Goal: Task Accomplishment & Management: Manage account settings

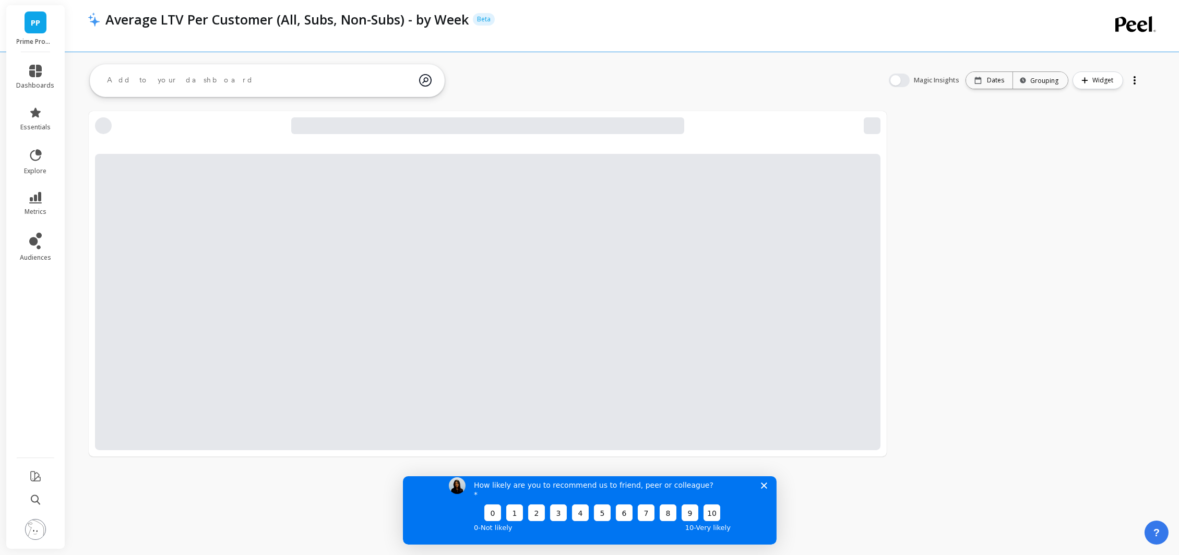
drag, startPoint x: 954, startPoint y: 213, endPoint x: 938, endPoint y: 234, distance: 25.4
click at [953, 213] on div at bounding box center [622, 284] width 1114 height 380
click at [767, 494] on div "How likely are you to recommend us to friend, peer or colleague? 0 1 2 3 4 5 6 …" at bounding box center [589, 506] width 374 height 78
click at [766, 489] on icon "Close survey" at bounding box center [763, 485] width 6 height 6
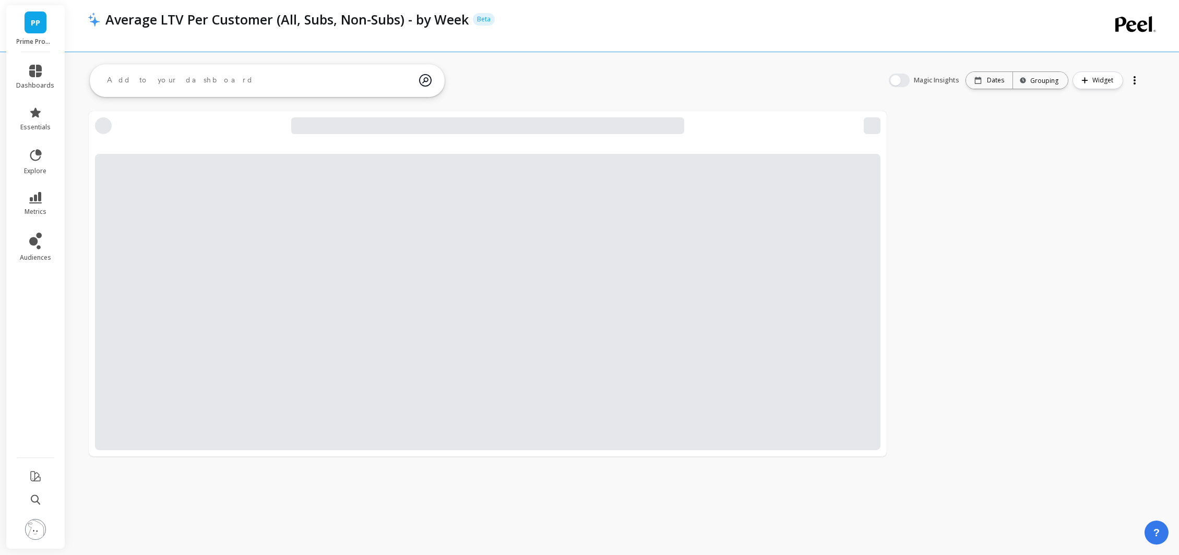
click at [914, 354] on div at bounding box center [622, 284] width 1114 height 380
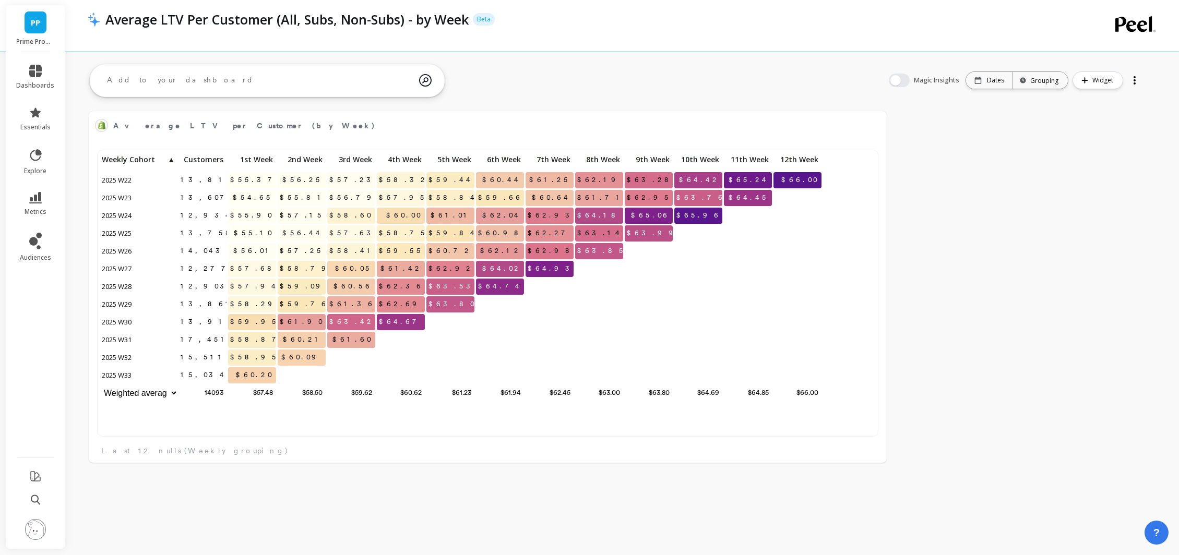
scroll to position [280, 762]
click at [948, 245] on div "Average LTV per Customer (by Week) Edit Widget & Insights 13,817 $55.37 $56.25 …" at bounding box center [622, 287] width 1114 height 386
click at [124, 378] on span "2025 W33" at bounding box center [117, 375] width 35 height 16
click at [124, 377] on span "2025 W33" at bounding box center [117, 375] width 35 height 16
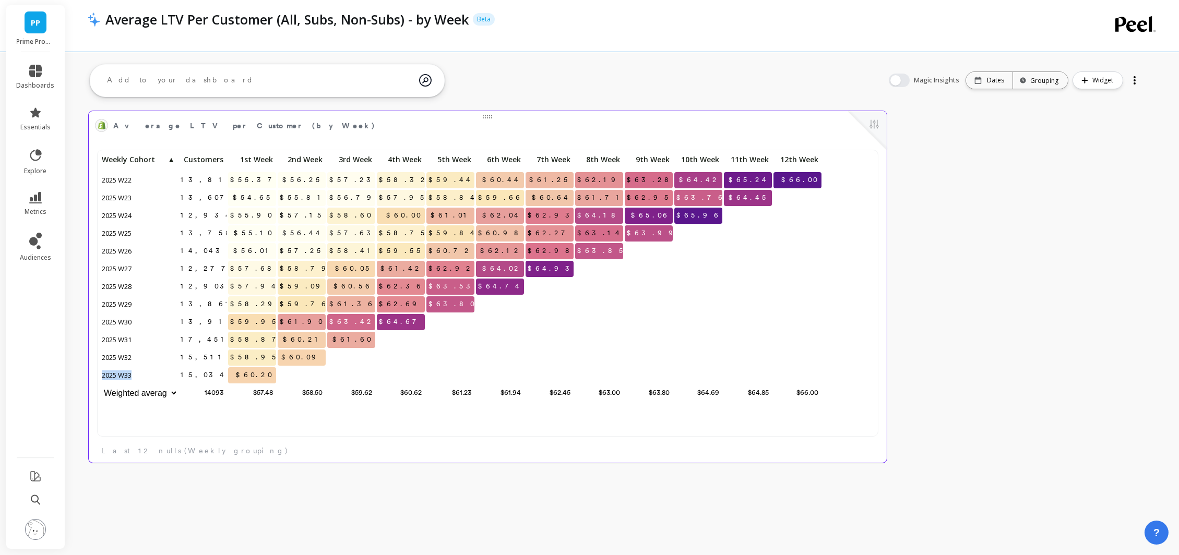
click at [124, 377] on span "2025 W33" at bounding box center [117, 375] width 35 height 16
copy span "2025 W33"
click at [121, 375] on span "2025 W33" at bounding box center [117, 375] width 35 height 16
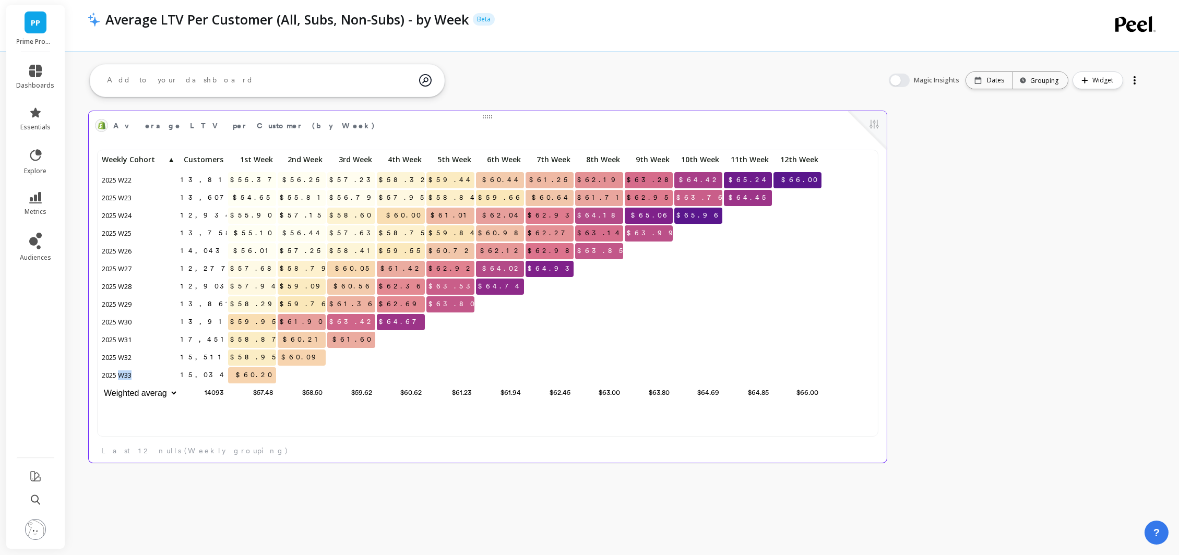
click at [121, 375] on span "2025 W33" at bounding box center [117, 375] width 35 height 16
copy span "2025 W33"
drag, startPoint x: 99, startPoint y: 376, endPoint x: 155, endPoint y: 380, distance: 56.0
click at [140, 377] on p "2025 W33" at bounding box center [139, 375] width 78 height 16
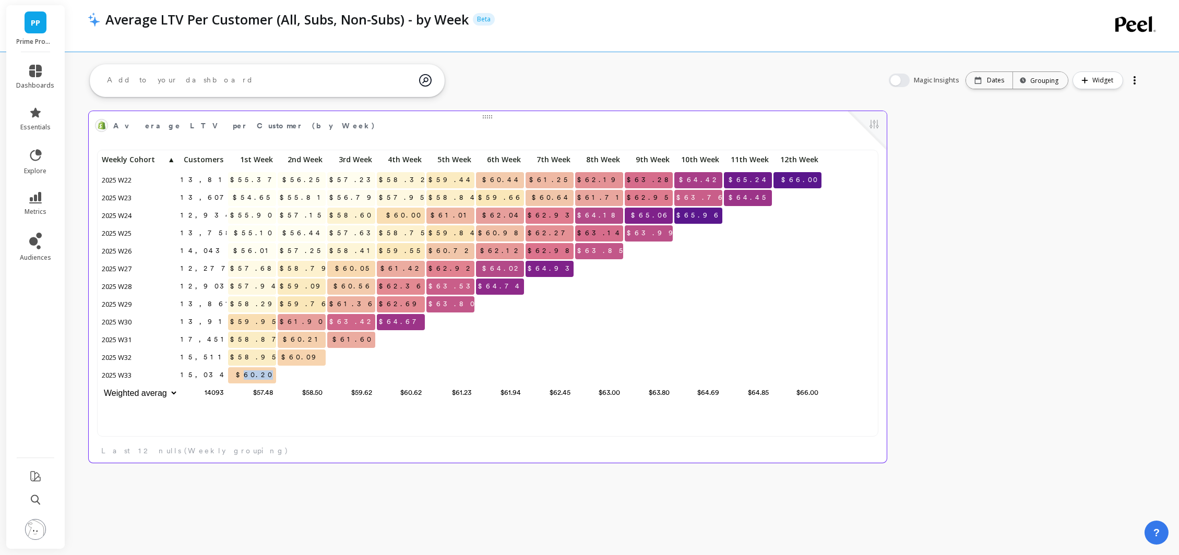
drag, startPoint x: 257, startPoint y: 374, endPoint x: 293, endPoint y: 376, distance: 36.1
click at [288, 375] on div "13,817 $55.37 $56.25 $57.23 $58.32 $59.44 $60.44 $61.25 $62.19 $63.28 $64.42 $6…" at bounding box center [461, 277] width 723 height 251
drag, startPoint x: 255, startPoint y: 376, endPoint x: 284, endPoint y: 376, distance: 28.7
click at [284, 376] on div "13,817 $55.37 $56.25 $57.23 $58.32 $59.44 $60.44 $61.25 $62.19 $63.28 $64.42 $6…" at bounding box center [461, 277] width 723 height 251
copy span "60.20"
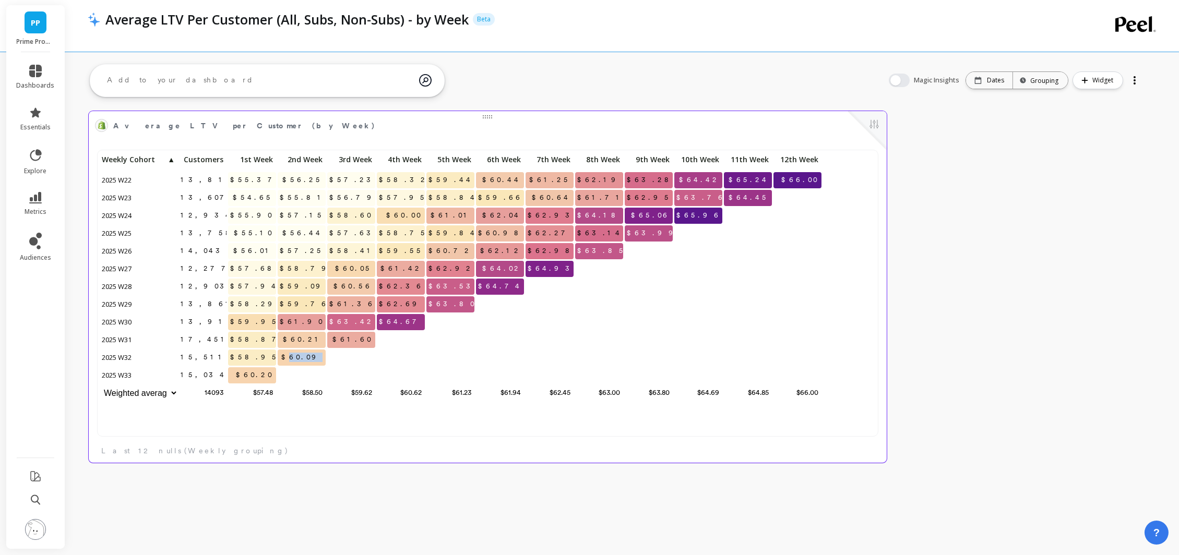
drag, startPoint x: 306, startPoint y: 355, endPoint x: 325, endPoint y: 353, distance: 19.0
click at [325, 353] on span "$60.09" at bounding box center [302, 358] width 46 height 16
copy span "60.09"
click at [357, 339] on span "$61.60" at bounding box center [352, 340] width 45 height 16
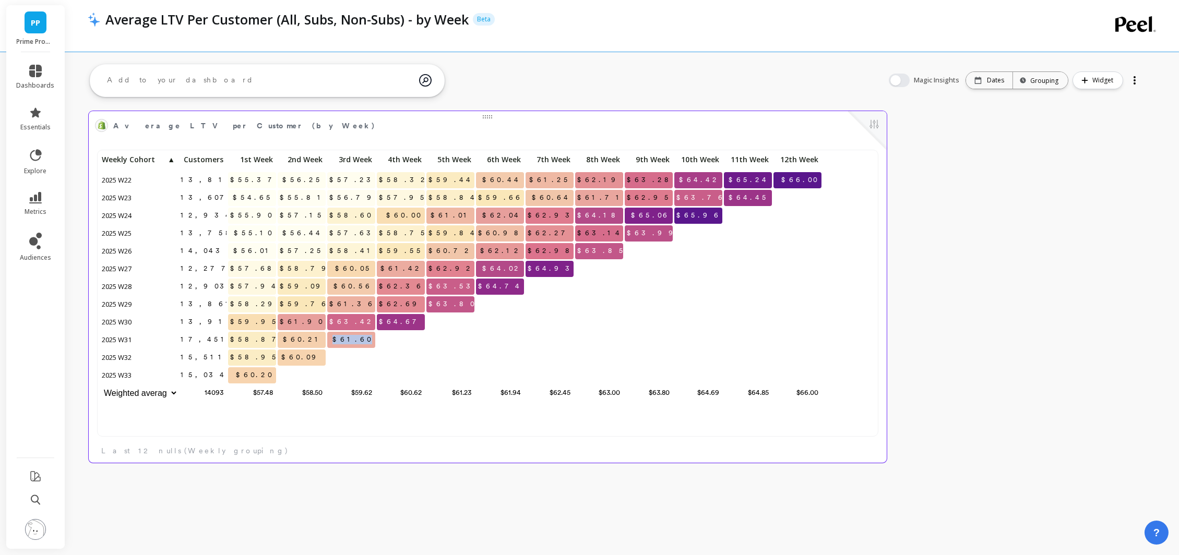
click at [357, 339] on span "$61.60" at bounding box center [352, 340] width 45 height 16
copy span "$61.60"
drag, startPoint x: 348, startPoint y: 339, endPoint x: 374, endPoint y: 339, distance: 26.1
click at [374, 339] on p "$61.60" at bounding box center [351, 340] width 48 height 16
copy span "$61.60"
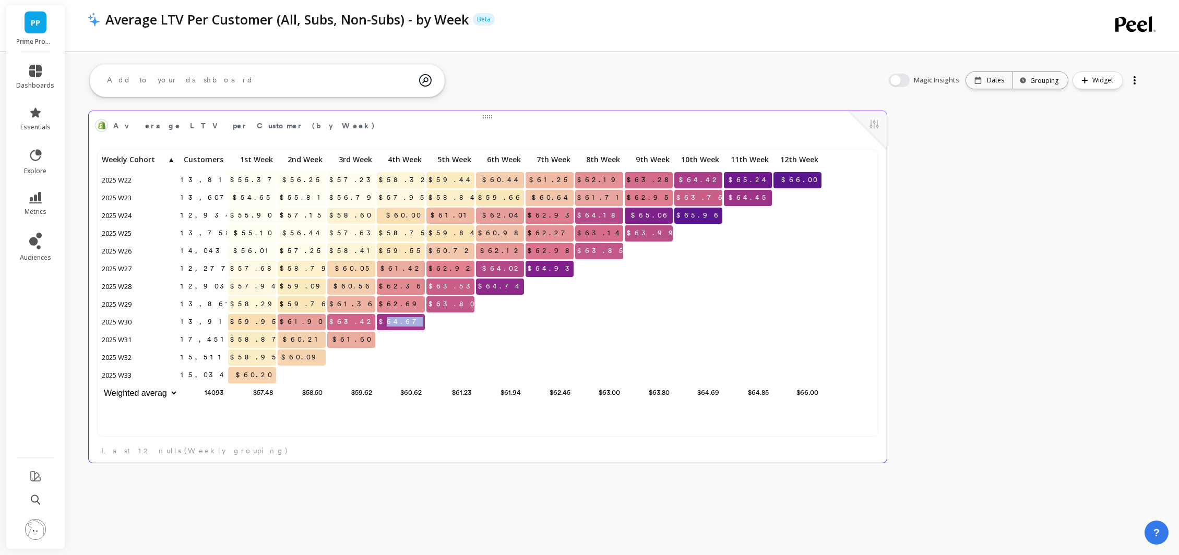
drag, startPoint x: 406, startPoint y: 320, endPoint x: 435, endPoint y: 320, distance: 29.2
click at [435, 320] on div "13,817 $55.37 $56.25 $57.23 $58.32 $59.44 $60.44 $61.25 $62.19 $63.28 $64.42 $6…" at bounding box center [461, 277] width 723 height 251
copy span "64.67"
drag, startPoint x: 452, startPoint y: 304, endPoint x: 484, endPoint y: 303, distance: 32.4
click at [484, 303] on div "13,817 $55.37 $56.25 $57.23 $58.32 $59.44 $60.44 $61.25 $62.19 $63.28 $64.42 $6…" at bounding box center [461, 277] width 723 height 251
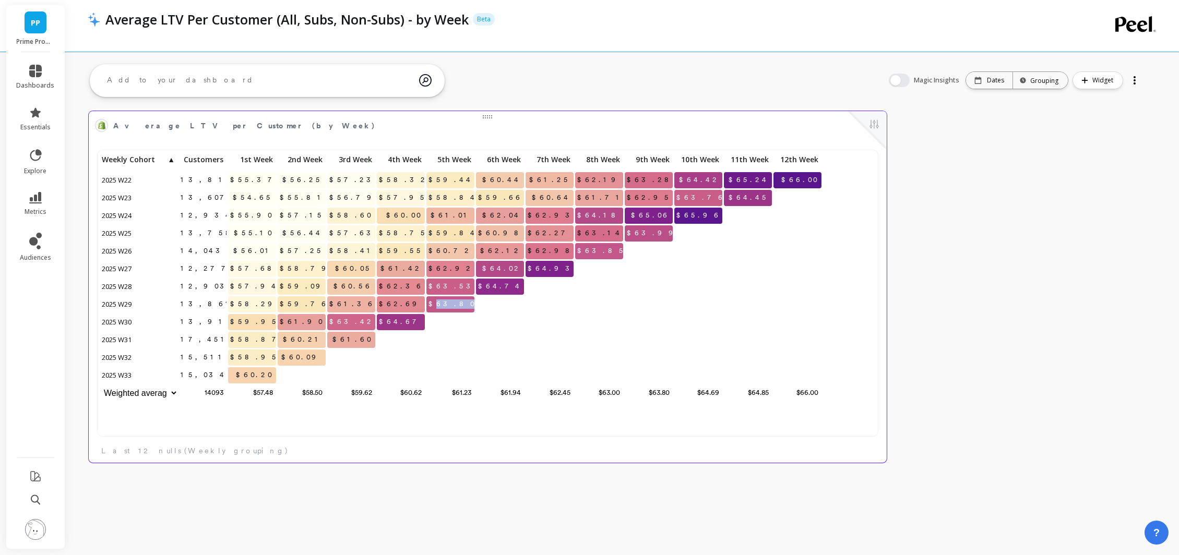
drag, startPoint x: 454, startPoint y: 304, endPoint x: 474, endPoint y: 303, distance: 19.9
click at [474, 303] on span "$63.80" at bounding box center [452, 304] width 52 height 16
copy span "63.80"
click at [40, 126] on span "essentials" at bounding box center [35, 127] width 30 height 8
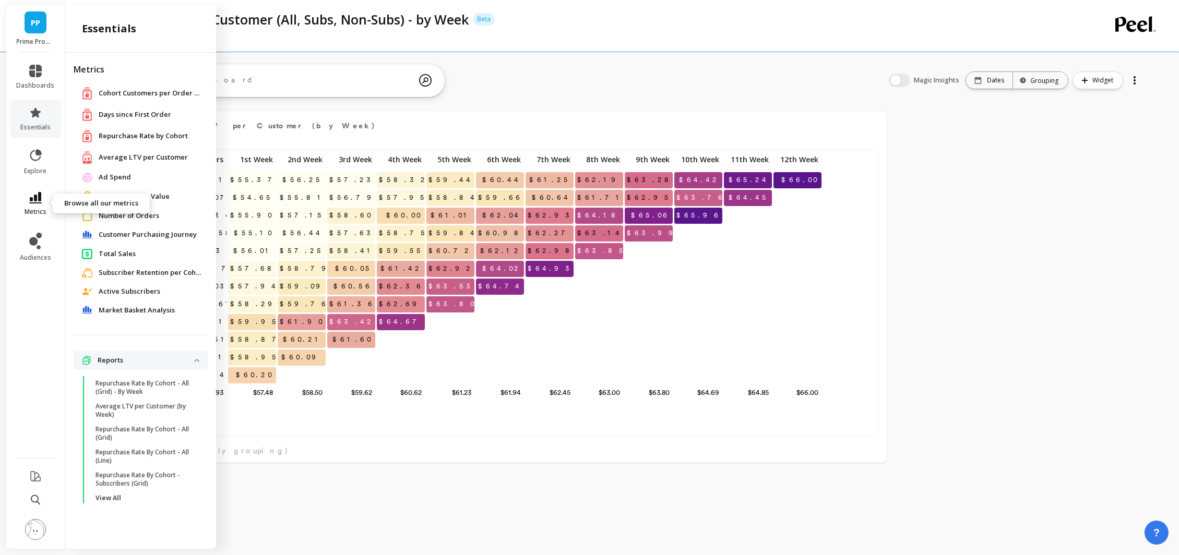
click at [38, 204] on link "metrics" at bounding box center [36, 204] width 38 height 24
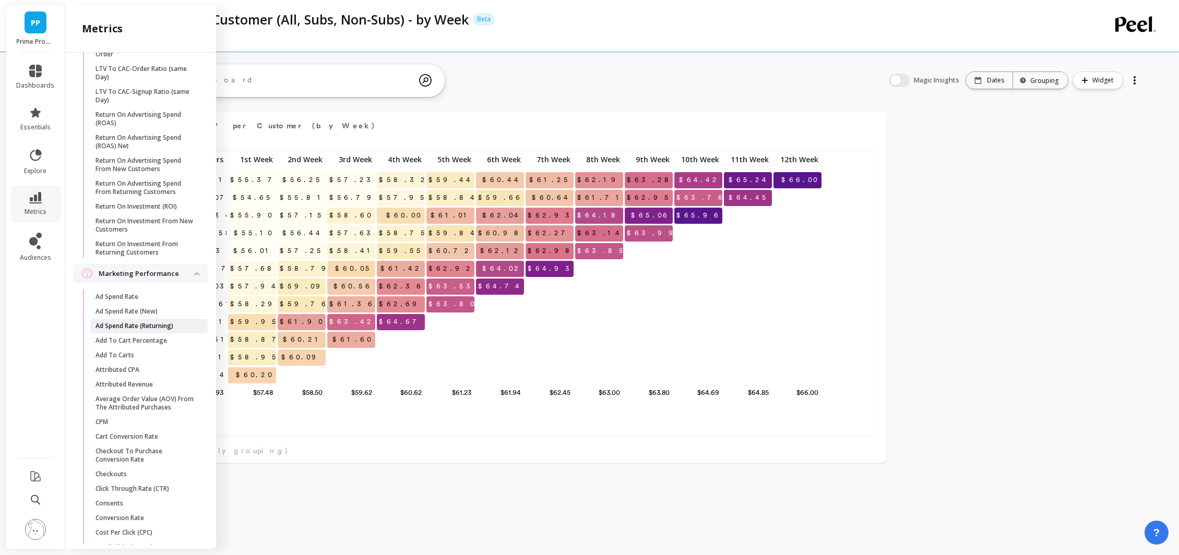
scroll to position [0, 0]
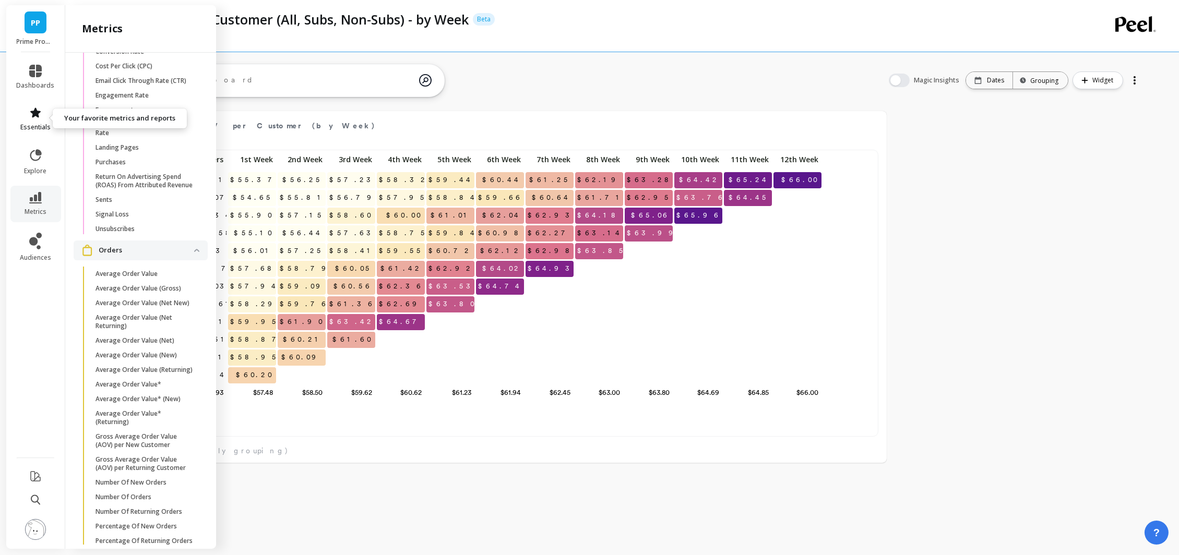
click at [32, 115] on icon at bounding box center [35, 113] width 10 height 10
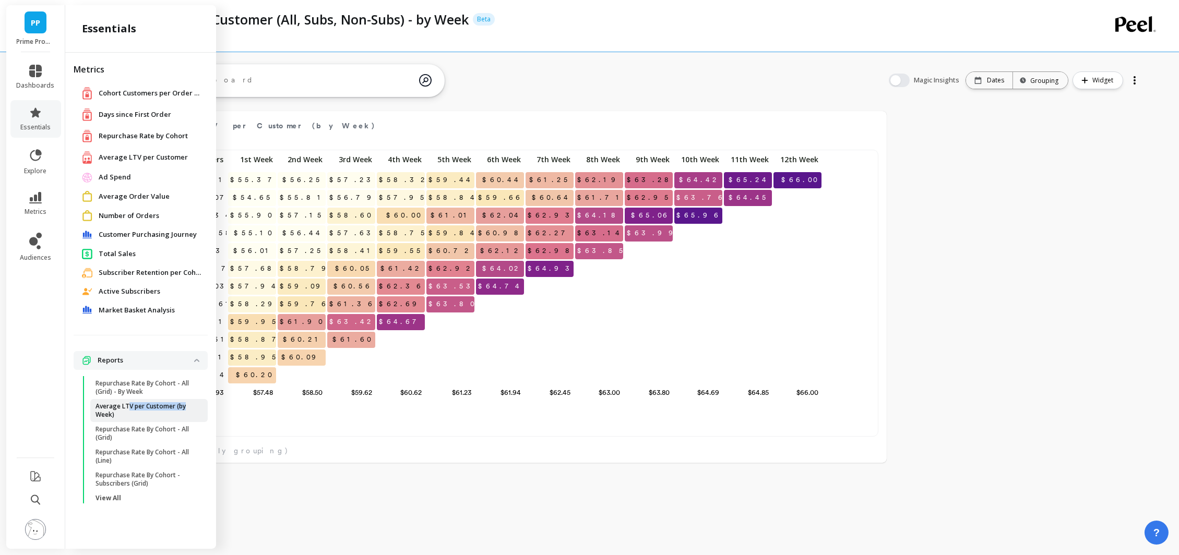
drag, startPoint x: 128, startPoint y: 408, endPoint x: 192, endPoint y: 410, distance: 63.7
click at [192, 410] on p "Average LTV per Customer (by Week)" at bounding box center [146, 410] width 100 height 17
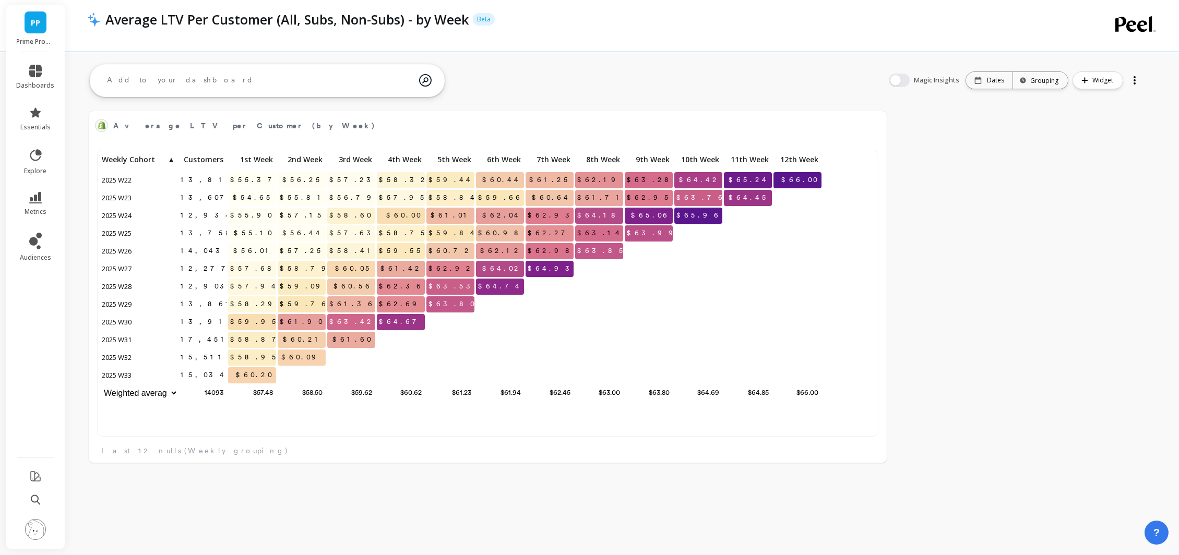
click at [447, 10] on p "Average LTV Per Customer (All, Subs, Non-Subs) - by Week" at bounding box center [286, 19] width 363 height 18
click at [447, 11] on div "Average LTV Per Customer (All, Subs, Non-Subs) - by Week Beta" at bounding box center [586, 19] width 972 height 18
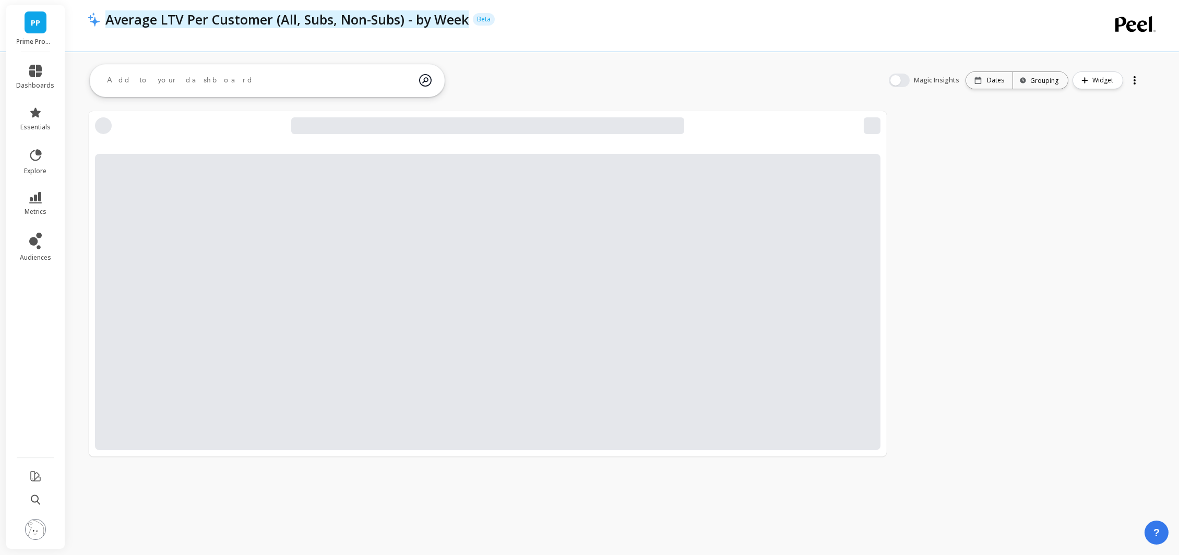
click at [146, 16] on p "Average LTV Per Customer (All, Subs, Non-Subs) - by Week" at bounding box center [286, 19] width 363 height 18
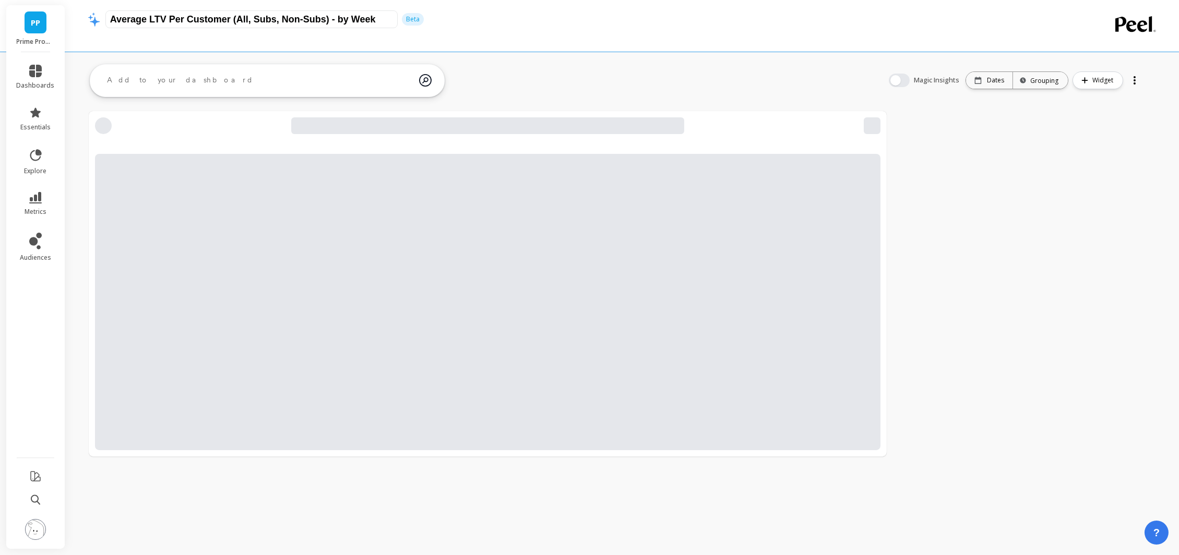
click at [146, 16] on input "Average LTV Per Customer (All, Subs, Non-Subs) - by Week" at bounding box center [251, 19] width 292 height 18
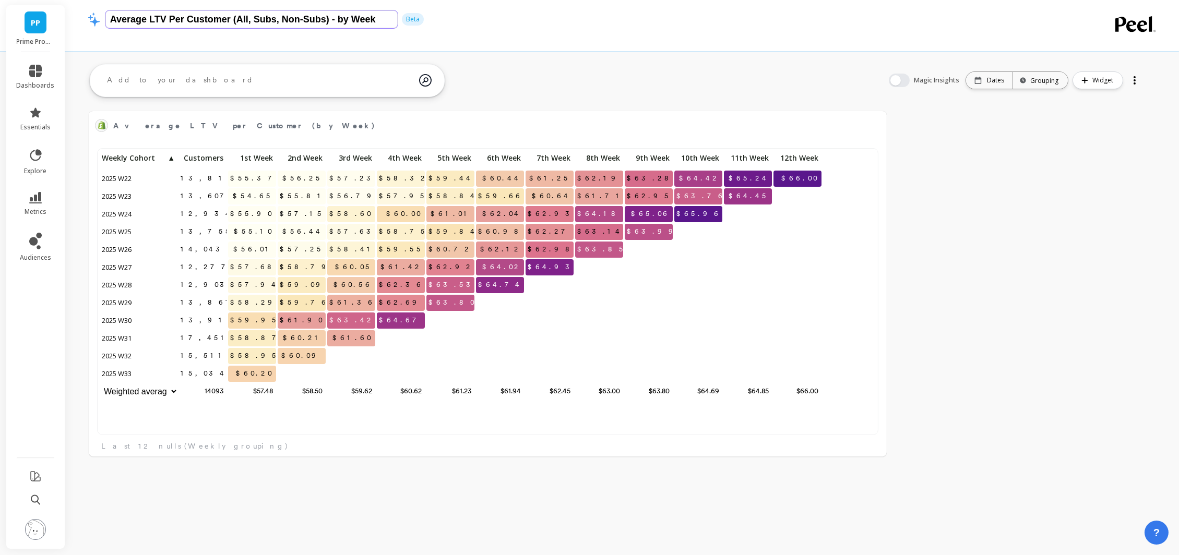
click at [146, 16] on input "Average LTV Per Customer (All, Subs, Non-Subs) - by Week" at bounding box center [251, 19] width 292 height 18
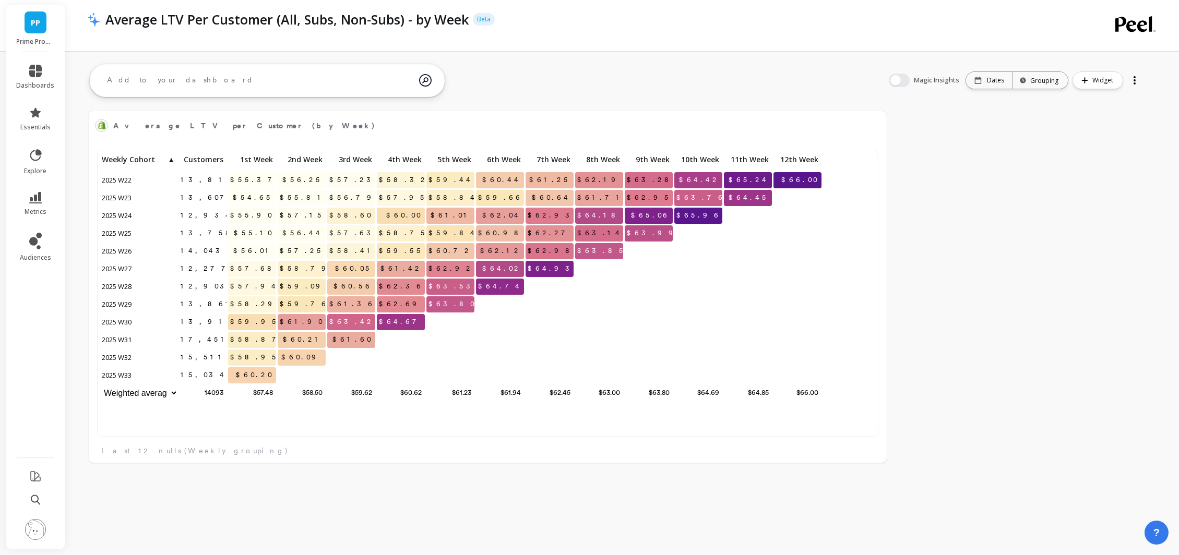
click at [531, 37] on div at bounding box center [580, 33] width 985 height 10
click at [94, 20] on img at bounding box center [94, 19] width 13 height 15
click at [477, 19] on p "Beta" at bounding box center [484, 19] width 22 height 13
click at [356, 21] on input "Average LTV Per Customer (All, Subs, Non-Subs) - by Week" at bounding box center [251, 19] width 292 height 18
click at [515, 34] on div at bounding box center [580, 33] width 985 height 10
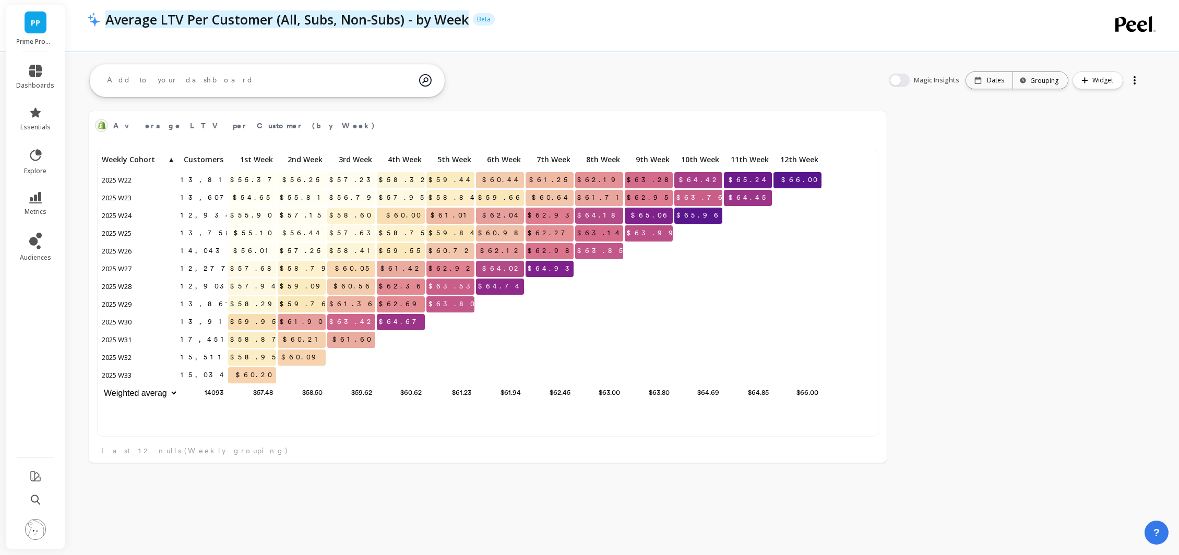
click at [400, 17] on p "Average LTV Per Customer (All, Subs, Non-Subs) - by Week" at bounding box center [286, 19] width 363 height 18
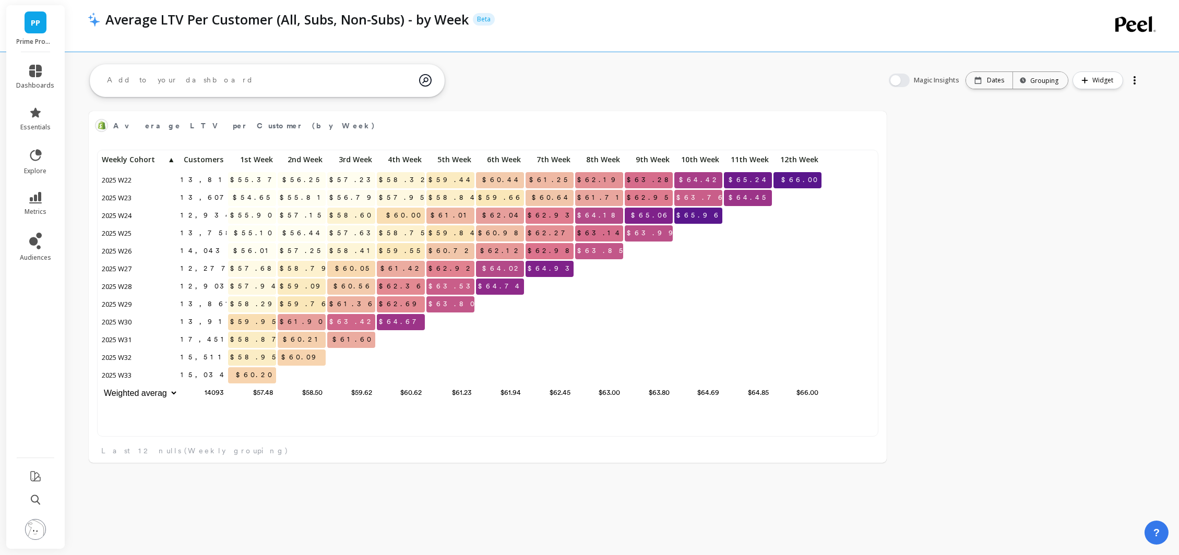
click at [471, 18] on div "Average LTV Per Customer (All, Subs, Non-Subs) - by Week Beta" at bounding box center [586, 19] width 972 height 18
click at [122, 126] on span "Average LTV per Customer (by Week)" at bounding box center [244, 126] width 263 height 11
click at [47, 117] on link "essentials" at bounding box center [36, 118] width 38 height 25
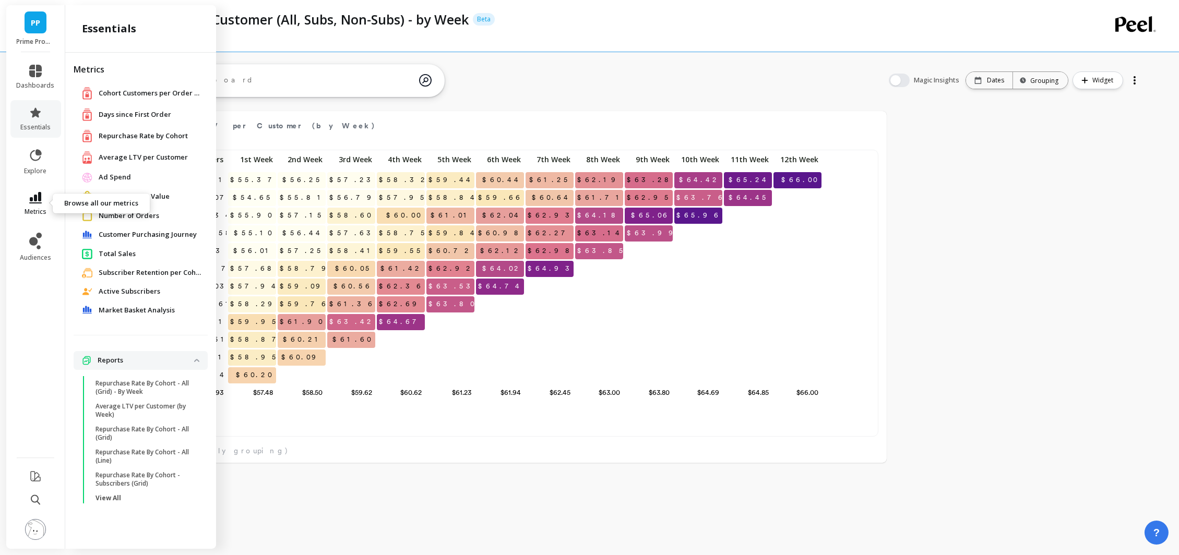
click at [37, 197] on icon at bounding box center [35, 197] width 13 height 11
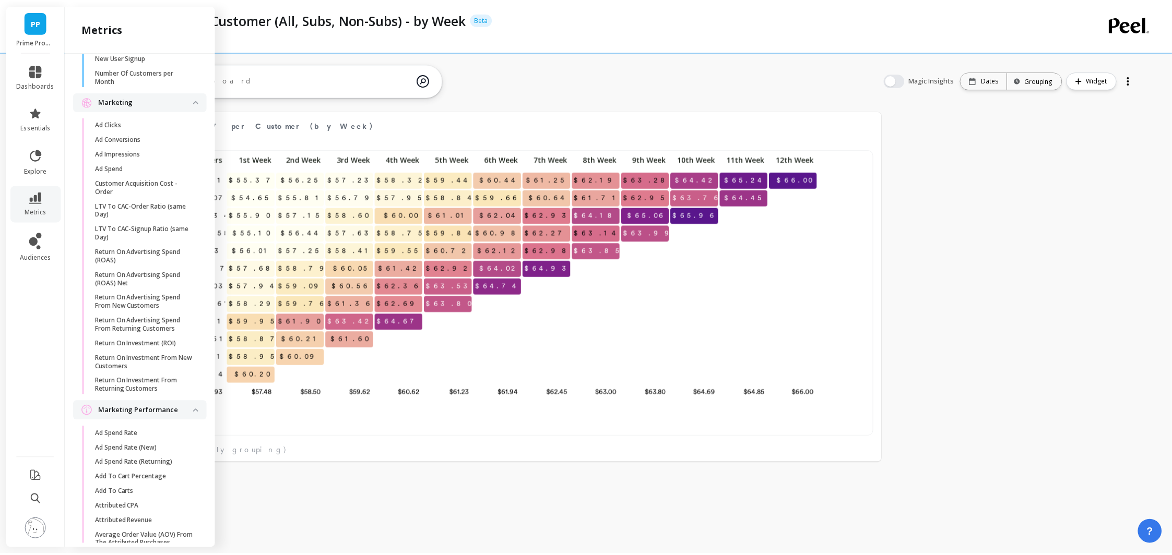
scroll to position [0, 0]
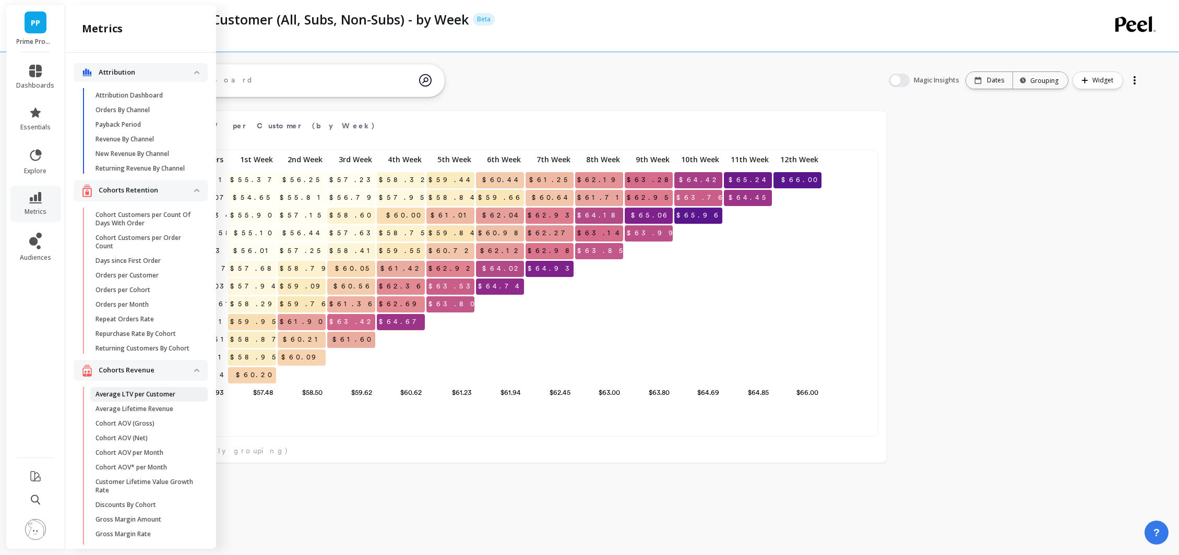
click at [154, 399] on p "Average LTV per Customer" at bounding box center [136, 394] width 80 height 8
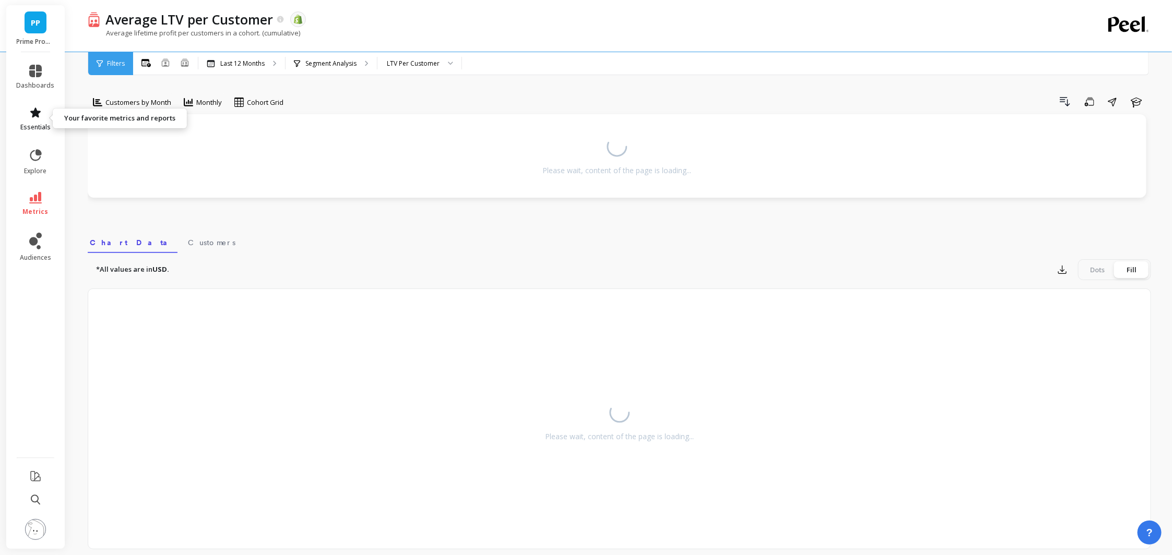
click at [42, 106] on link "essentials" at bounding box center [36, 118] width 38 height 25
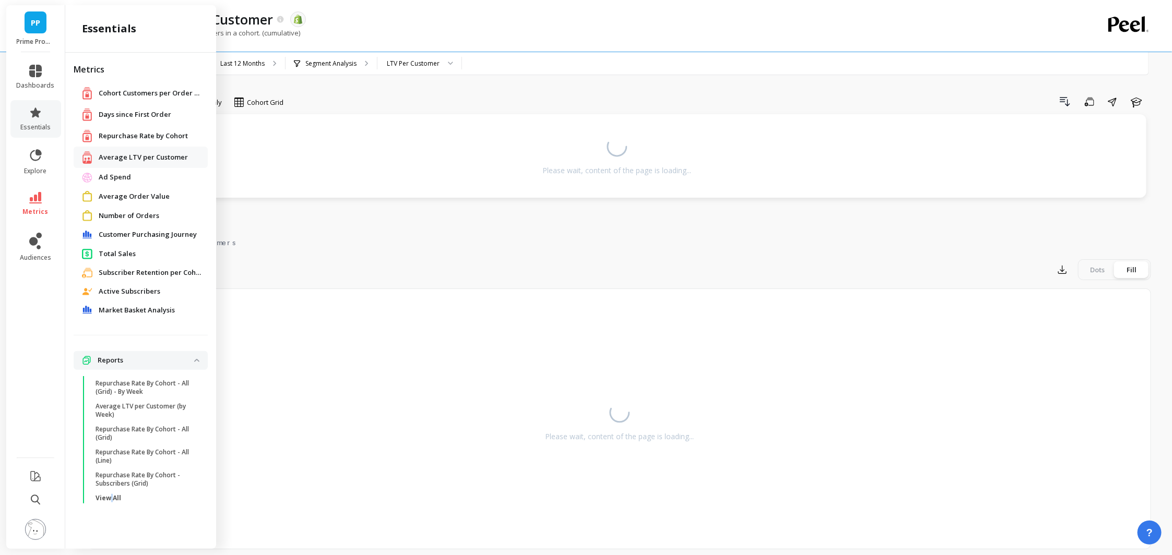
click at [111, 499] on p "View All" at bounding box center [109, 498] width 26 height 8
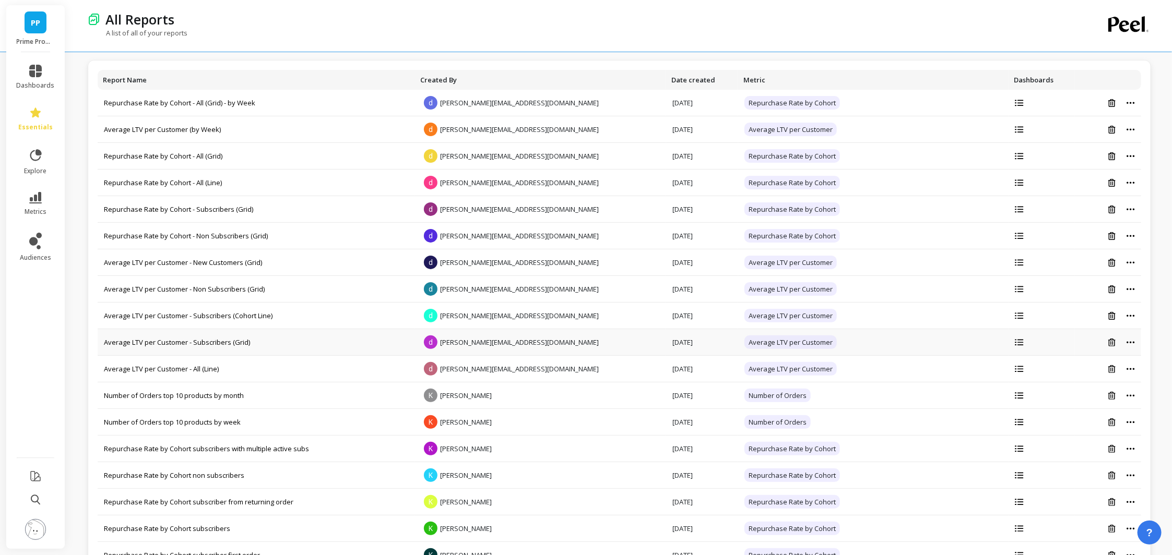
click at [1126, 340] on div at bounding box center [1108, 342] width 54 height 9
click at [1130, 342] on icon at bounding box center [1130, 342] width 8 height 2
click at [1101, 375] on button "Create a copy" at bounding box center [1099, 375] width 91 height 16
click at [1131, 97] on td at bounding box center [1108, 103] width 66 height 27
click at [1133, 102] on icon at bounding box center [1130, 103] width 8 height 3
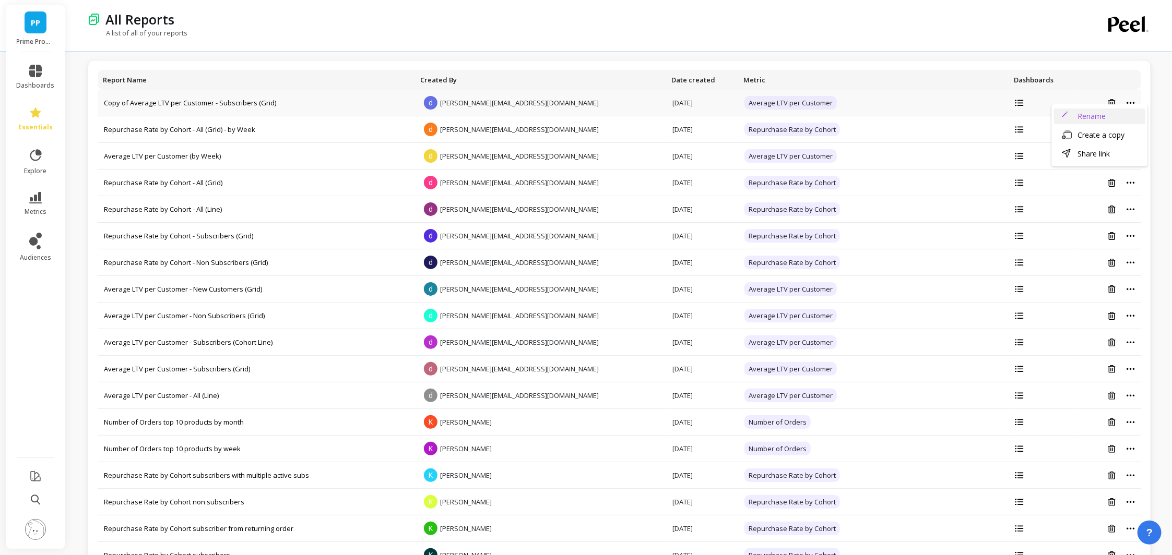
click at [1126, 114] on button "Rename" at bounding box center [1099, 117] width 91 height 16
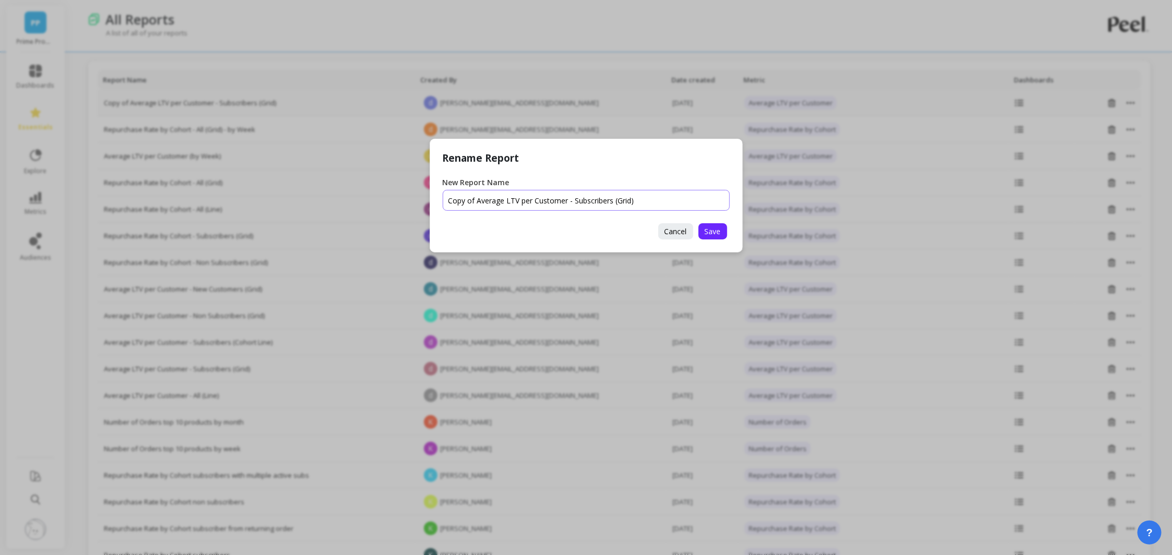
click at [507, 194] on input "New Report Name" at bounding box center [586, 200] width 287 height 21
drag, startPoint x: 461, startPoint y: 200, endPoint x: 449, endPoint y: 201, distance: 11.5
click at [449, 200] on input "New Report Name" at bounding box center [586, 200] width 287 height 21
click at [629, 202] on input "New Report Name" at bounding box center [586, 200] width 287 height 21
type input "Average LTV per Customer - Subscribers (Grid) - by Week"
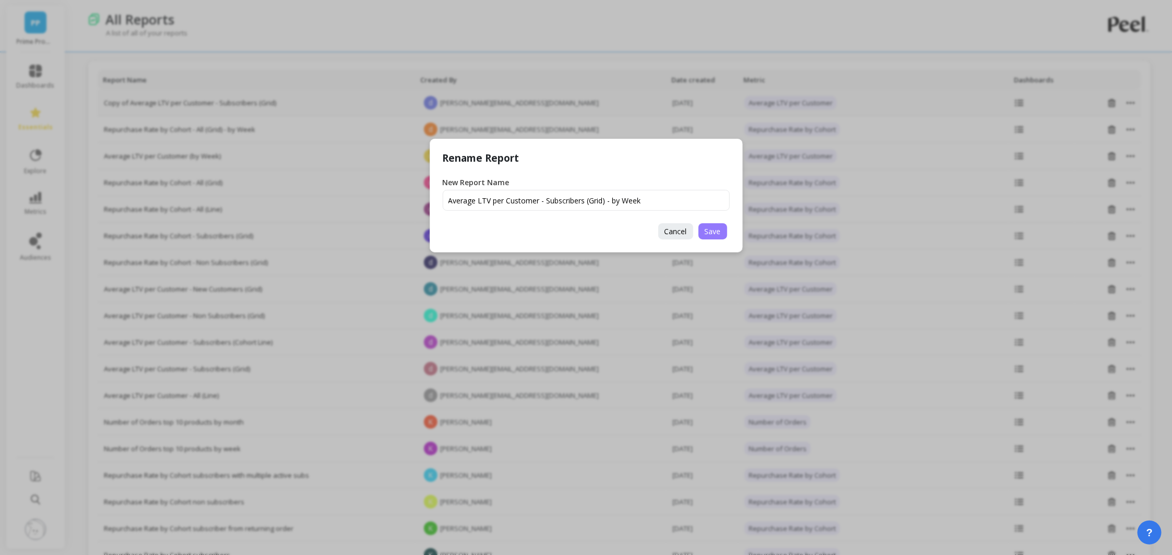
click at [708, 232] on span "Save" at bounding box center [713, 232] width 16 height 10
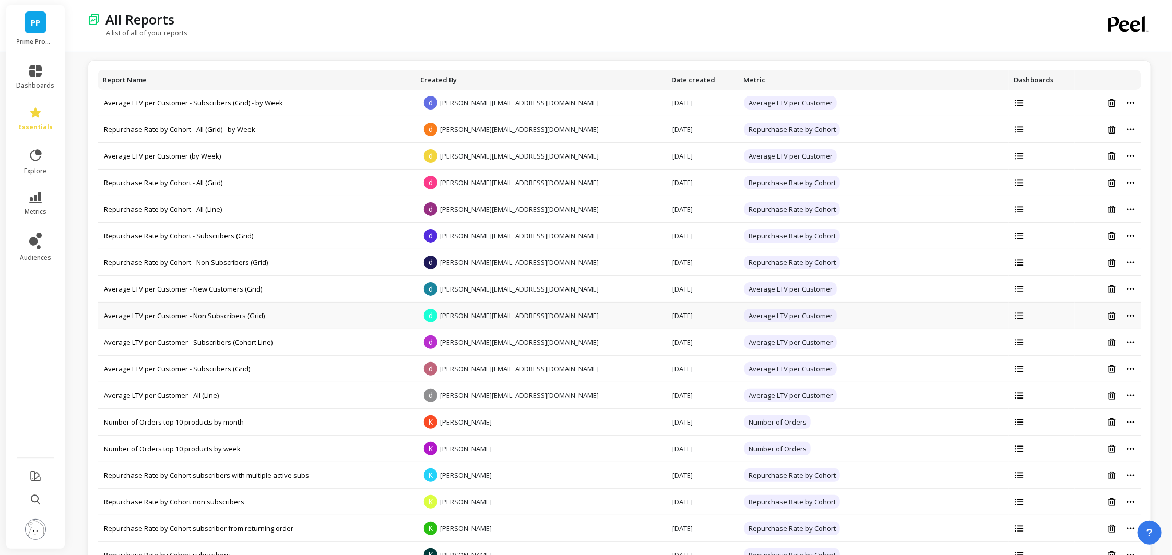
click at [1134, 315] on icon at bounding box center [1130, 316] width 8 height 2
click at [1099, 347] on button "Create a copy" at bounding box center [1099, 348] width 91 height 16
click at [1132, 100] on div at bounding box center [1108, 103] width 54 height 9
click at [1128, 102] on icon at bounding box center [1130, 103] width 8 height 2
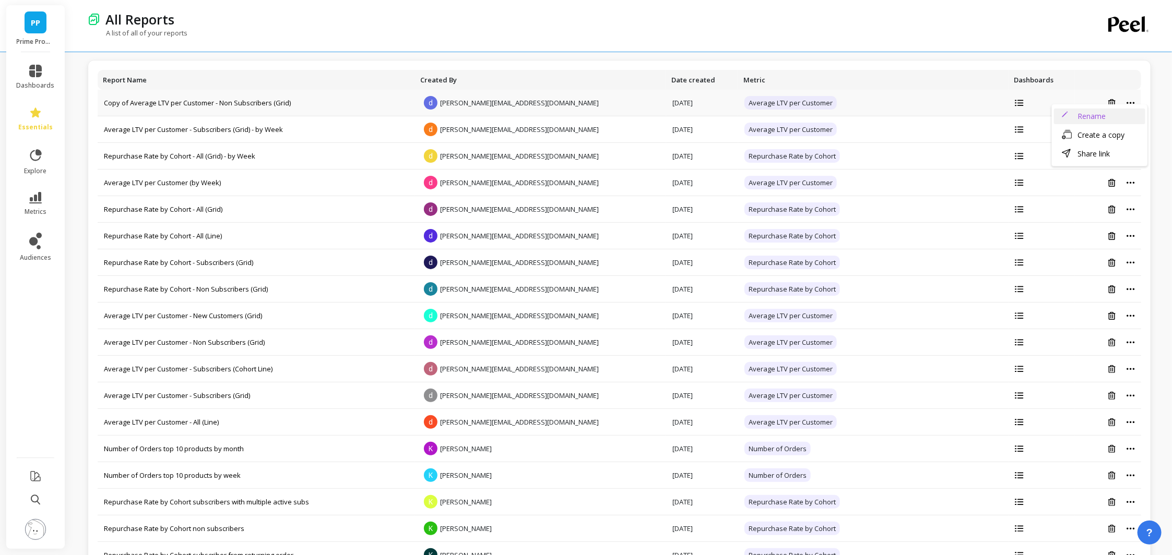
click at [1115, 113] on button "Rename" at bounding box center [1099, 117] width 91 height 16
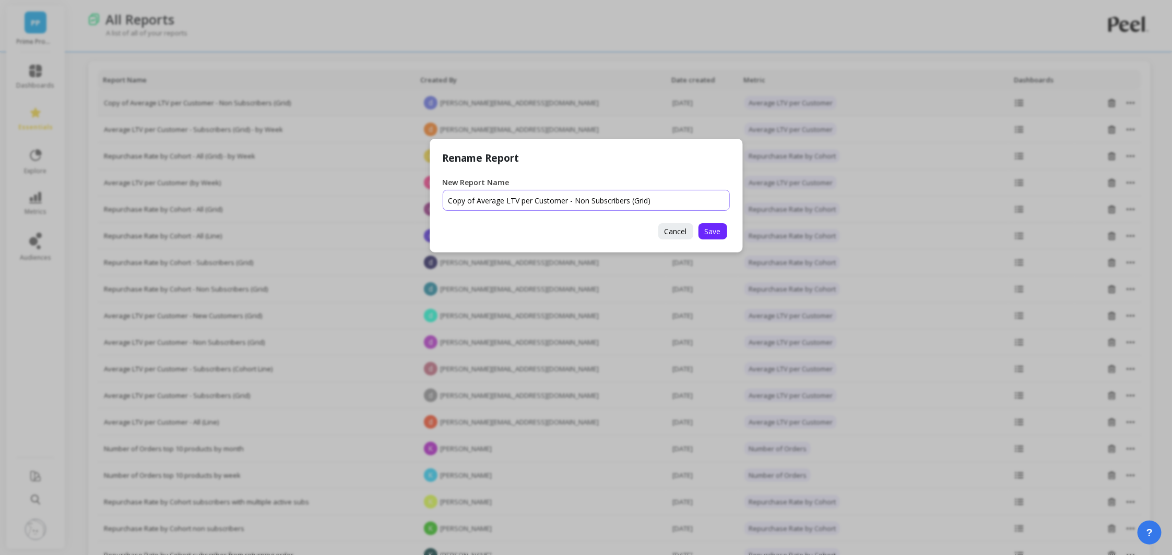
click at [494, 194] on input "New Report Name" at bounding box center [586, 200] width 287 height 21
drag, startPoint x: 478, startPoint y: 200, endPoint x: 437, endPoint y: 194, distance: 41.6
click at [437, 194] on div "Rename Report New Report Name Cancel Save" at bounding box center [586, 196] width 313 height 114
click at [544, 207] on input "New Report Name" at bounding box center [586, 200] width 287 height 21
click at [546, 201] on input "New Report Name" at bounding box center [586, 200] width 287 height 21
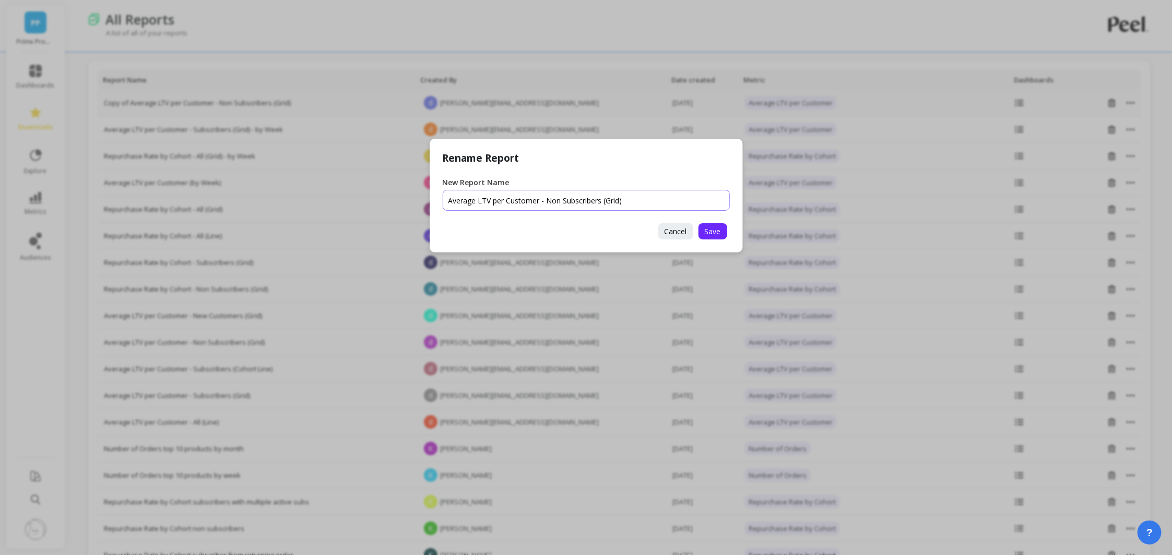
click at [546, 201] on input "New Report Name" at bounding box center [586, 200] width 287 height 21
click at [607, 203] on input "New Report Name" at bounding box center [586, 200] width 287 height 21
click at [629, 197] on input "New Report Name" at bounding box center [586, 200] width 287 height 21
type input "Average LTV per Customer - Non Subscribers (Grid) - by Week"
click at [721, 233] on button "Save" at bounding box center [712, 231] width 29 height 16
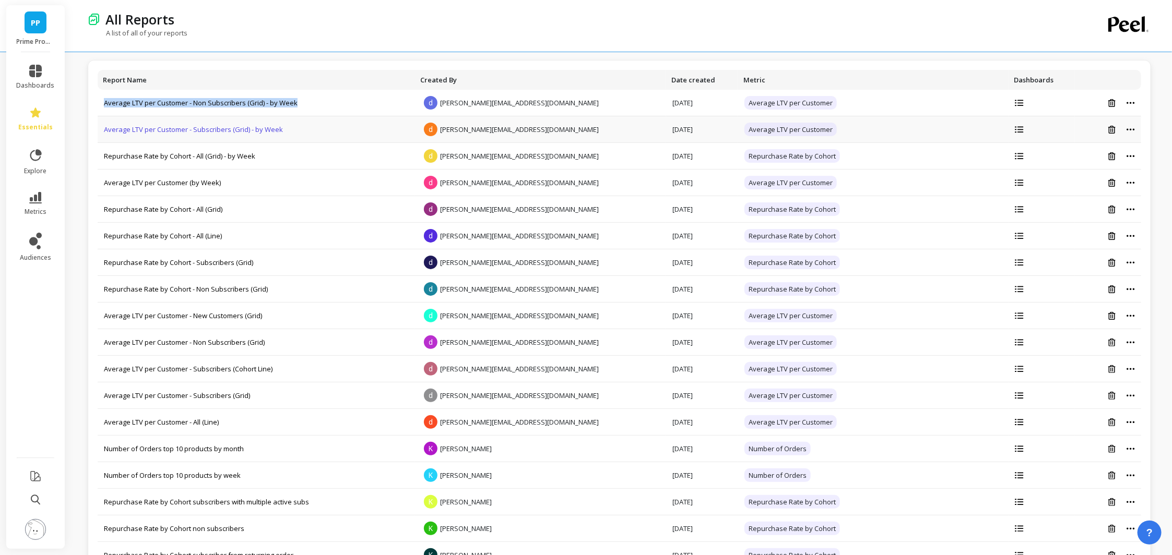
click at [260, 130] on link "Average LTV per Customer - Subscribers (Grid) - by Week" at bounding box center [193, 129] width 179 height 9
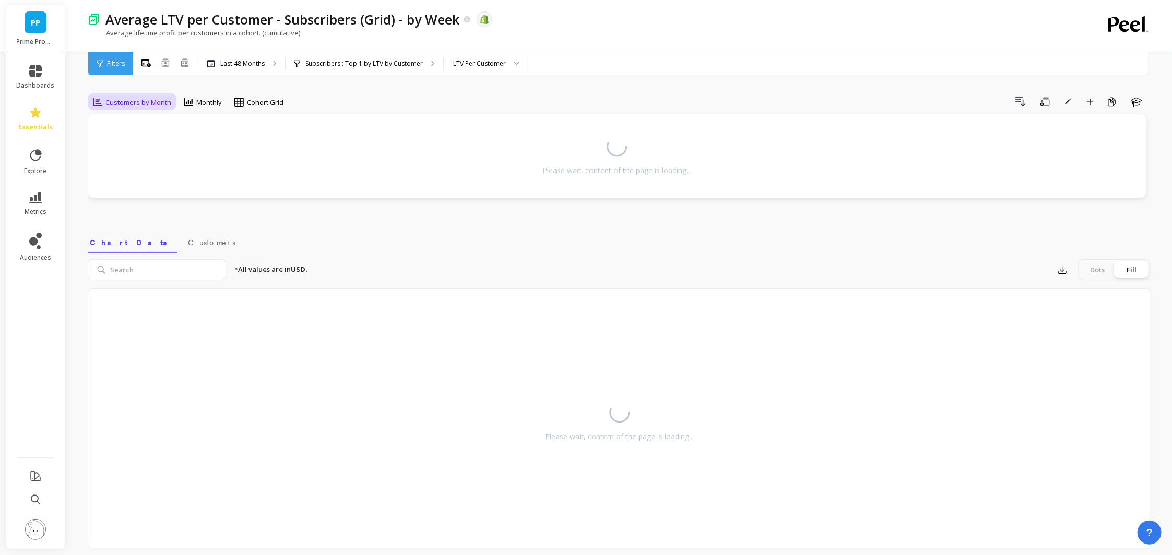
click at [139, 103] on span "Customers by Month" at bounding box center [138, 103] width 66 height 10
click at [124, 173] on div "Customers by Week" at bounding box center [126, 180] width 59 height 20
click at [471, 93] on div "Drill Down Save Rename Add to Dashboard Create a Copy Learn" at bounding box center [719, 101] width 864 height 17
click at [1043, 105] on icon "button" at bounding box center [1044, 102] width 9 height 10
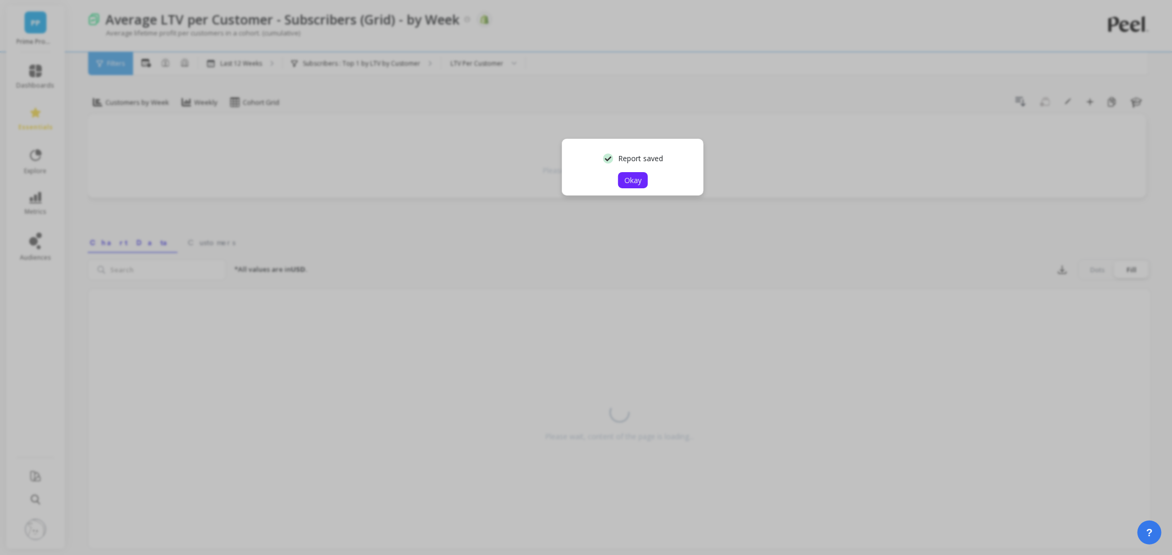
click at [635, 178] on span "Okay" at bounding box center [632, 180] width 17 height 10
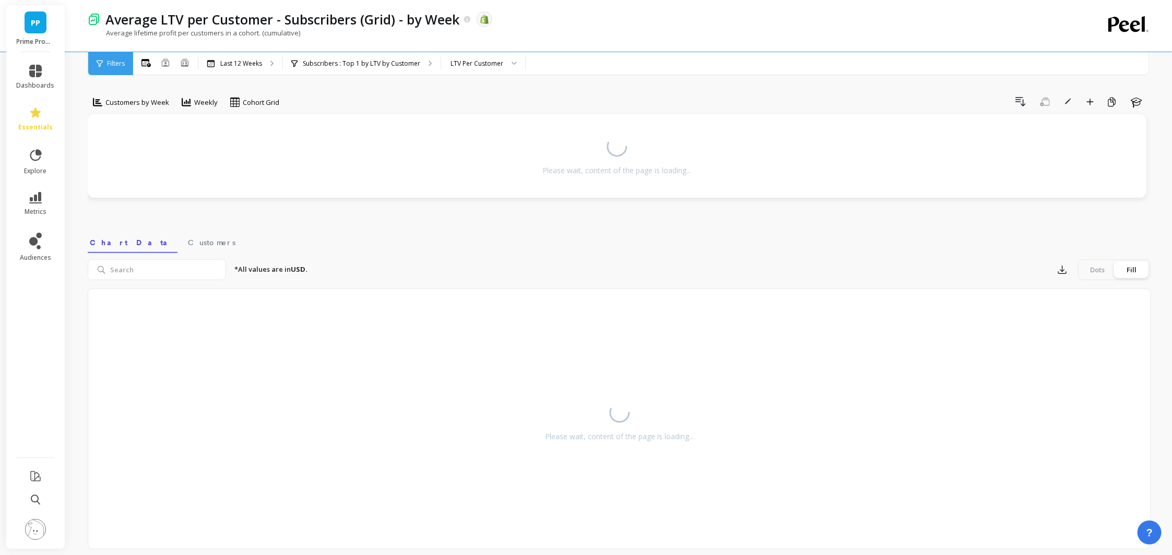
click at [932, 78] on div "option Customers by Week, selected. Customers by Week Weekly Cohort Grid Drill …" at bounding box center [619, 310] width 1063 height 536
click at [129, 95] on div "Customers by Month" at bounding box center [132, 102] width 85 height 18
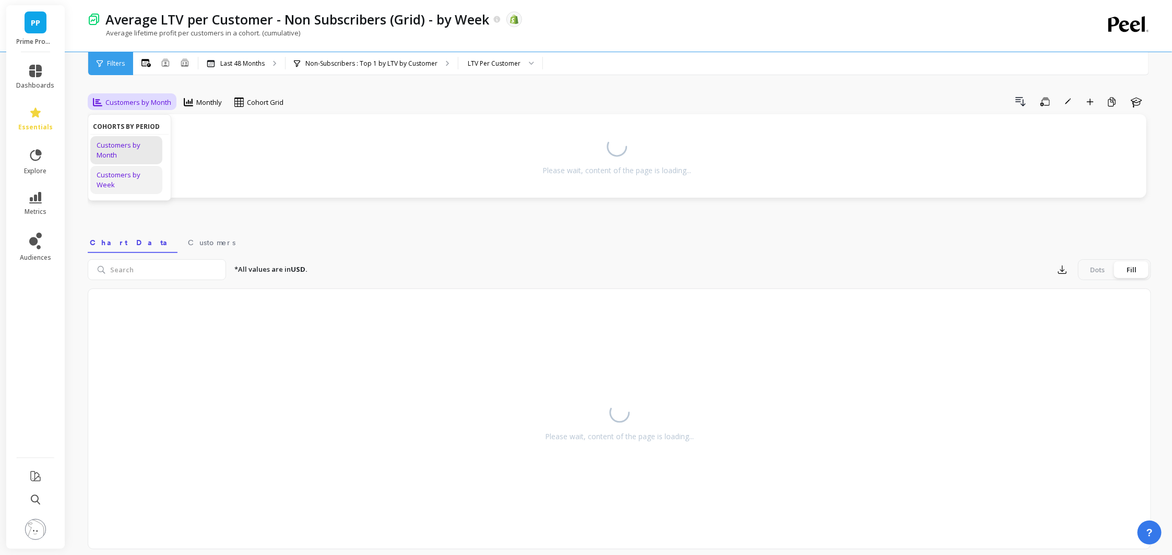
click at [125, 175] on div "Customers by Week" at bounding box center [126, 180] width 59 height 20
click at [188, 29] on p "Average lifetime profit per customers in a cohort. (cumulative)" at bounding box center [194, 32] width 212 height 9
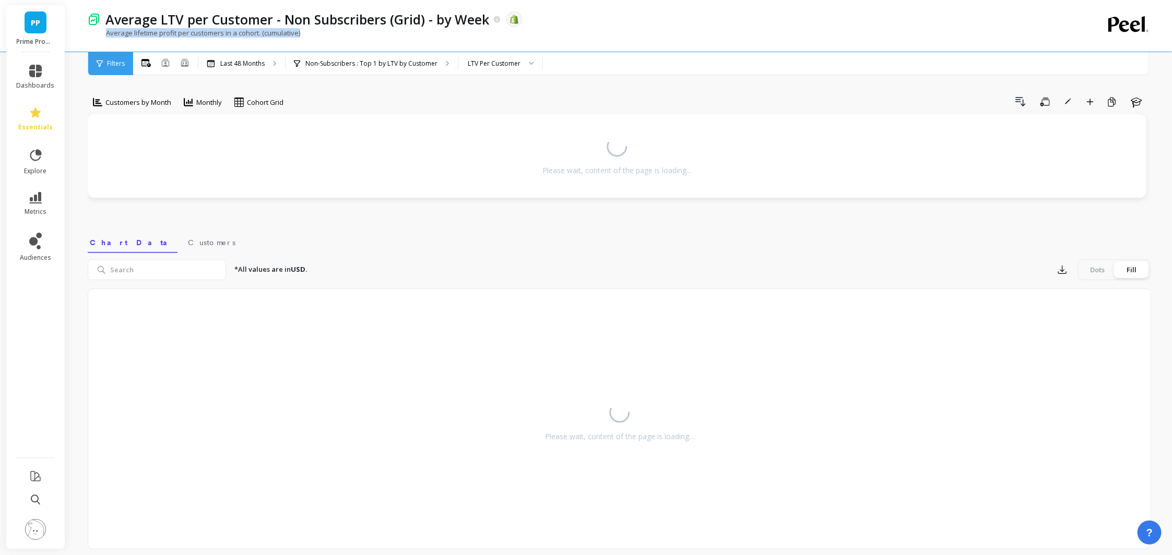
click at [188, 29] on p "Average lifetime profit per customers in a cohort. (cumulative)" at bounding box center [194, 32] width 212 height 9
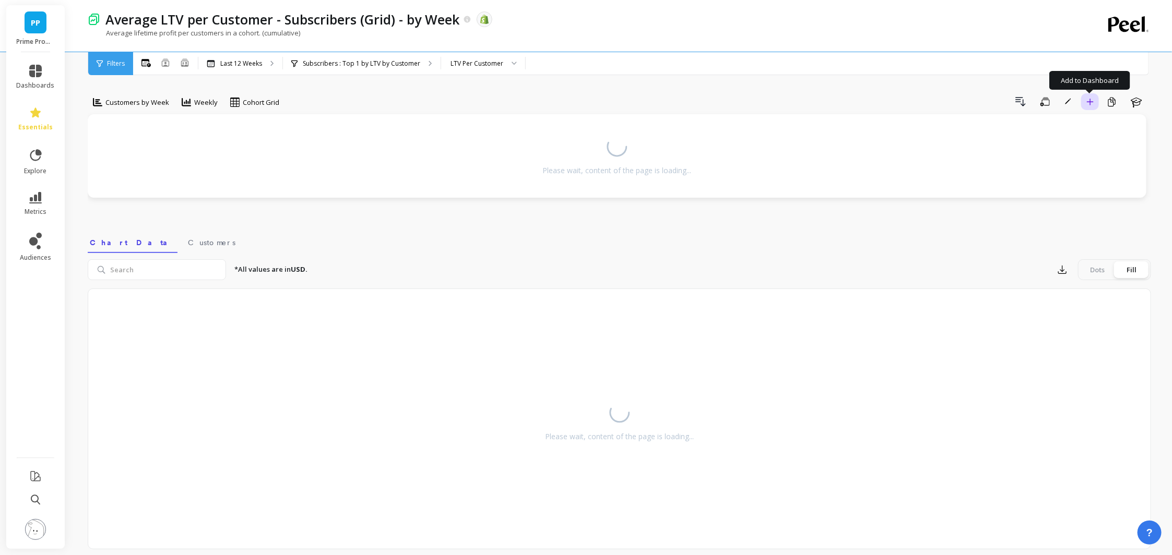
click at [1087, 102] on icon "button" at bounding box center [1090, 102] width 7 height 7
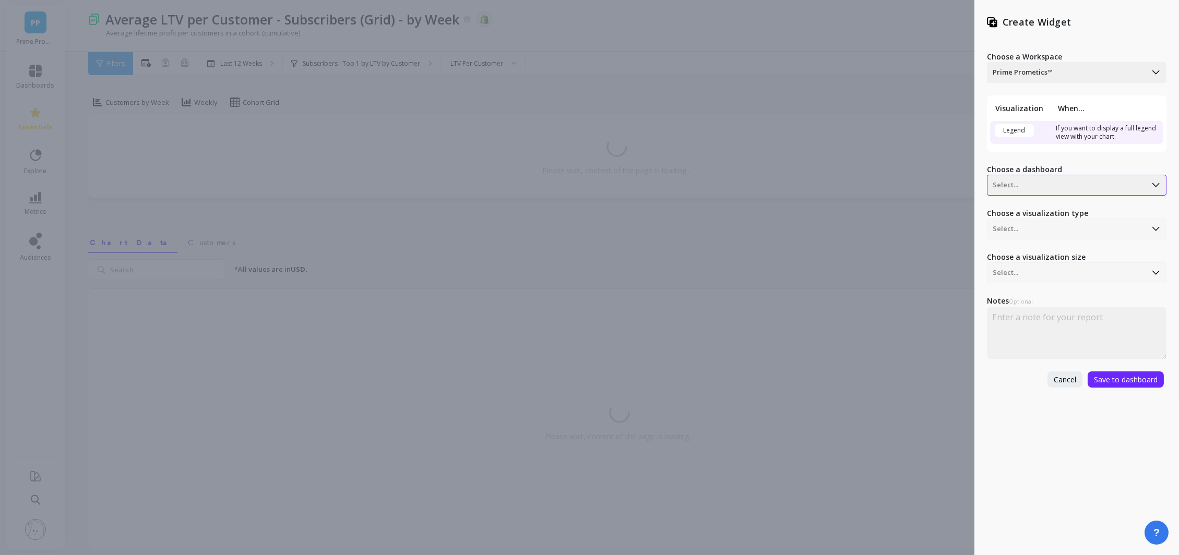
click at [1038, 189] on div at bounding box center [1067, 185] width 148 height 13
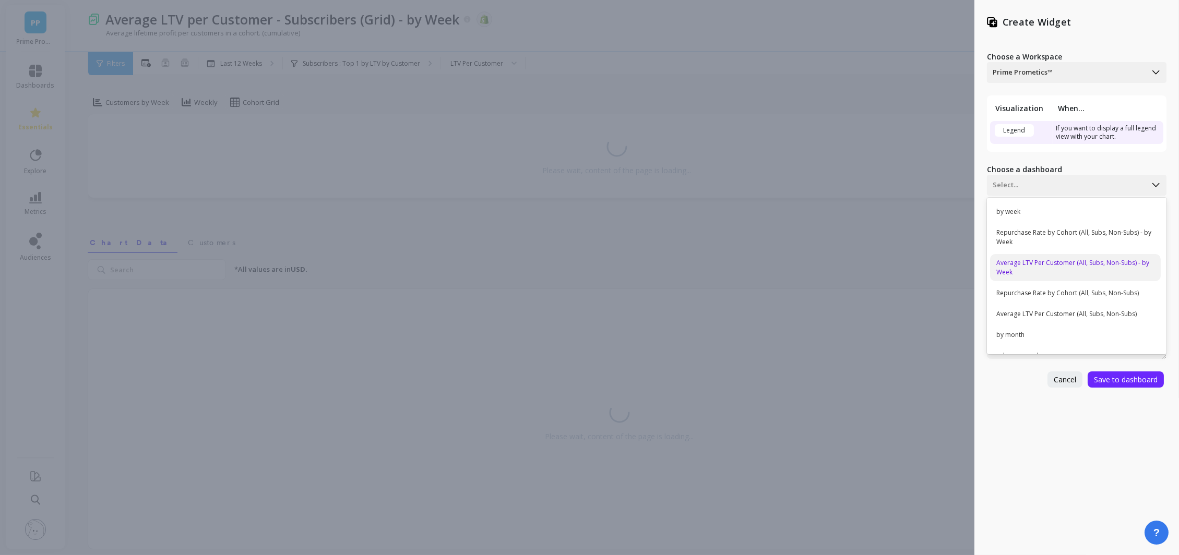
click at [1038, 264] on div "Average LTV Per Customer (All, Subs, Non-Subs) - by Week" at bounding box center [1075, 267] width 171 height 27
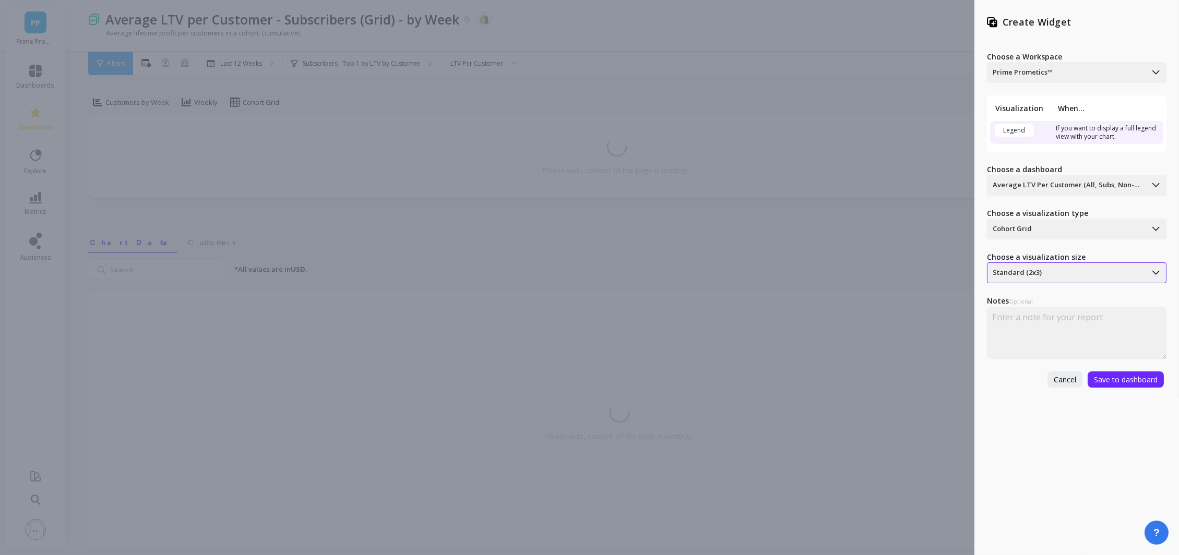
click at [1073, 265] on div "Standard (2x3)" at bounding box center [1066, 273] width 159 height 17
click at [1022, 324] on div "Large (3x3)" at bounding box center [1075, 321] width 171 height 18
click at [1106, 383] on span "Save to dashboard" at bounding box center [1126, 380] width 64 height 10
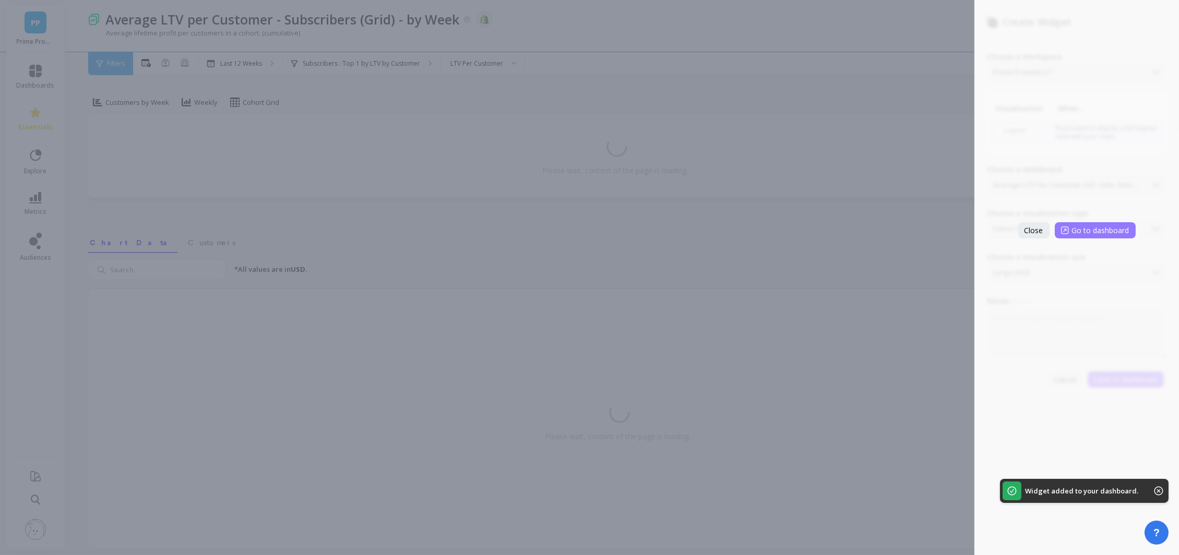
click at [1075, 225] on span "Go to dashboard" at bounding box center [1100, 230] width 57 height 10
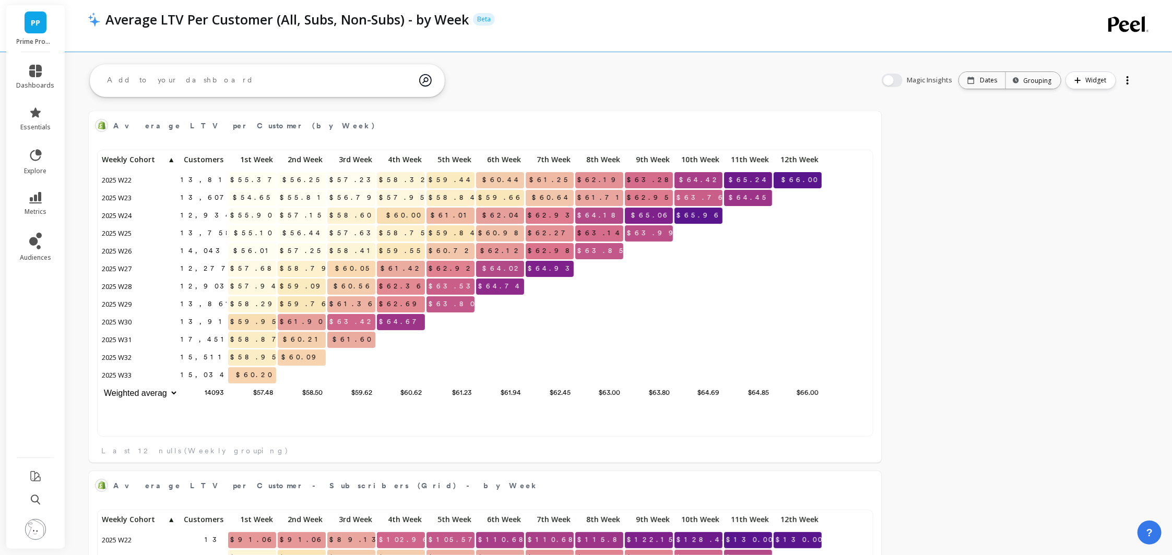
scroll to position [7, 8]
click at [29, 197] on icon at bounding box center [35, 197] width 13 height 11
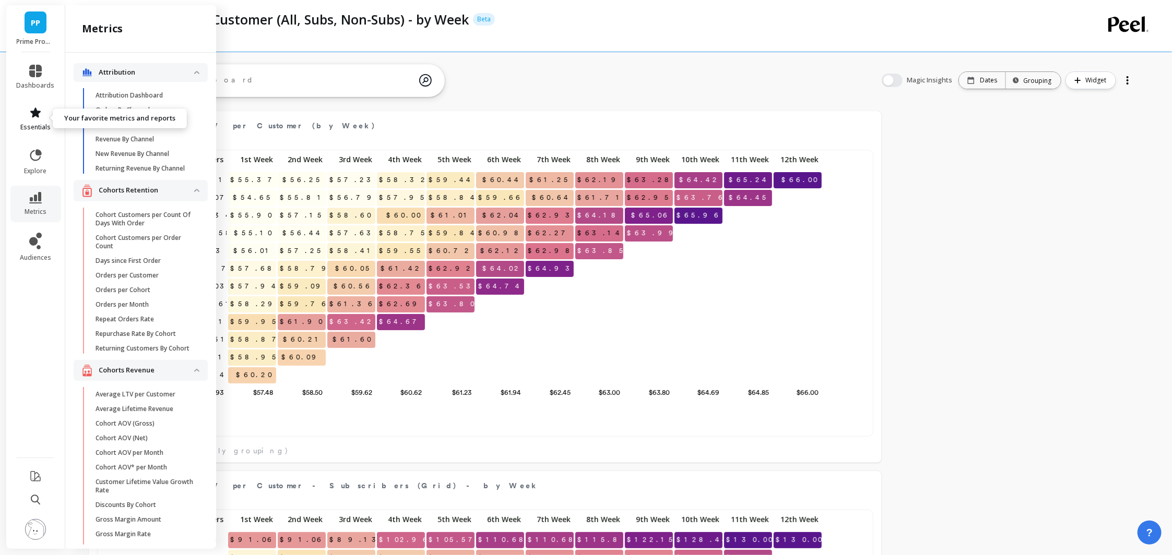
click at [38, 115] on icon at bounding box center [35, 113] width 10 height 10
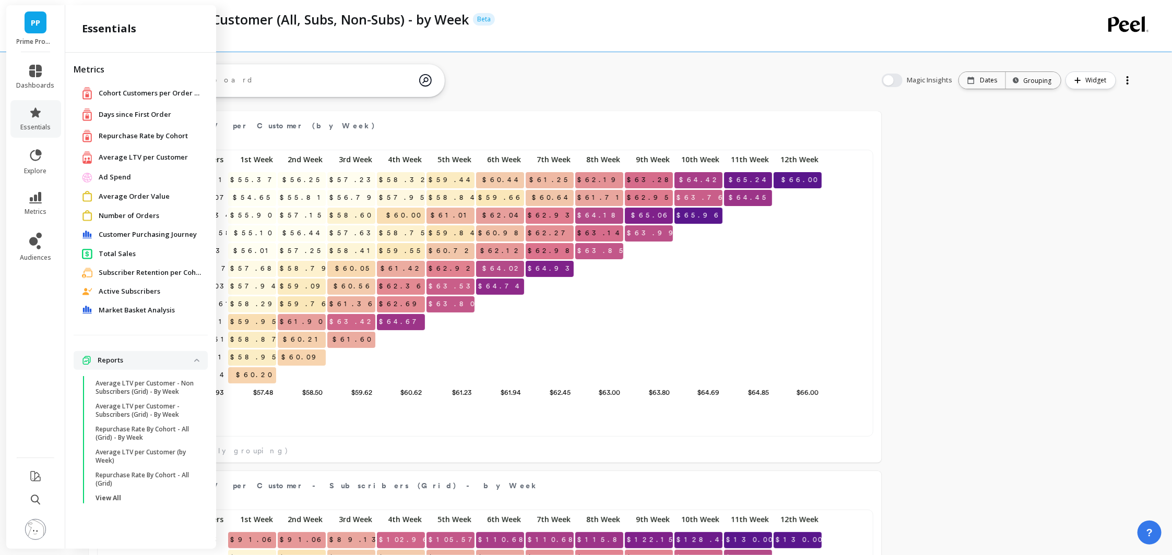
scroll to position [280, 757]
click at [1039, 426] on div "Average LTV per Customer (by Week) Edit Widget & Insights 13,817 $55.37 $56.25 …" at bounding box center [618, 467] width 1106 height 746
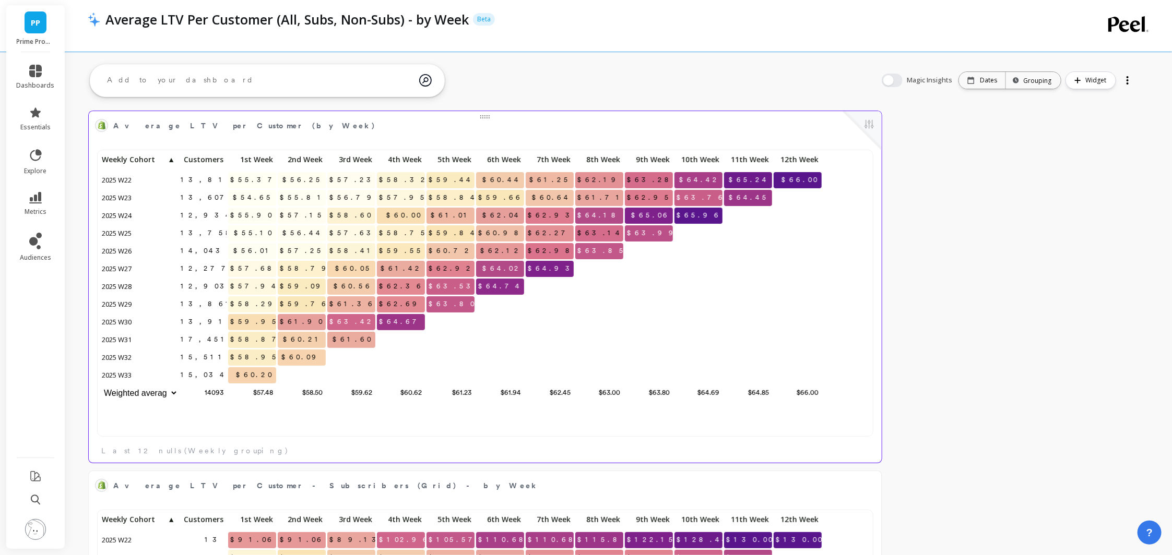
scroll to position [7, 8]
click at [33, 110] on icon at bounding box center [35, 112] width 13 height 13
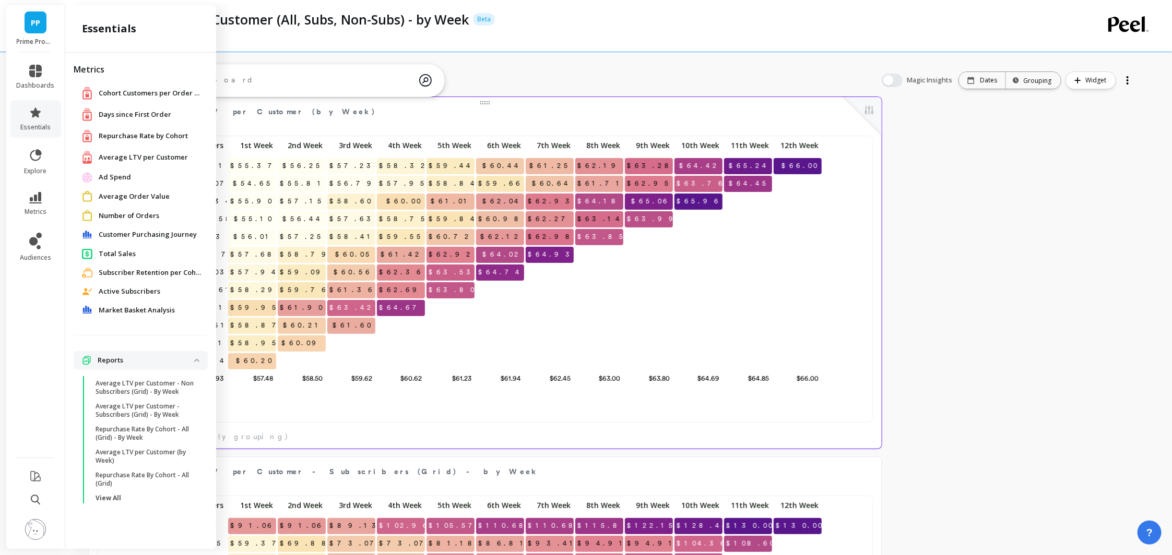
scroll to position [0, 0]
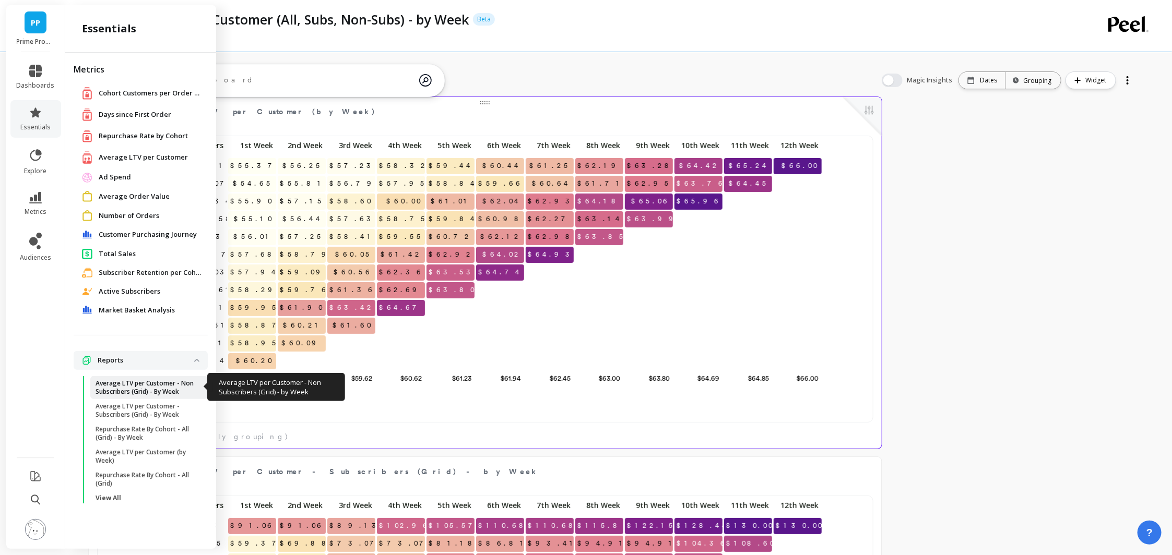
click at [170, 390] on p "Average LTV per Customer - Non Subscribers (Grid) - By Week" at bounding box center [146, 387] width 100 height 17
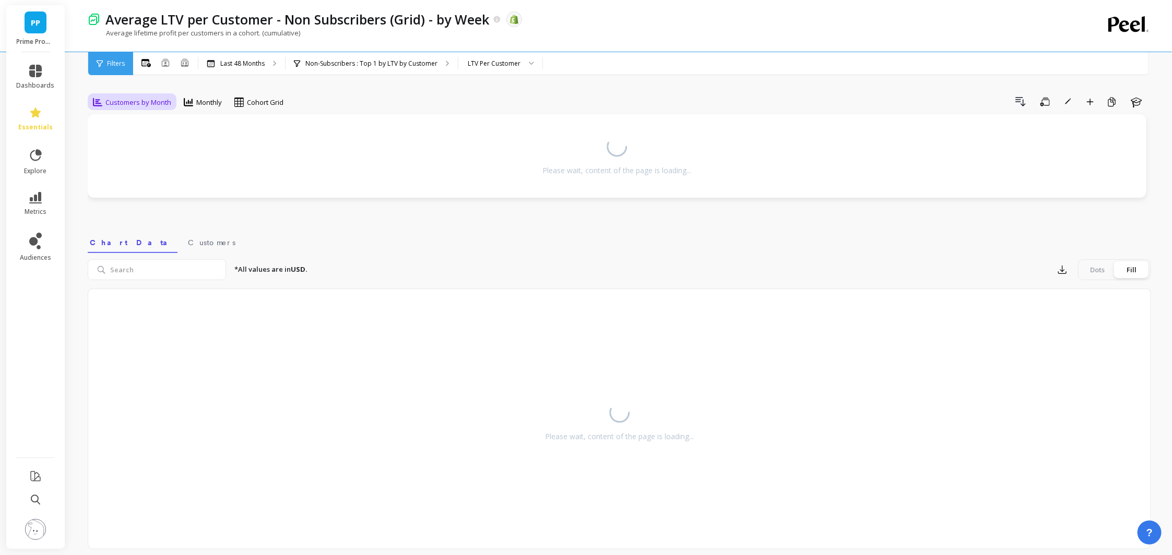
click at [161, 102] on span "Customers by Month" at bounding box center [138, 103] width 66 height 10
click at [129, 176] on div "Customers by Week" at bounding box center [126, 180] width 59 height 20
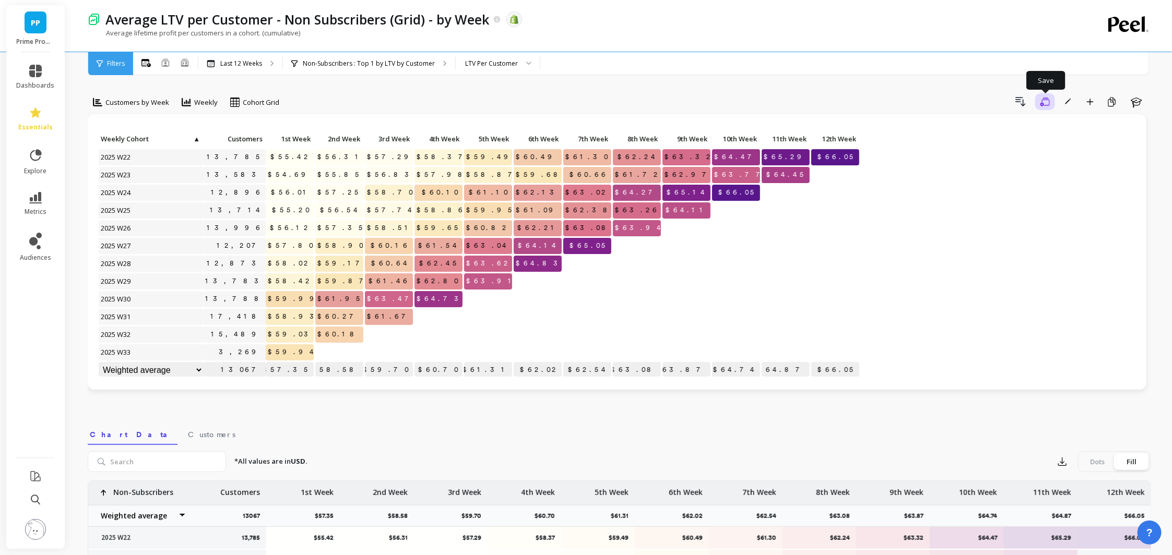
click at [1043, 100] on icon "button" at bounding box center [1044, 102] width 9 height 10
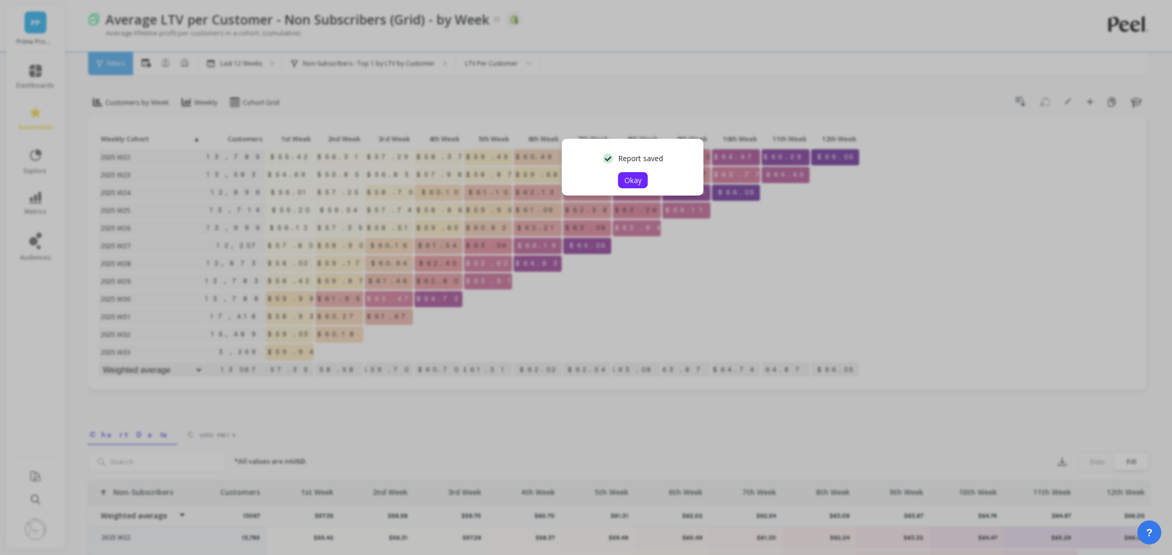
click at [639, 182] on span "Okay" at bounding box center [632, 180] width 17 height 10
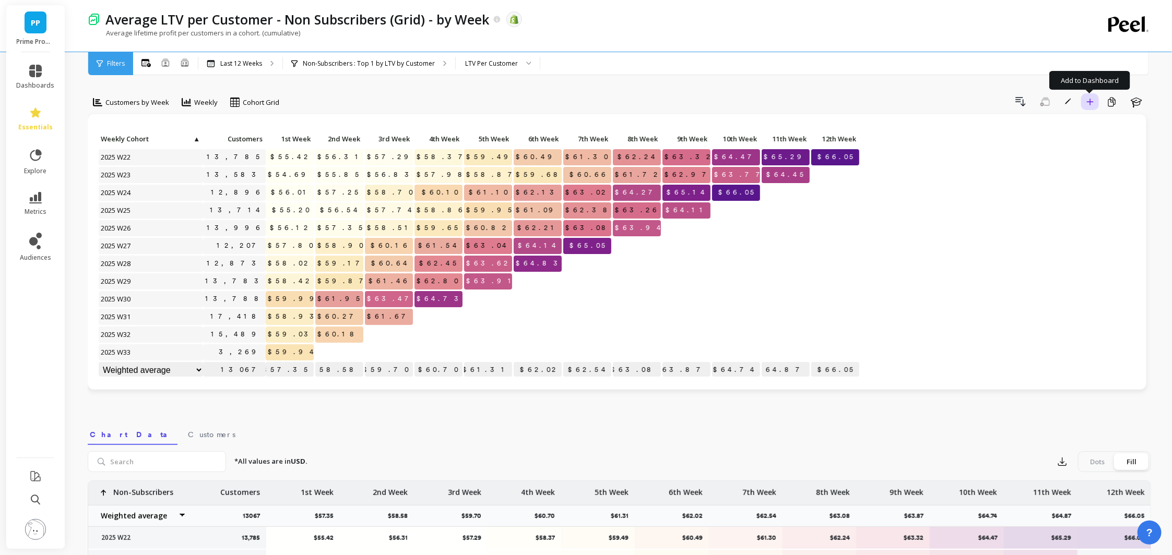
click at [1089, 102] on icon "button" at bounding box center [1089, 101] width 7 height 7
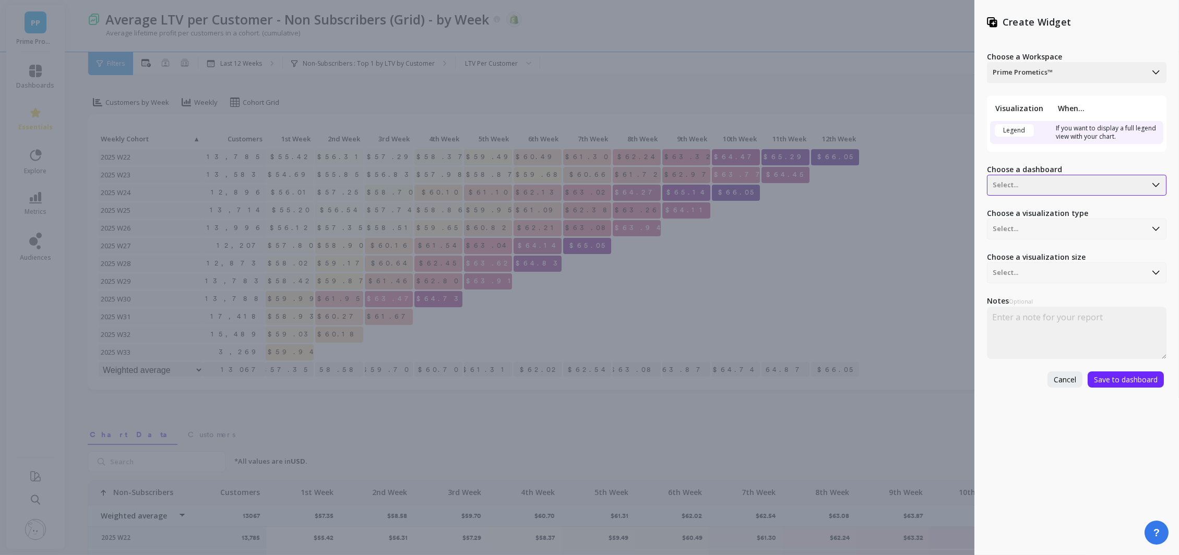
click at [1017, 186] on div at bounding box center [1067, 185] width 148 height 13
click at [1017, 204] on div "by week" at bounding box center [1075, 212] width 171 height 18
click at [1022, 189] on div at bounding box center [1067, 185] width 148 height 13
click at [1122, 266] on div "Average LTV Per Customer (All, Subs, Non-Subs) - by Week" at bounding box center [1075, 267] width 171 height 27
click at [1080, 268] on div at bounding box center [1067, 273] width 148 height 13
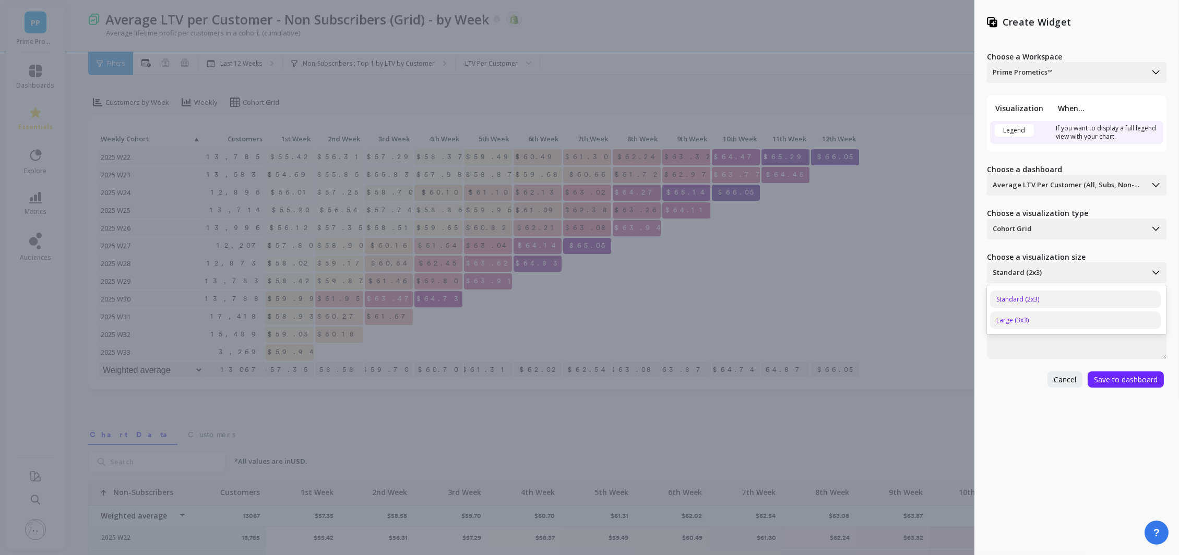
click at [1040, 317] on div "Large (3x3)" at bounding box center [1075, 321] width 171 height 18
click at [1142, 378] on span "Save to dashboard" at bounding box center [1126, 380] width 64 height 10
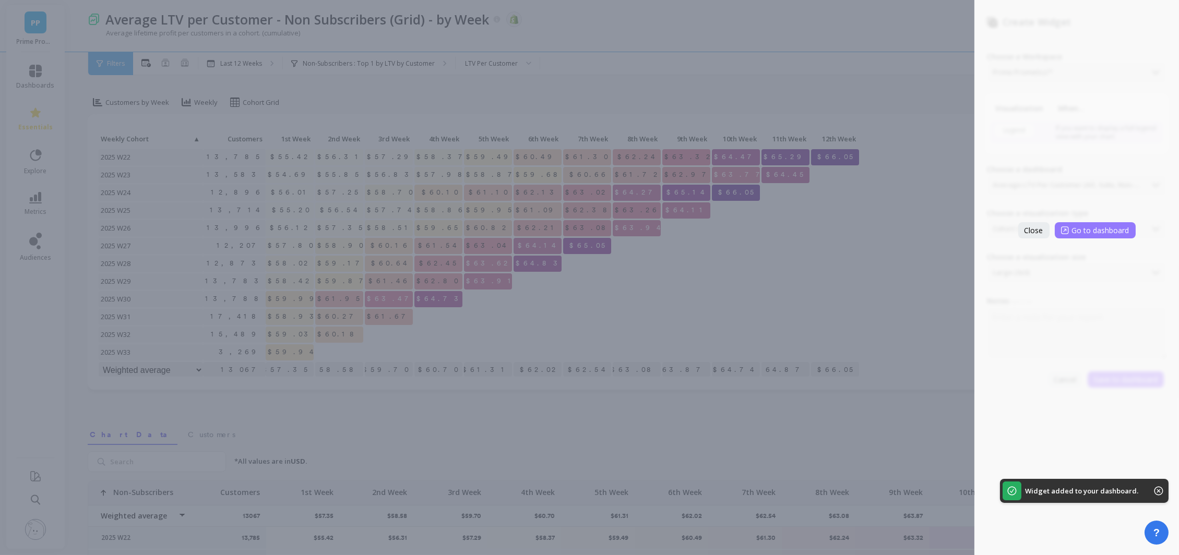
click at [1081, 227] on span "Go to dashboard" at bounding box center [1100, 230] width 57 height 10
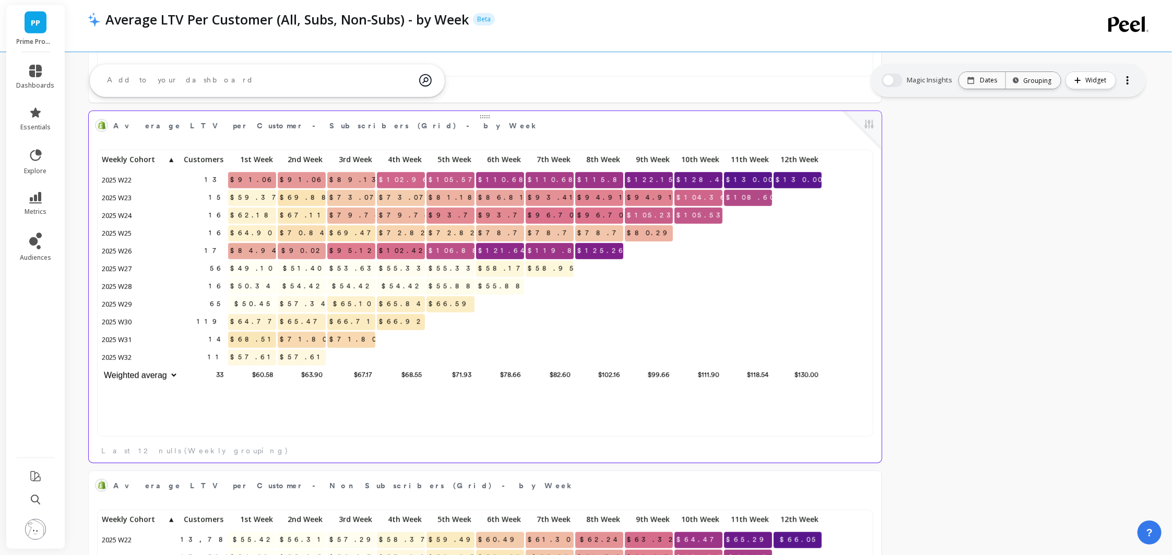
scroll to position [645, 0]
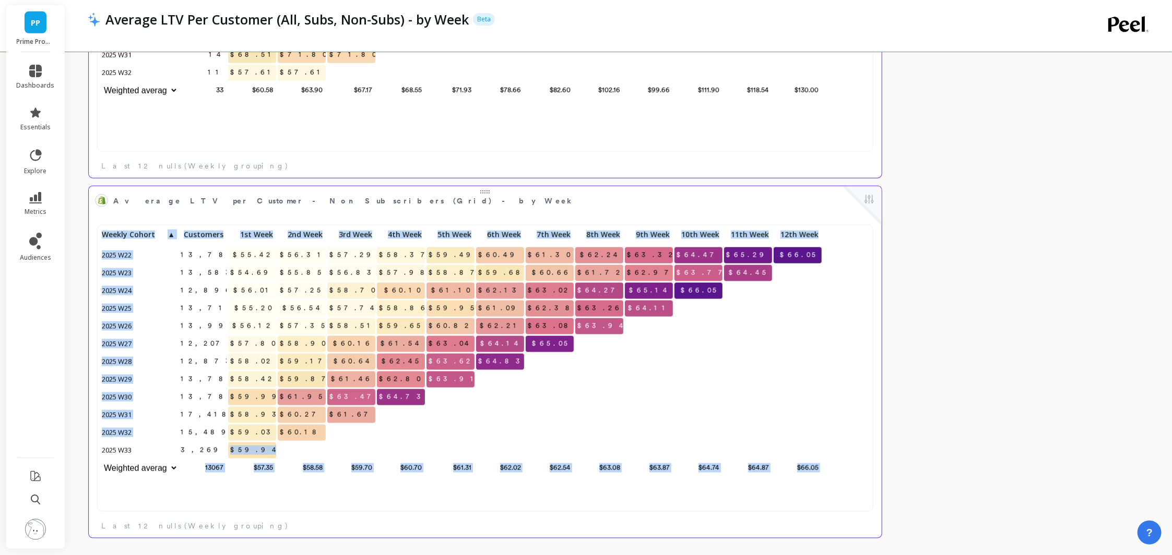
drag, startPoint x: 224, startPoint y: 448, endPoint x: 177, endPoint y: 442, distance: 48.0
click at [177, 442] on div "13,785 $55.42 $56.31 $57.29 $58.37 $59.49 $60.49 $61.30 $62.24 $63.32 $64.47 $6…" at bounding box center [461, 353] width 723 height 251
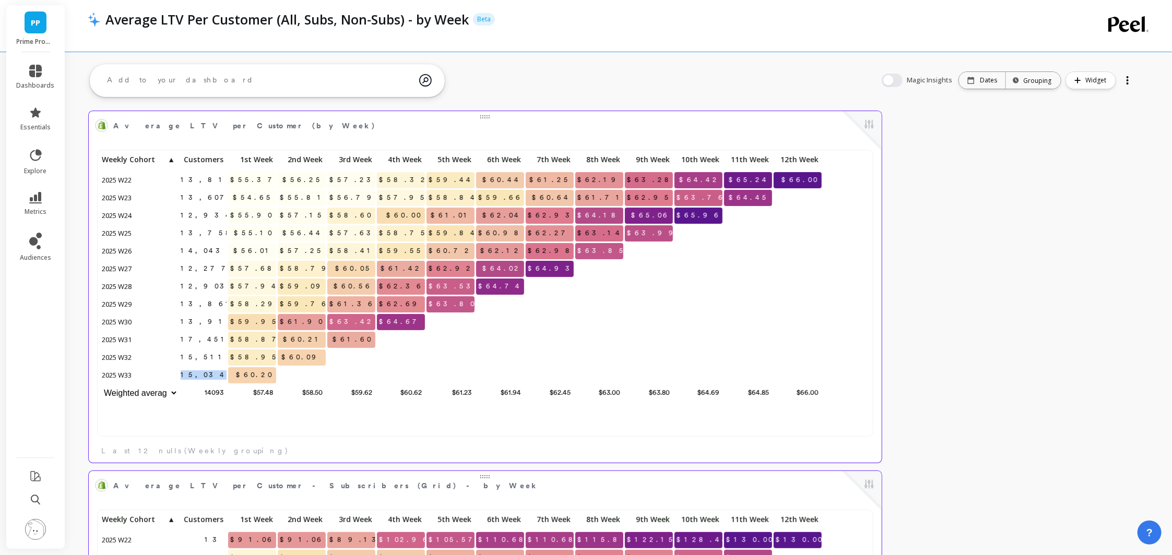
drag, startPoint x: 196, startPoint y: 378, endPoint x: 226, endPoint y: 380, distance: 29.8
click at [226, 380] on div "15,034" at bounding box center [203, 376] width 50 height 18
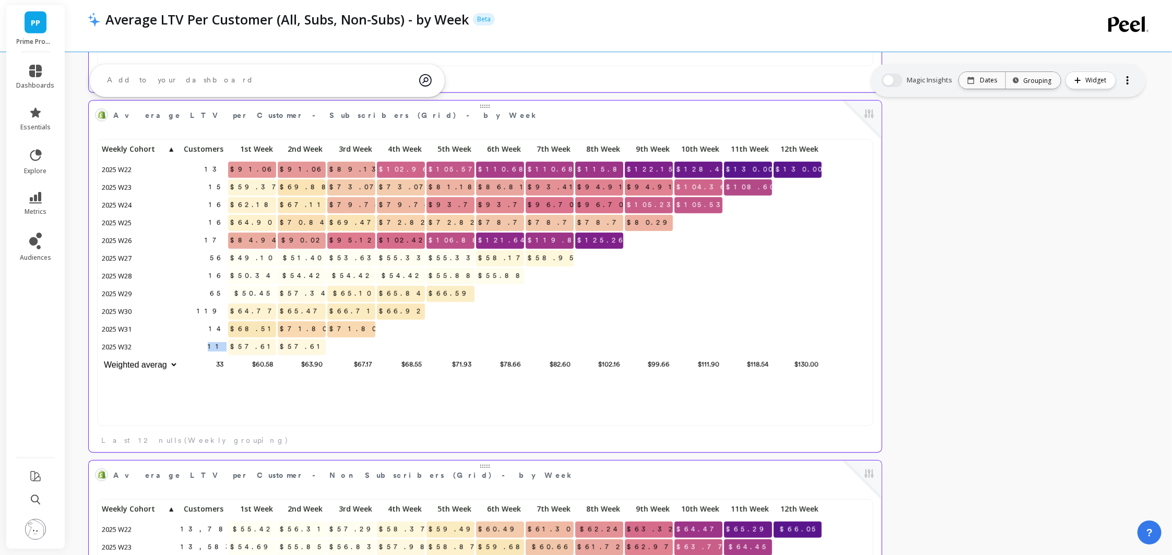
drag, startPoint x: 211, startPoint y: 343, endPoint x: 233, endPoint y: 344, distance: 22.4
click at [233, 344] on div "13 $91.06 $91.06 $89.13 $102.96 $105.57 $110.68 $110.68 $115.83 $122.15 $128.44…" at bounding box center [461, 258] width 723 height 233
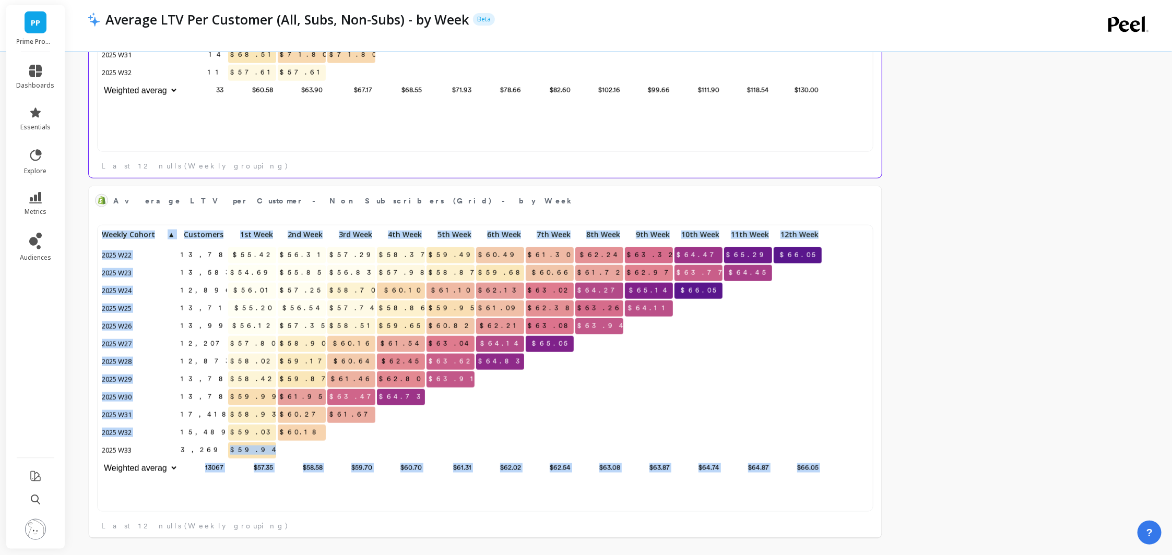
drag, startPoint x: 111, startPoint y: 444, endPoint x: 227, endPoint y: 453, distance: 115.6
click at [227, 453] on div "13,785 $55.42 $56.31 $57.29 $58.37 $59.49 $60.49 $61.30 $62.24 $63.32 $64.47 $6…" at bounding box center [461, 353] width 723 height 251
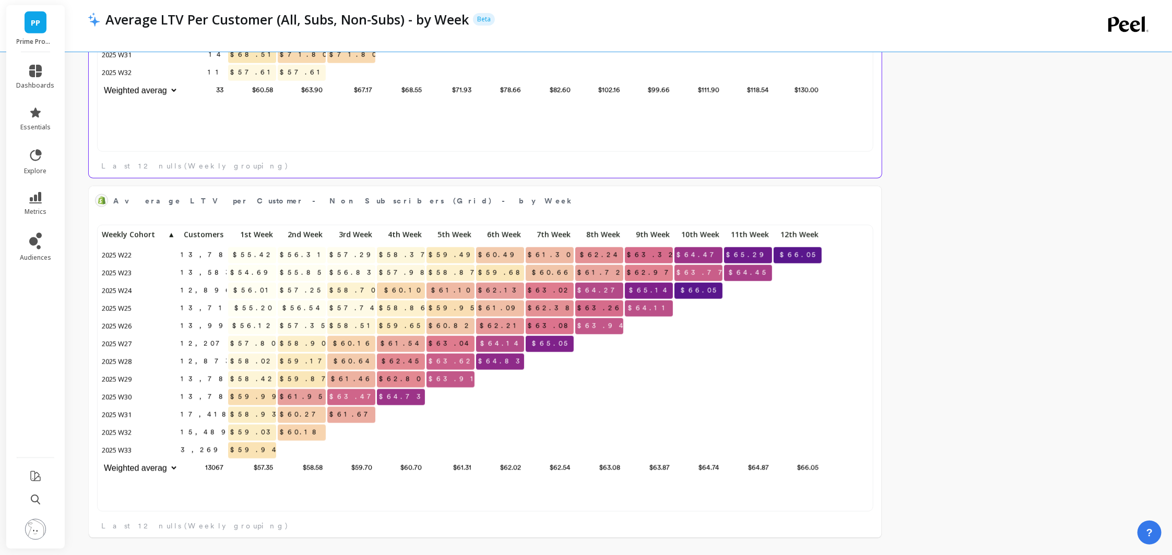
click at [310, 500] on div "13,785 $55.42 $56.31 $57.29 $58.37 $59.49 $60.49 $61.30 $62.24 $63.32 $64.47 $6…" at bounding box center [485, 371] width 771 height 287
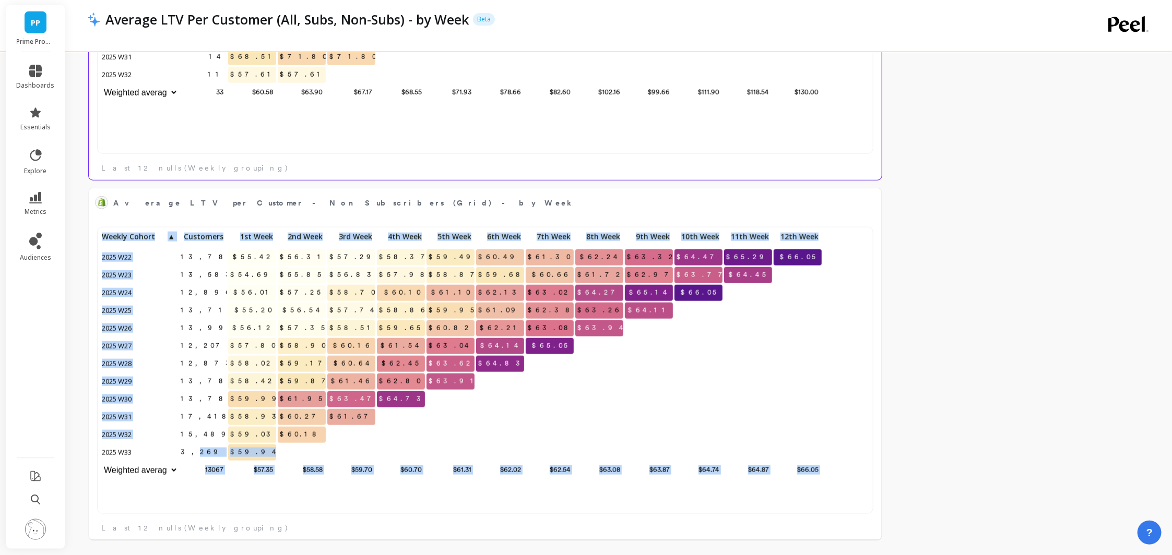
drag, startPoint x: 94, startPoint y: 449, endPoint x: 213, endPoint y: 449, distance: 118.5
click at [213, 449] on div "13,785 $55.42 $56.31 $57.29 $58.37 $59.49 $60.49 $61.30 $62.24 $63.32 $64.47 $6…" at bounding box center [485, 379] width 793 height 324
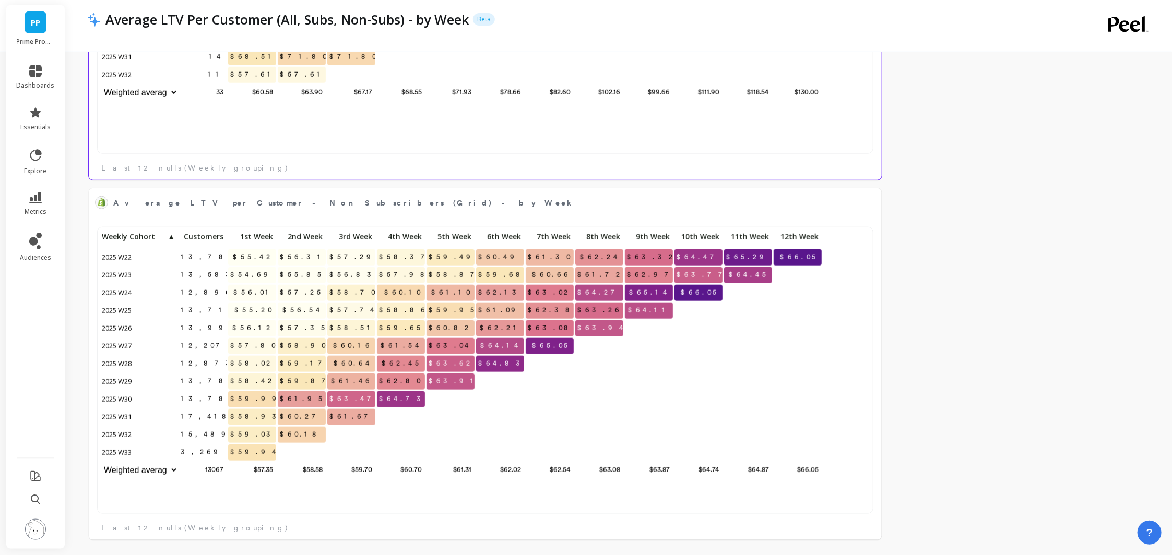
click at [122, 450] on span "2025 W33" at bounding box center [117, 453] width 35 height 16
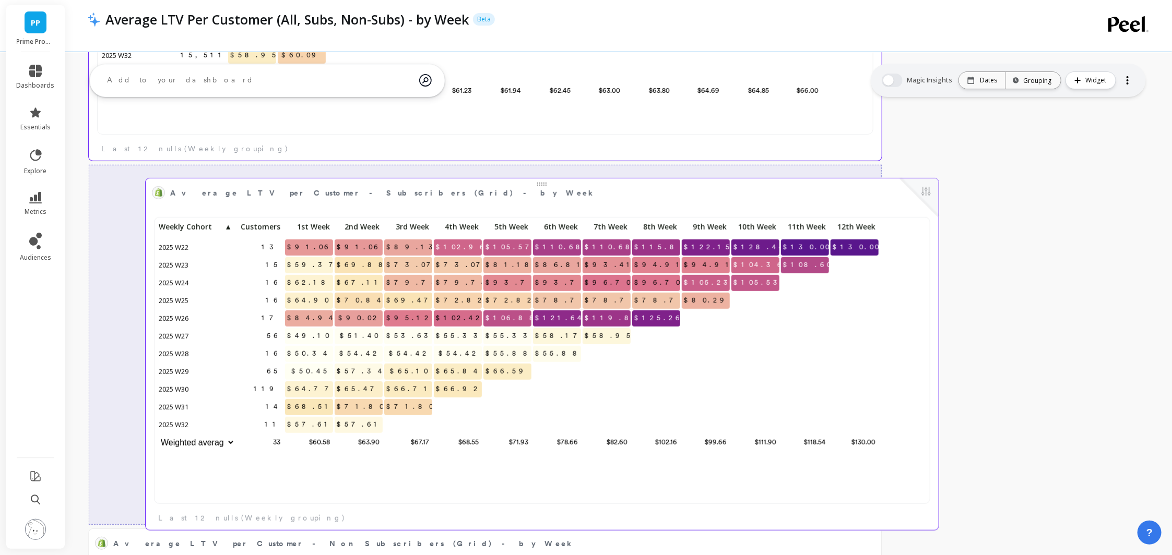
drag, startPoint x: 214, startPoint y: 180, endPoint x: 236, endPoint y: 184, distance: 22.8
click at [237, 188] on span "Average LTV per Customer - Subscribers (Grid) - by Week" at bounding box center [382, 193] width 425 height 11
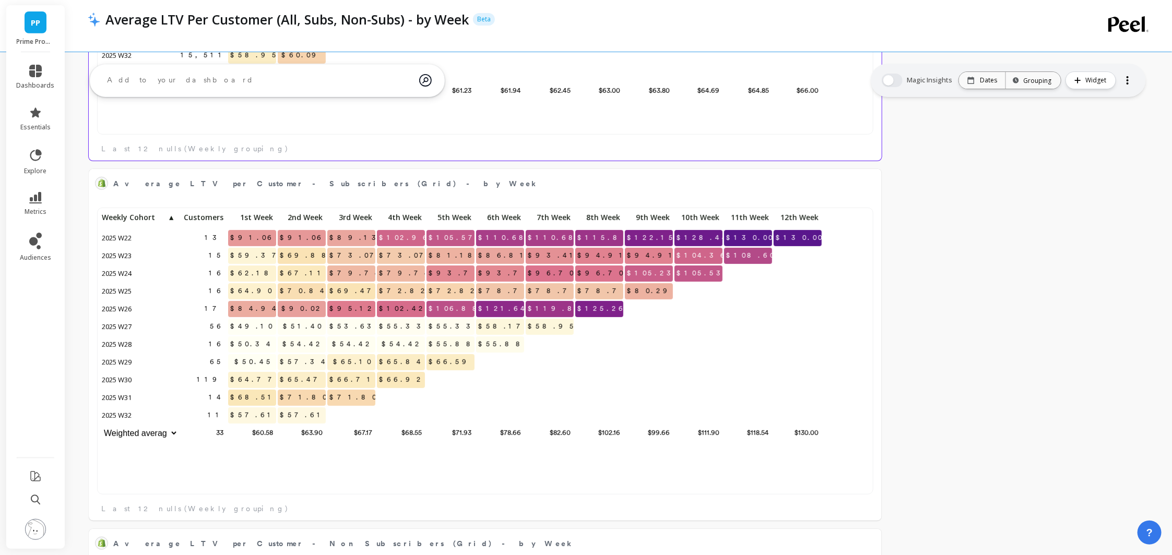
click at [637, 297] on p "$80.29" at bounding box center [649, 291] width 48 height 16
click at [882, 169] on div at bounding box center [882, 169] width 0 height 0
click at [866, 181] on button at bounding box center [869, 183] width 13 height 15
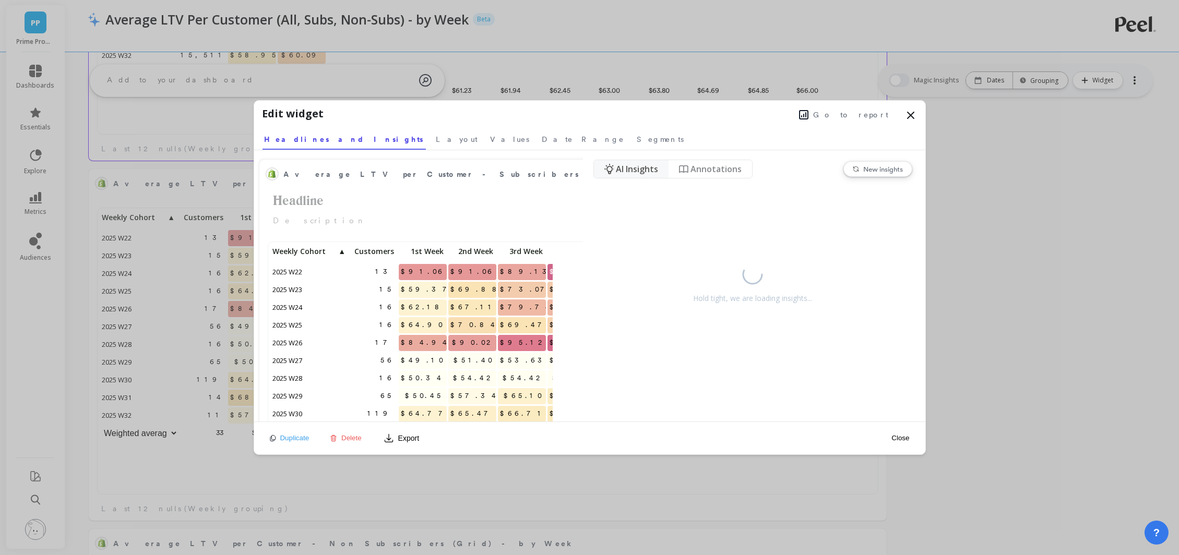
click at [886, 115] on span "Go to report" at bounding box center [851, 115] width 75 height 10
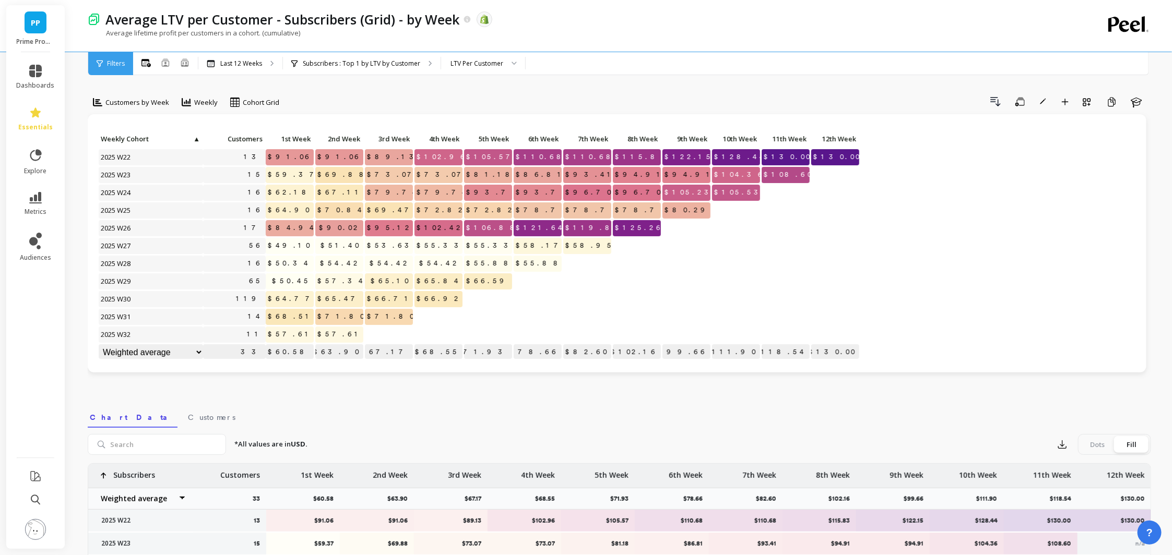
click at [237, 32] on p "Average lifetime profit per customers in a cohort. (cumulative)" at bounding box center [194, 32] width 212 height 9
click at [238, 32] on p "Average lifetime profit per customers in a cohort. (cumulative)" at bounding box center [194, 32] width 212 height 9
click at [239, 32] on p "Average lifetime profit per customers in a cohort. (cumulative)" at bounding box center [194, 32] width 212 height 9
click at [89, 17] on img at bounding box center [94, 19] width 13 height 13
click at [95, 18] on img at bounding box center [94, 19] width 13 height 13
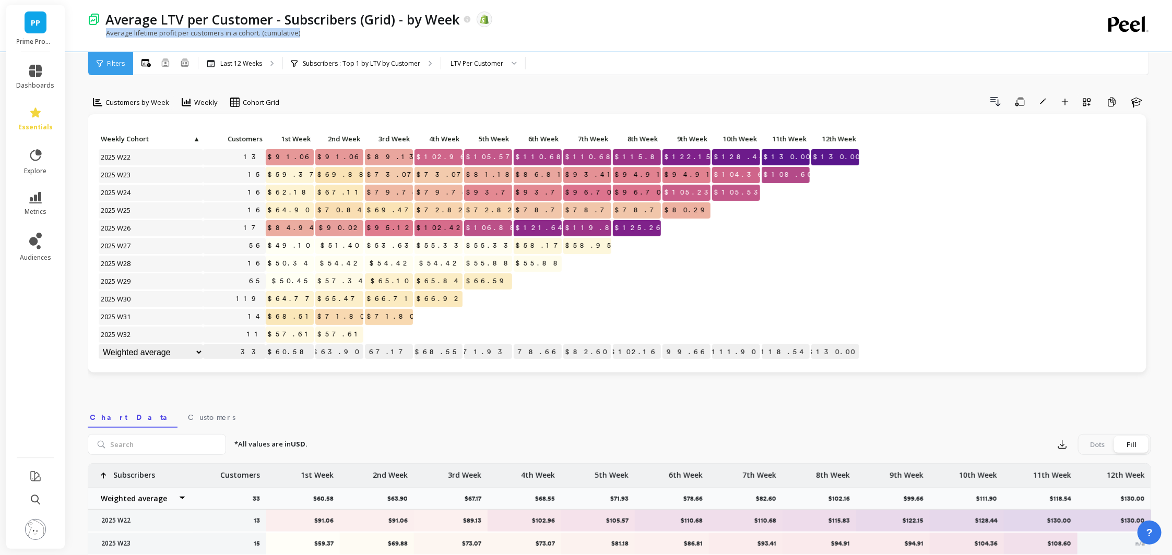
click at [91, 22] on img at bounding box center [94, 19] width 13 height 13
click at [173, 20] on p "Average LTV per Customer - Subscribers (Grid) - by Week" at bounding box center [282, 19] width 354 height 18
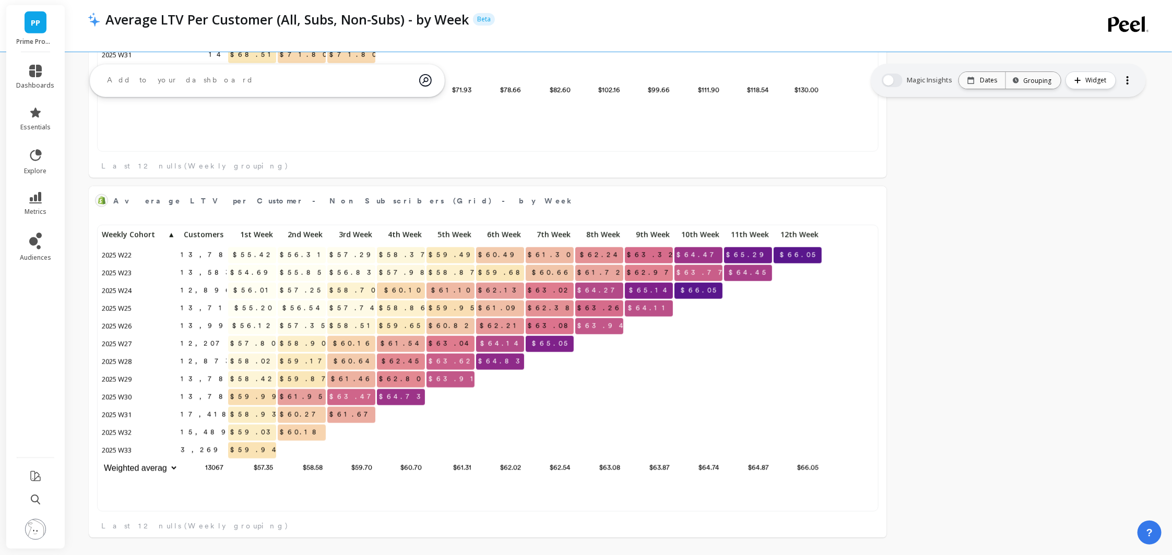
scroll to position [7, 8]
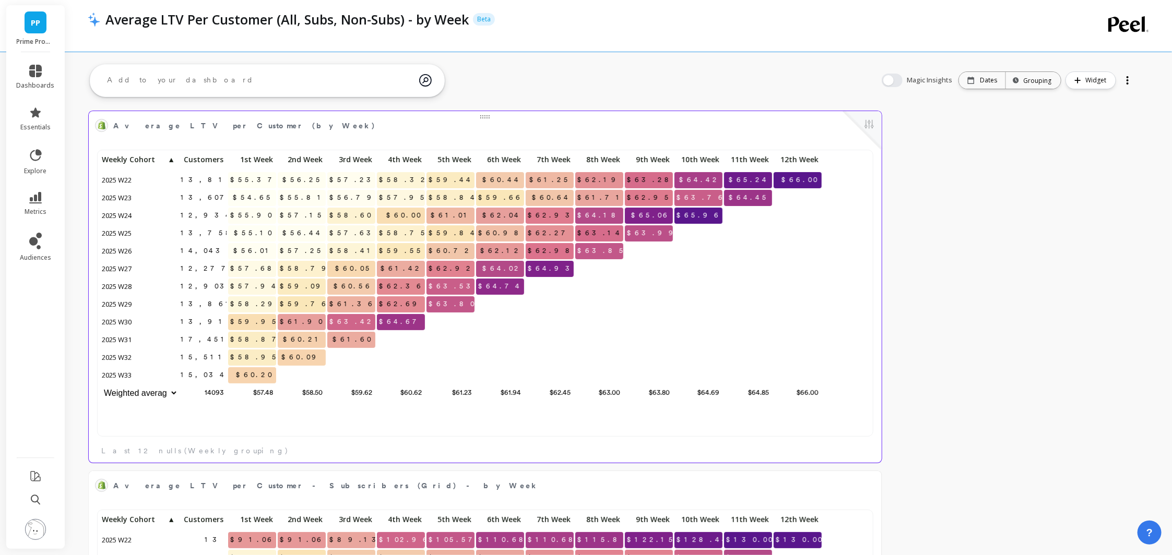
click at [212, 373] on span "15,034" at bounding box center [203, 375] width 51 height 16
click at [212, 374] on span "15,034" at bounding box center [203, 375] width 51 height 16
copy span "15,034"
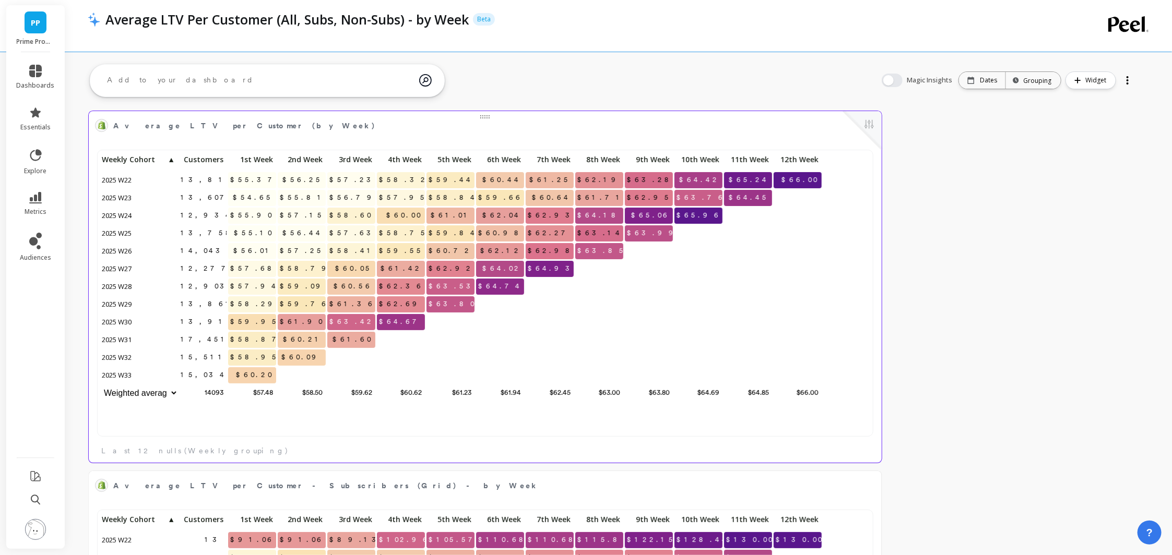
click at [213, 359] on span "15,511" at bounding box center [203, 358] width 51 height 16
copy span "15,511"
click at [212, 340] on span "17,451" at bounding box center [204, 340] width 53 height 16
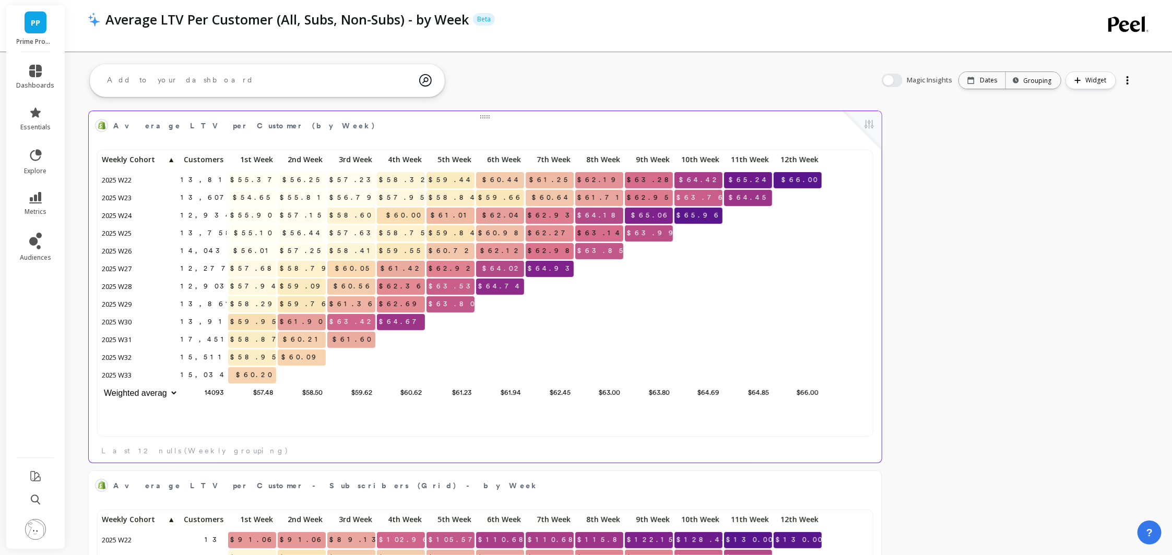
click at [210, 339] on span "17,451" at bounding box center [204, 340] width 53 height 16
copy span "17,451"
click at [263, 321] on span "$59.95" at bounding box center [255, 322] width 54 height 16
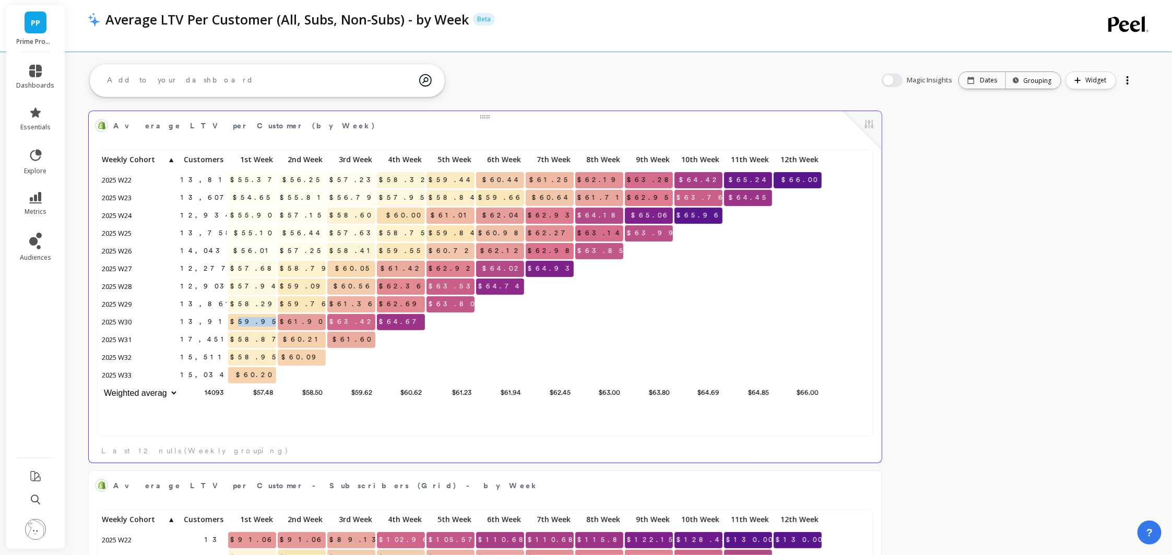
click at [263, 321] on span "$59.95" at bounding box center [255, 322] width 54 height 16
click at [217, 320] on span "13,916" at bounding box center [207, 322] width 58 height 16
copy span "13,916"
drag, startPoint x: 120, startPoint y: 304, endPoint x: 150, endPoint y: 304, distance: 30.8
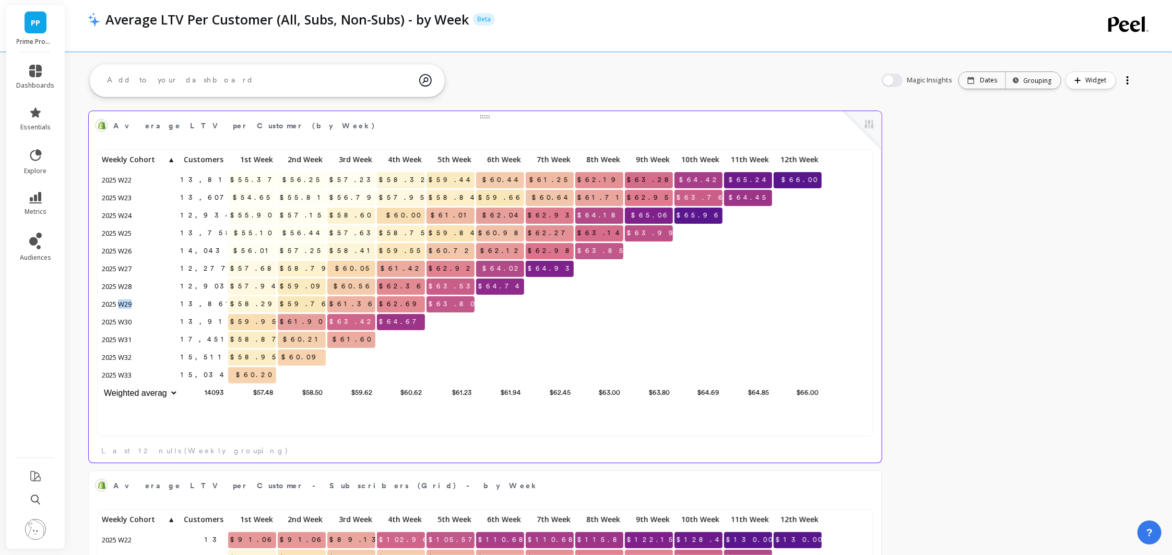
click at [147, 304] on p "2025 W29" at bounding box center [139, 304] width 78 height 16
click at [218, 304] on span "13,861" at bounding box center [207, 304] width 58 height 16
copy span "13,861"
click at [208, 283] on span "12,903" at bounding box center [205, 287] width 55 height 16
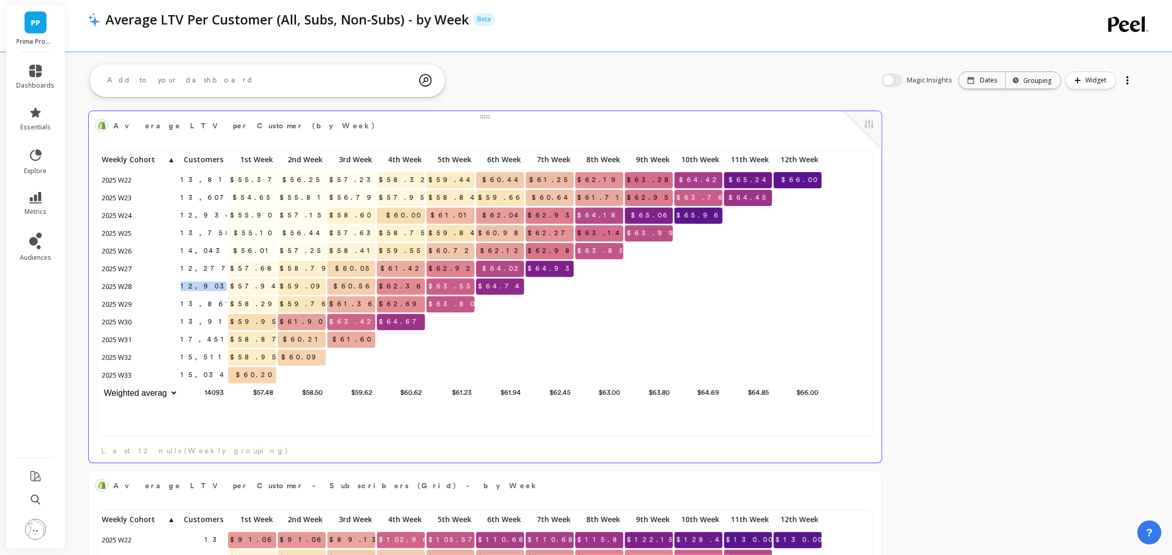
click at [208, 283] on span "12,903" at bounding box center [205, 287] width 55 height 16
copy span "12,903"
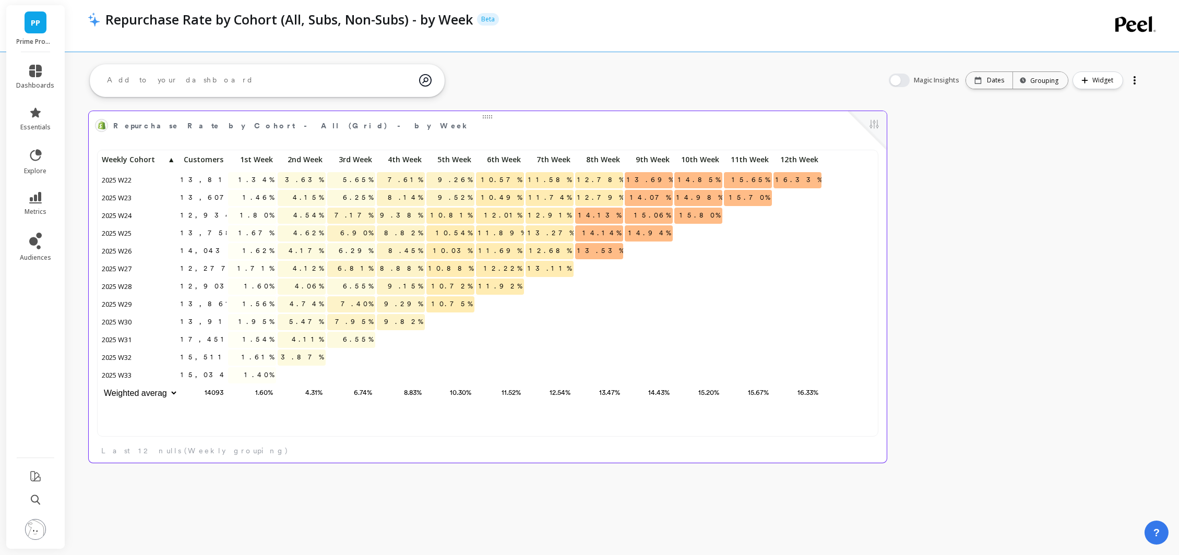
scroll to position [280, 769]
click at [216, 375] on span "15,034" at bounding box center [203, 375] width 51 height 16
click at [265, 378] on span "1.40%" at bounding box center [259, 375] width 34 height 16
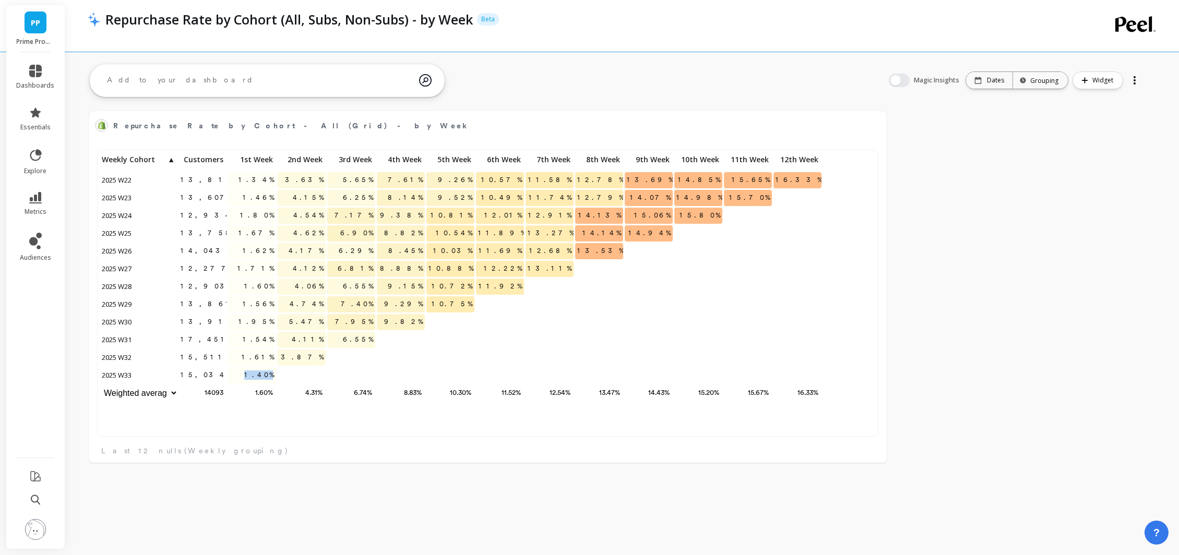
click at [265, 378] on span "1.40%" at bounding box center [259, 375] width 34 height 16
copy span "1.40%"
click at [261, 375] on span "1.40%" at bounding box center [259, 375] width 34 height 16
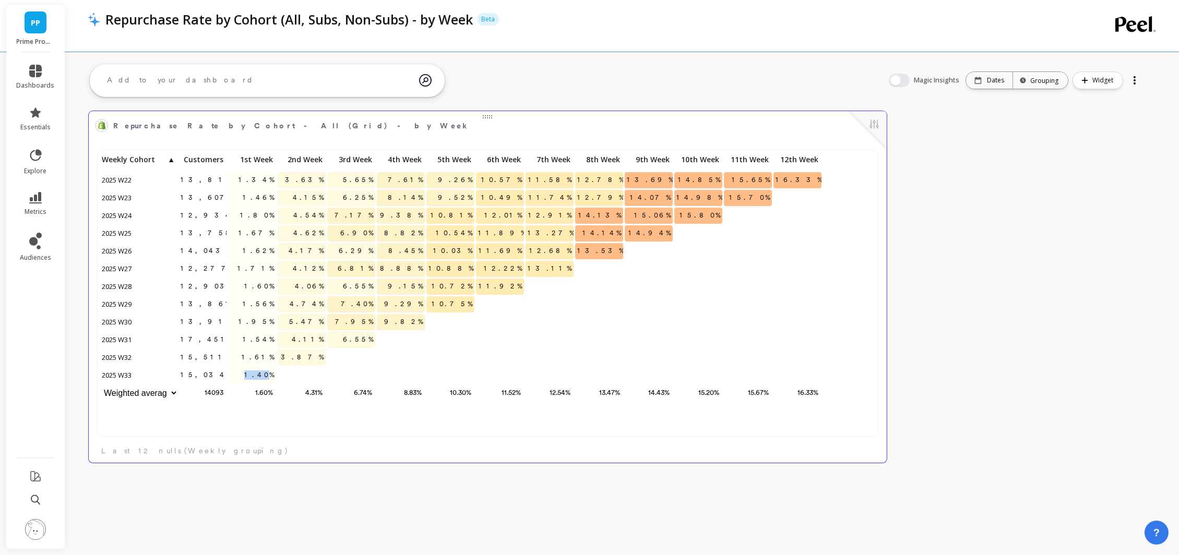
click at [261, 375] on span "1.40%" at bounding box center [259, 375] width 34 height 16
copy span "1.40%"
click at [256, 365] on span "1.61%" at bounding box center [258, 358] width 37 height 16
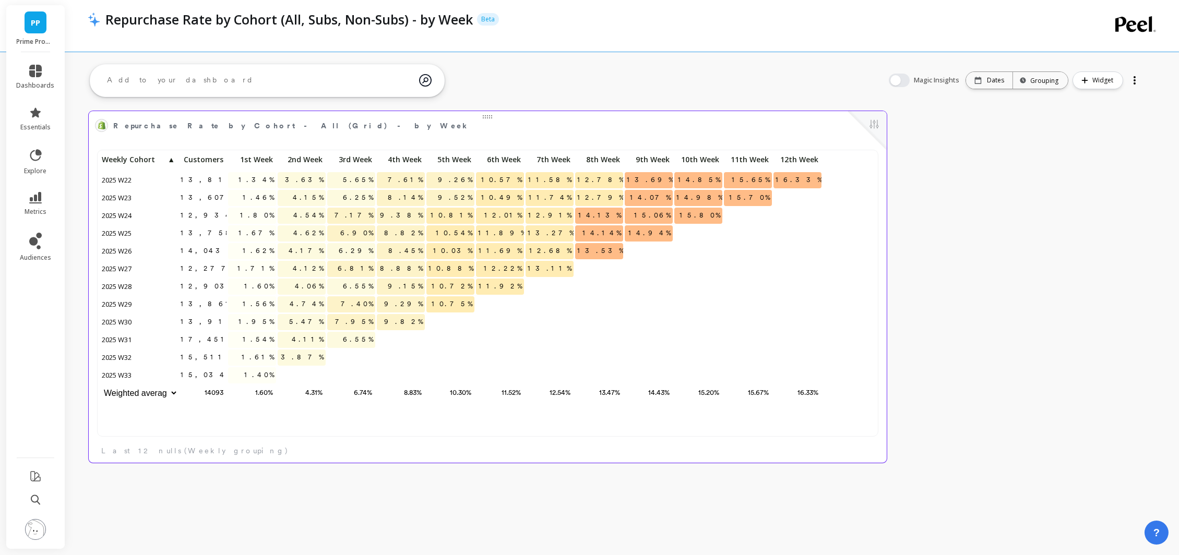
click at [258, 370] on span "1.40%" at bounding box center [259, 375] width 34 height 16
click at [307, 354] on span "3.87%" at bounding box center [302, 358] width 47 height 16
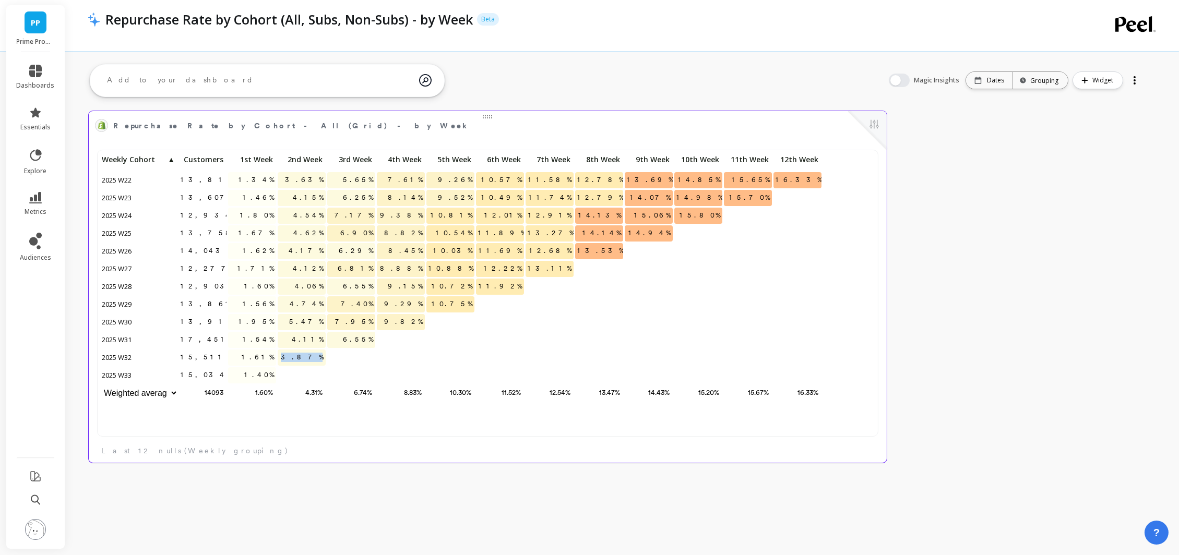
click at [307, 354] on span "3.87%" at bounding box center [302, 358] width 47 height 16
drag, startPoint x: 299, startPoint y: 336, endPoint x: 323, endPoint y: 354, distance: 30.3
click at [323, 354] on div "13,817 1.34% 3.63% 5.65% 7.61% 9.26% 10.57% 11.58% 12.78% 13.69% 14.85% 15.65% …" at bounding box center [461, 277] width 723 height 251
click at [317, 356] on span "3.87%" at bounding box center [302, 358] width 47 height 16
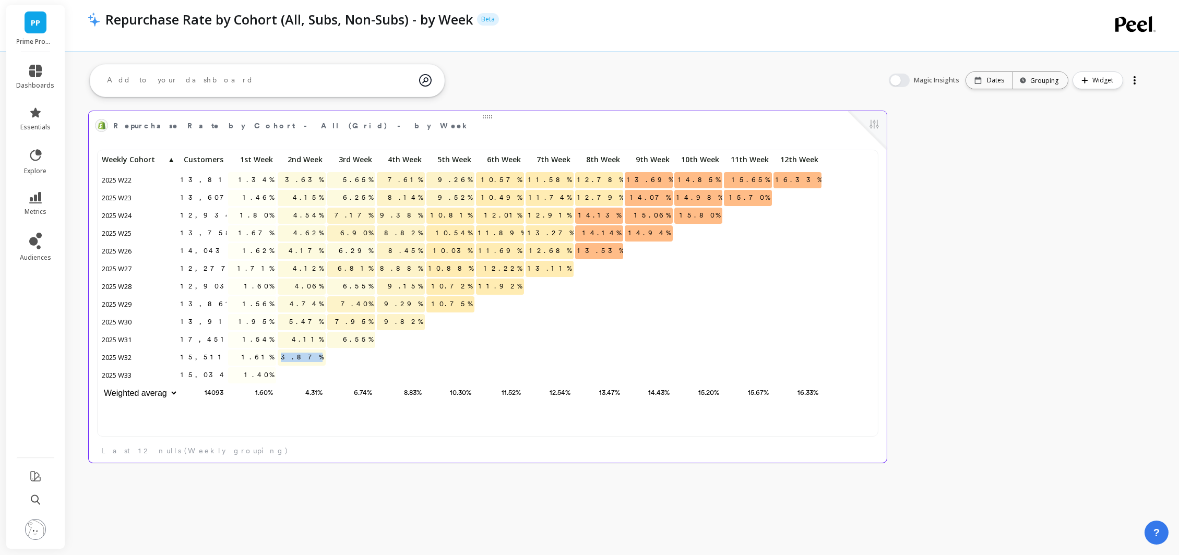
click at [317, 356] on span "3.87%" at bounding box center [302, 358] width 47 height 16
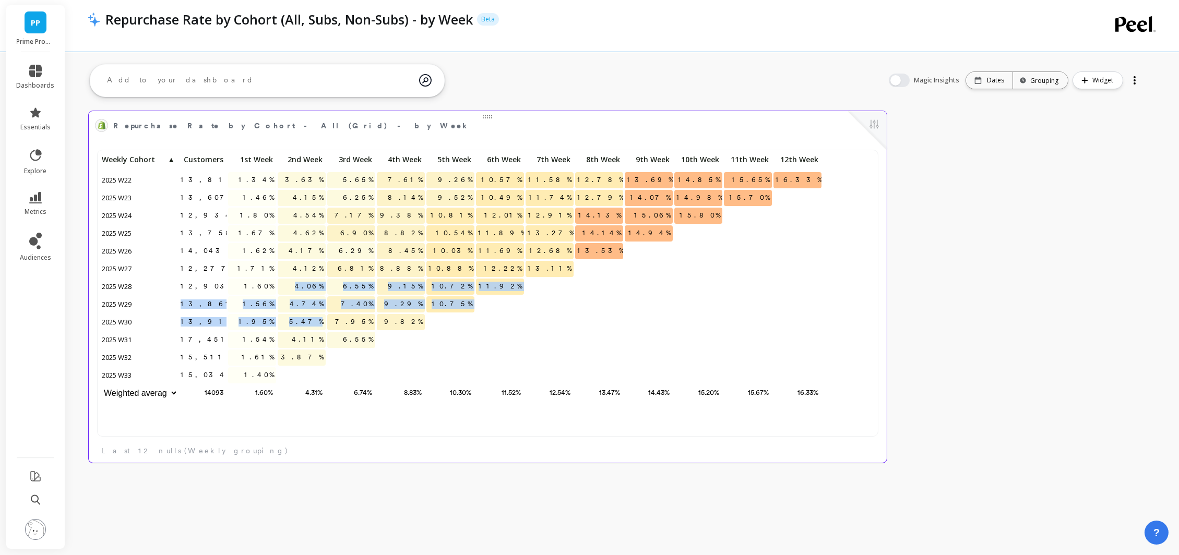
drag, startPoint x: 320, startPoint y: 327, endPoint x: 288, endPoint y: 278, distance: 58.8
click at [288, 278] on div "13,817 1.34% 3.63% 5.65% 7.61% 9.26% 10.57% 11.58% 12.78% 13.69% 14.85% 15.65% …" at bounding box center [461, 277] width 723 height 251
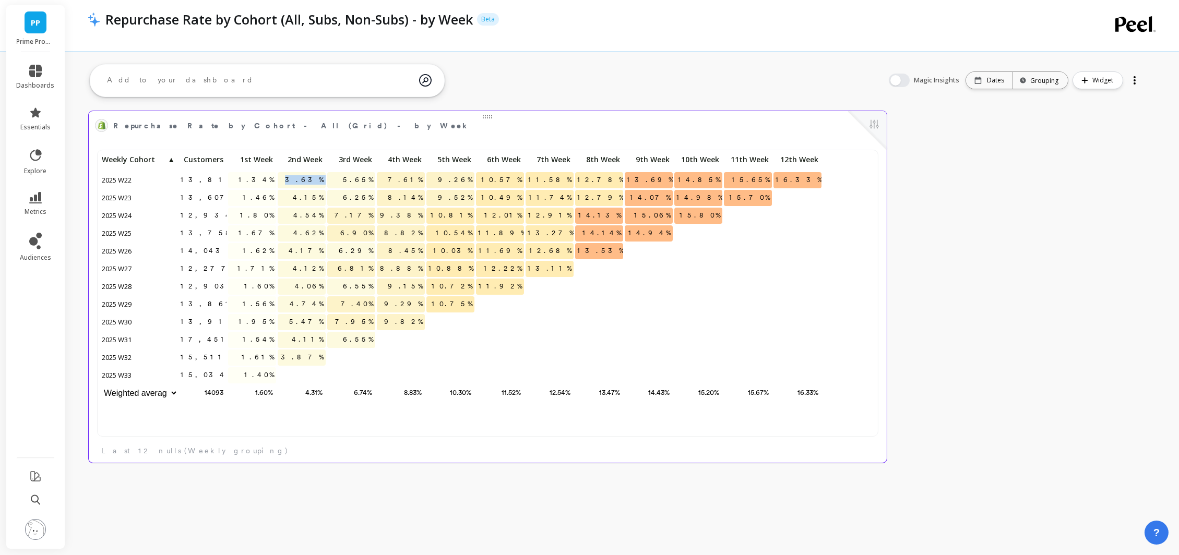
drag, startPoint x: 302, startPoint y: 180, endPoint x: 331, endPoint y: 180, distance: 29.8
click at [331, 180] on div "13,817 1.34% 3.63% 5.65% 7.61% 9.26% 10.57% 11.58% 12.78% 13.69% 14.85% 15.65% …" at bounding box center [461, 277] width 723 height 251
drag, startPoint x: 300, startPoint y: 353, endPoint x: 324, endPoint y: 360, distance: 24.3
click at [324, 360] on p "3.87%" at bounding box center [302, 358] width 48 height 16
copy span "3.87%"
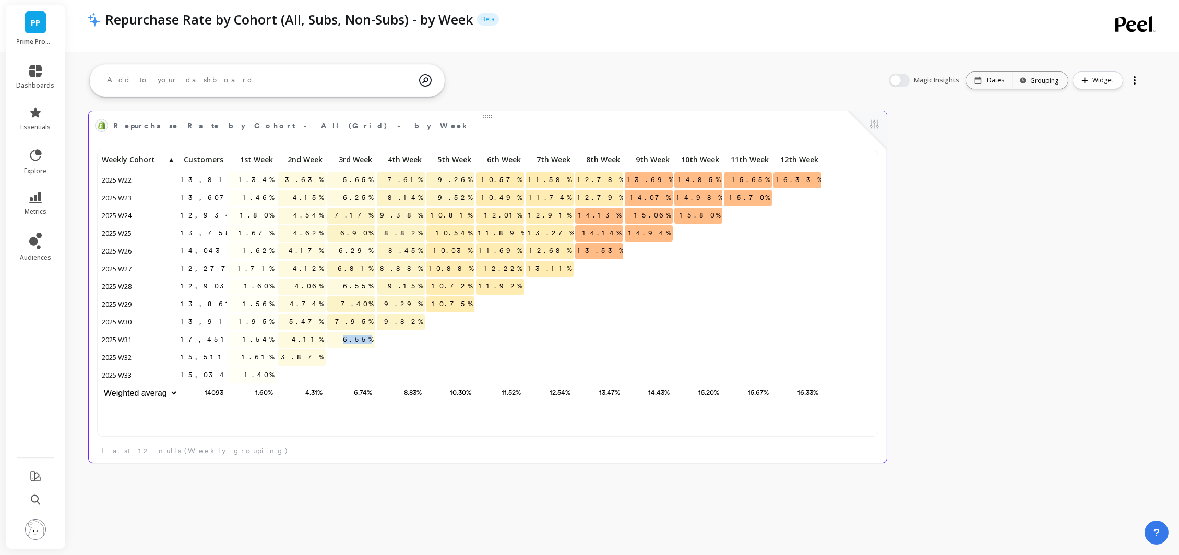
drag, startPoint x: 351, startPoint y: 338, endPoint x: 375, endPoint y: 337, distance: 24.5
click at [375, 337] on div "6.55%" at bounding box center [352, 341] width 50 height 18
copy span "6.55%"
drag, startPoint x: 404, startPoint y: 321, endPoint x: 422, endPoint y: 318, distance: 17.5
click at [422, 318] on span "9.82%" at bounding box center [403, 322] width 43 height 16
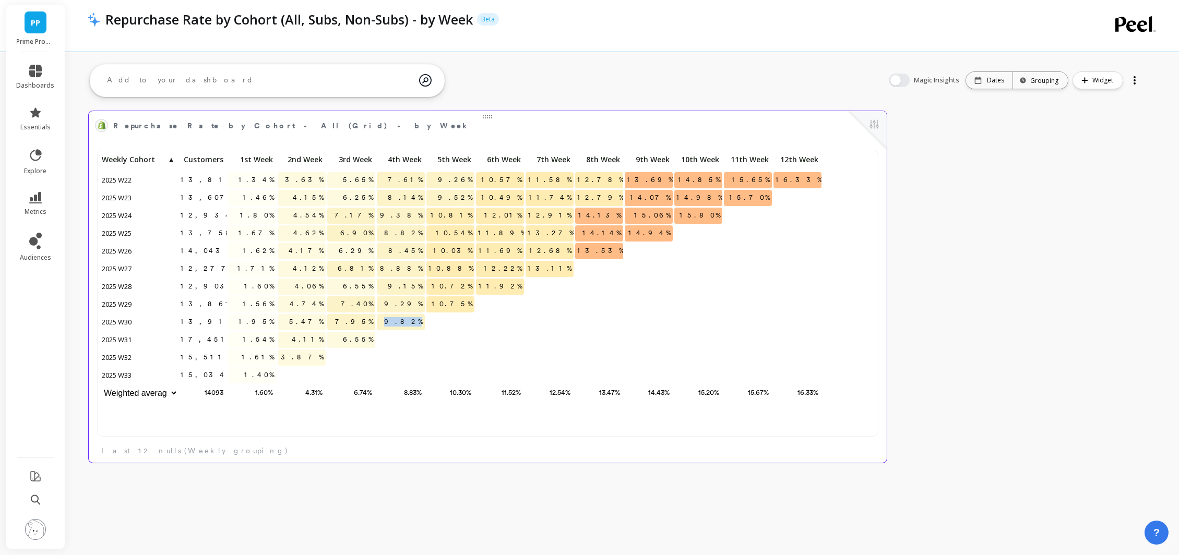
copy span "9.82%"
drag, startPoint x: 450, startPoint y: 303, endPoint x: 478, endPoint y: 300, distance: 27.3
click at [478, 300] on div "13,817 1.34% 3.63% 5.65% 7.61% 9.26% 10.57% 11.58% 12.78% 13.69% 14.85% 15.65% …" at bounding box center [461, 277] width 723 height 251
copy span "10.75%"
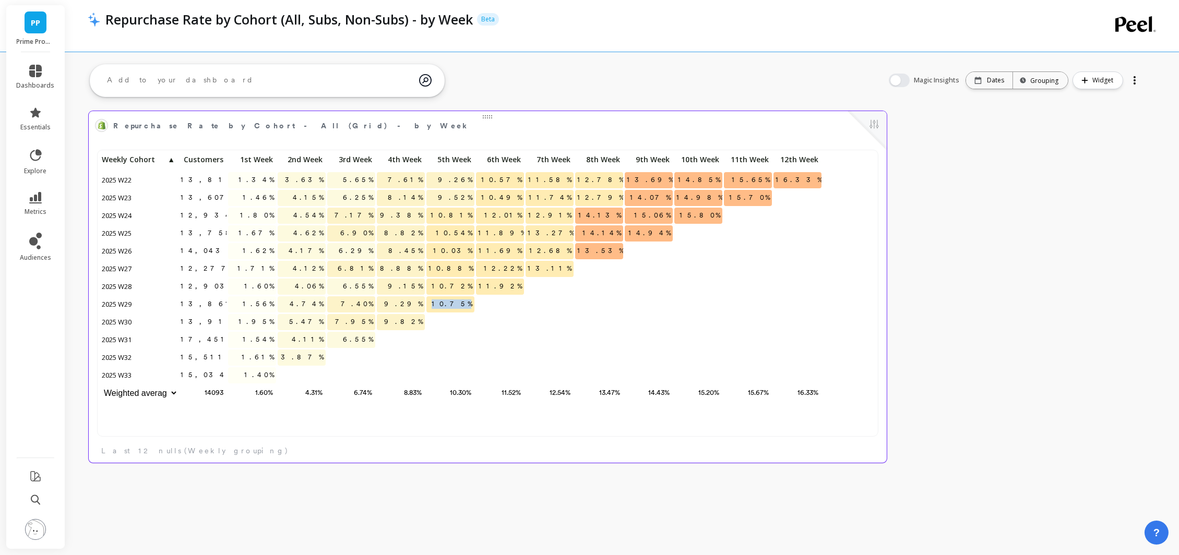
drag, startPoint x: 456, startPoint y: 304, endPoint x: 474, endPoint y: 304, distance: 17.7
click at [474, 304] on p "10.75%" at bounding box center [450, 304] width 48 height 16
copy span "10.75%"
click at [28, 199] on link "metrics" at bounding box center [36, 204] width 38 height 24
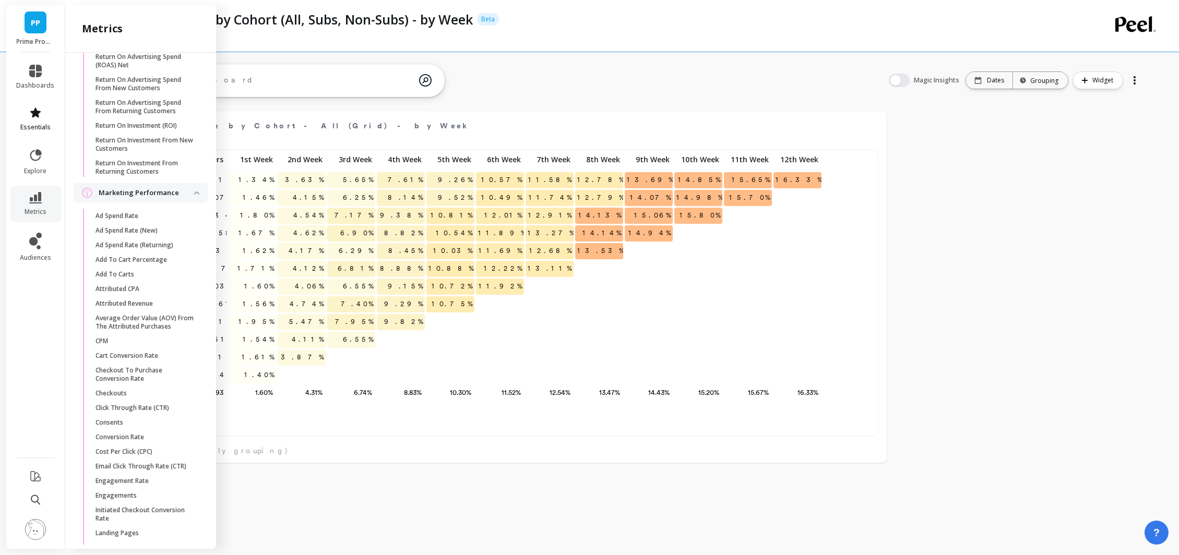
click at [30, 116] on icon at bounding box center [35, 112] width 13 height 13
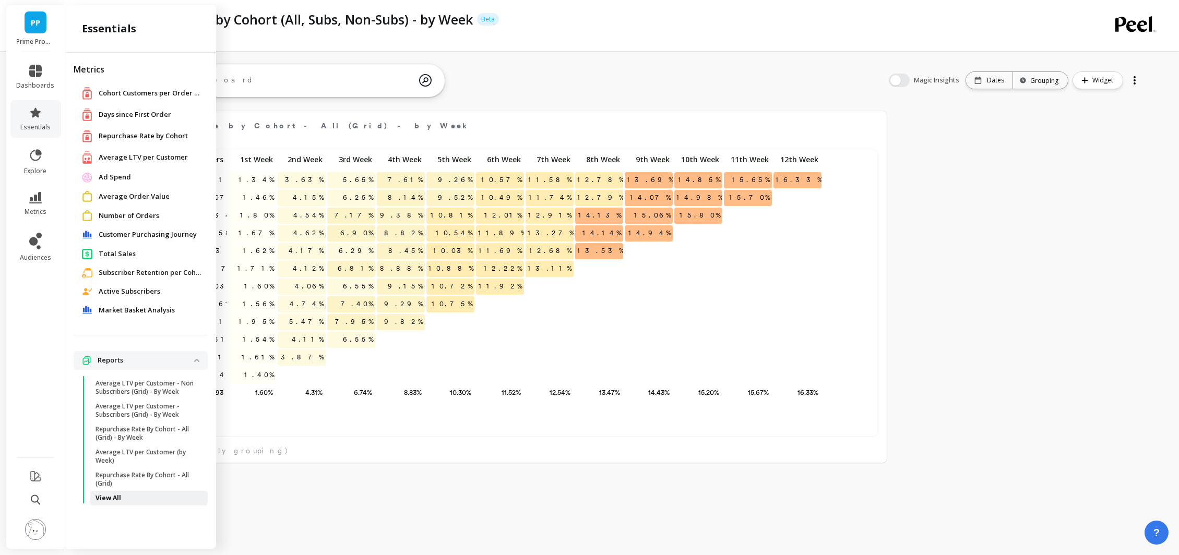
click at [112, 502] on p "View All" at bounding box center [109, 498] width 26 height 8
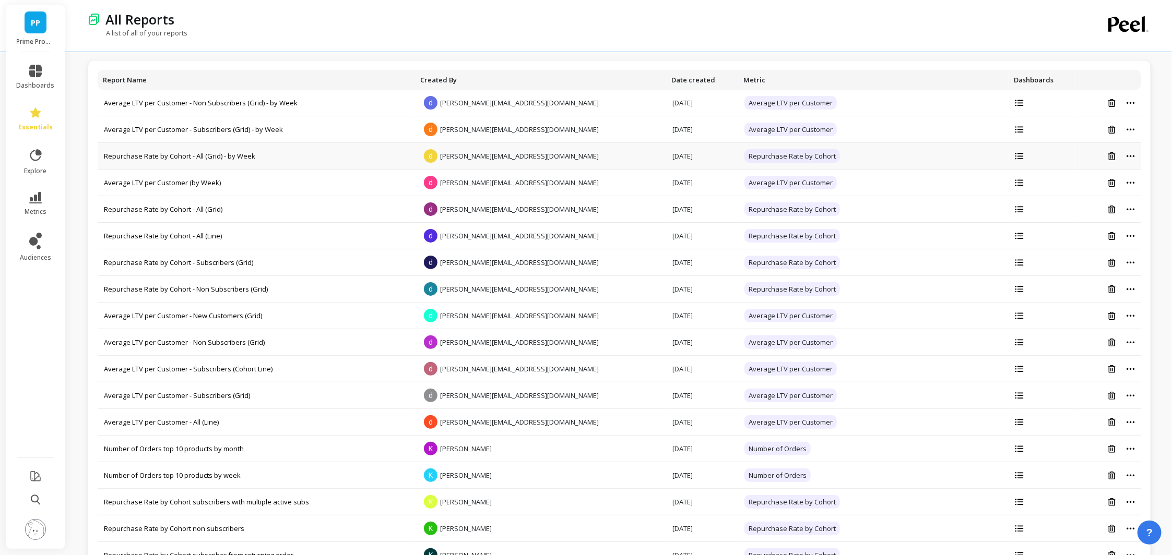
click at [1130, 157] on icon at bounding box center [1130, 156] width 8 height 2
click at [1113, 192] on button "Create a copy" at bounding box center [1099, 189] width 91 height 16
click at [305, 100] on td "Copy of Repurchase Rate by Cohort - All (Grid) - by Week" at bounding box center [256, 103] width 317 height 27
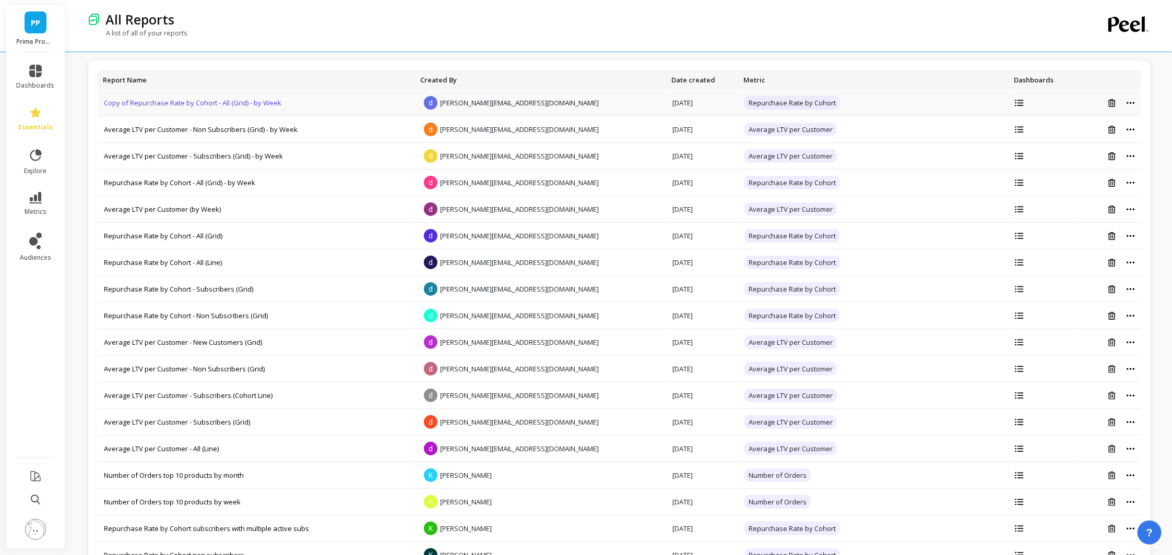
click at [272, 102] on link "Copy of Repurchase Rate by Cohort - All (Grid) - by Week" at bounding box center [192, 102] width 177 height 9
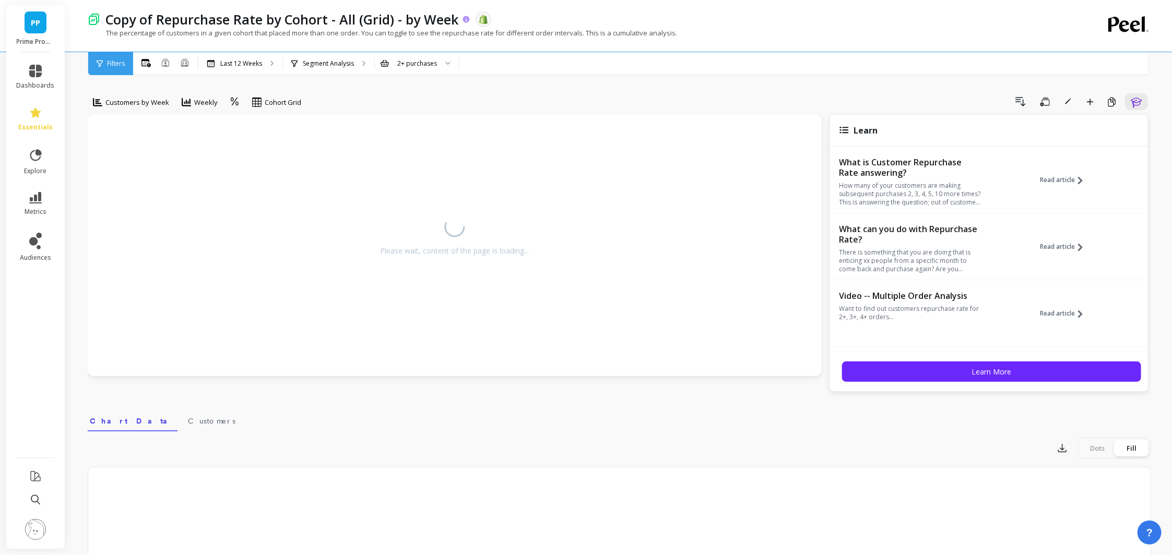
click at [136, 20] on p "Copy of Repurchase Rate by Cohort - All (Grid) - by Week" at bounding box center [281, 19] width 353 height 18
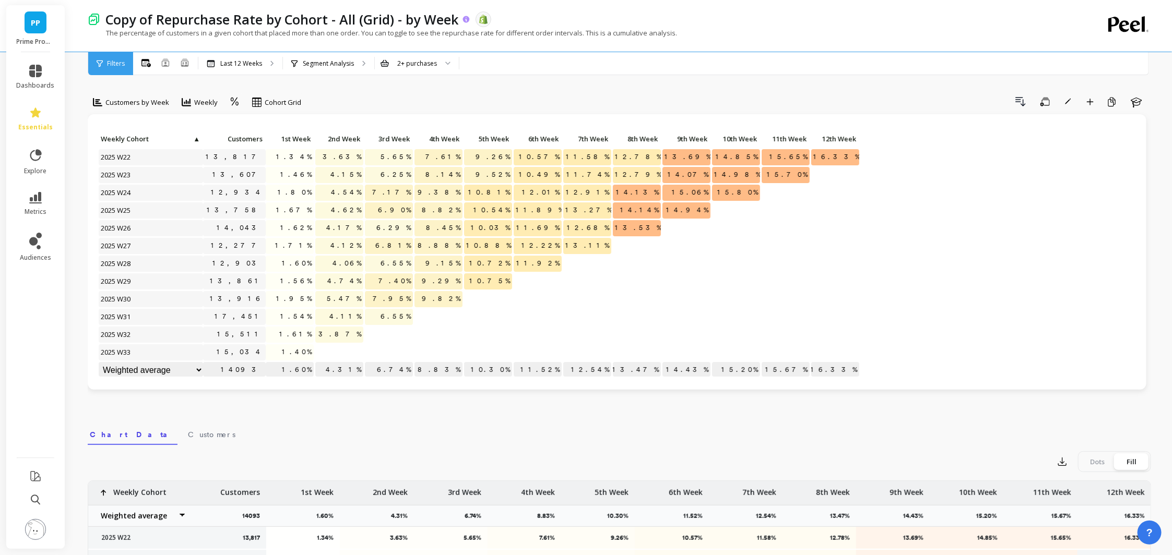
click at [164, 18] on p "Copy of Repurchase Rate by Cohort - All (Grid) - by Week" at bounding box center [281, 19] width 353 height 18
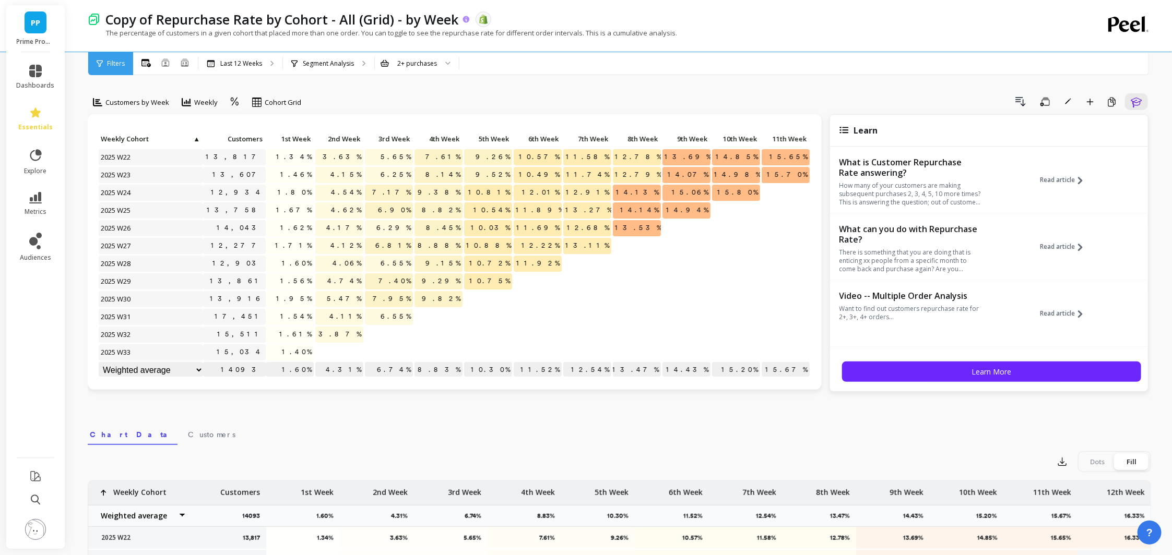
click at [467, 18] on icon at bounding box center [465, 19] width 7 height 7
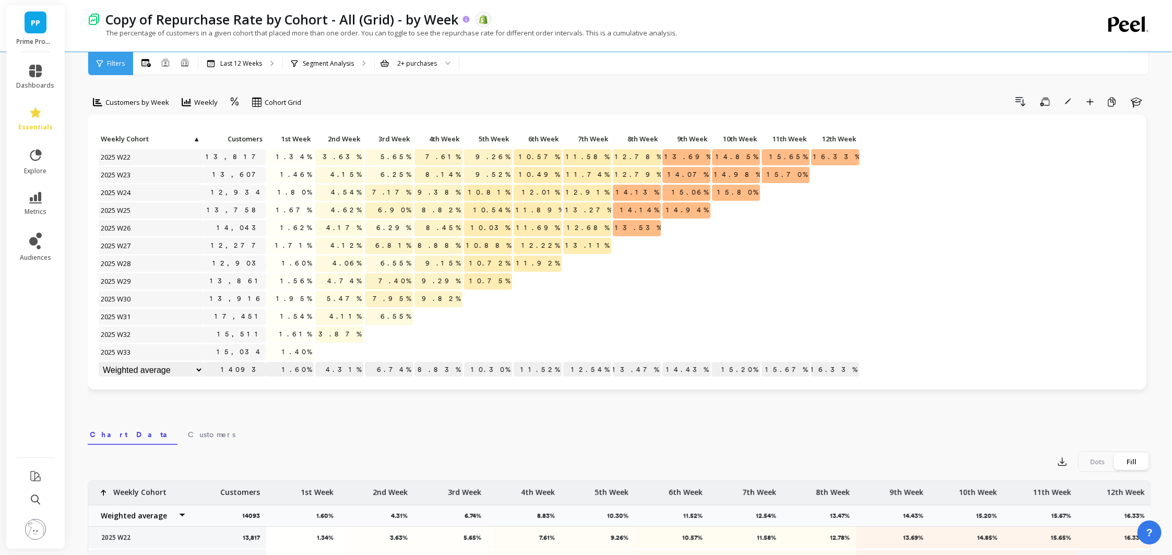
click at [404, 17] on p "Copy of Repurchase Rate by Cohort - All (Grid) - by Week" at bounding box center [281, 19] width 353 height 18
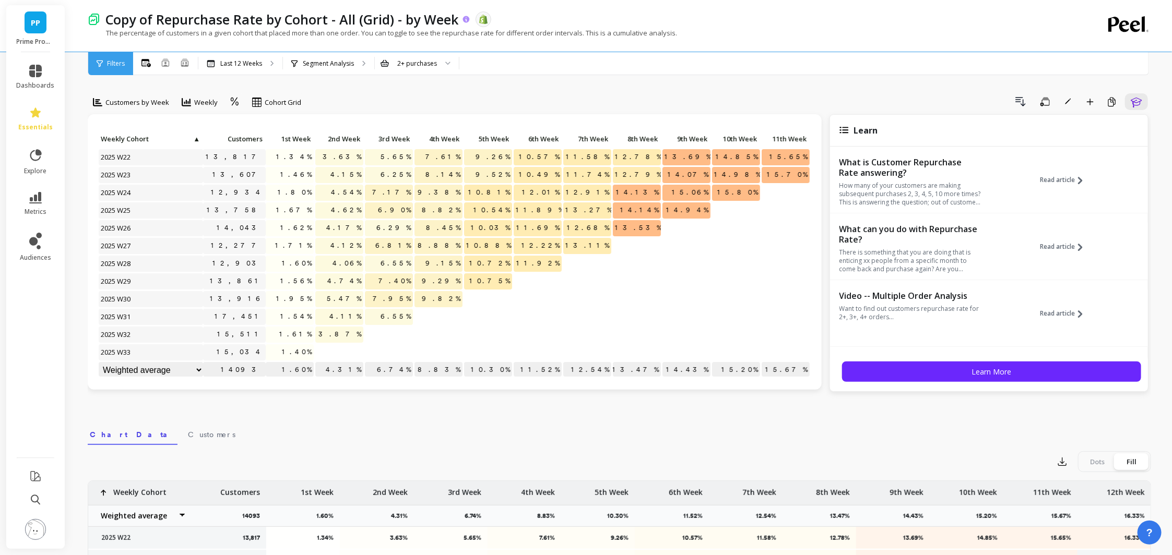
click at [241, 18] on p "Copy of Repurchase Rate by Cohort - All (Grid) - by Week" at bounding box center [281, 19] width 353 height 18
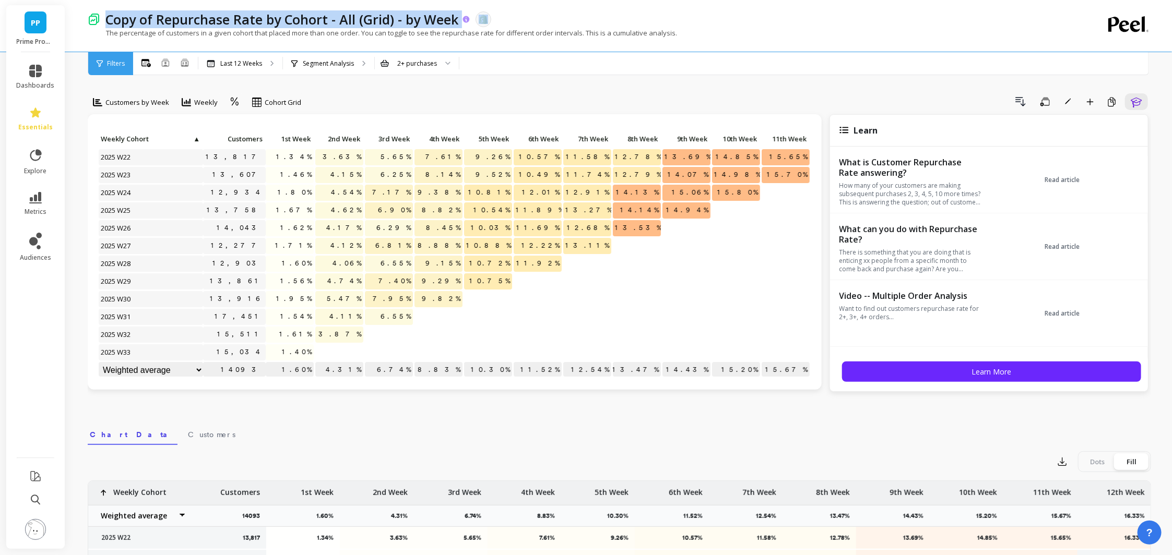
click at [241, 18] on p "Copy of Repurchase Rate by Cohort - All (Grid) - by Week" at bounding box center [281, 19] width 353 height 18
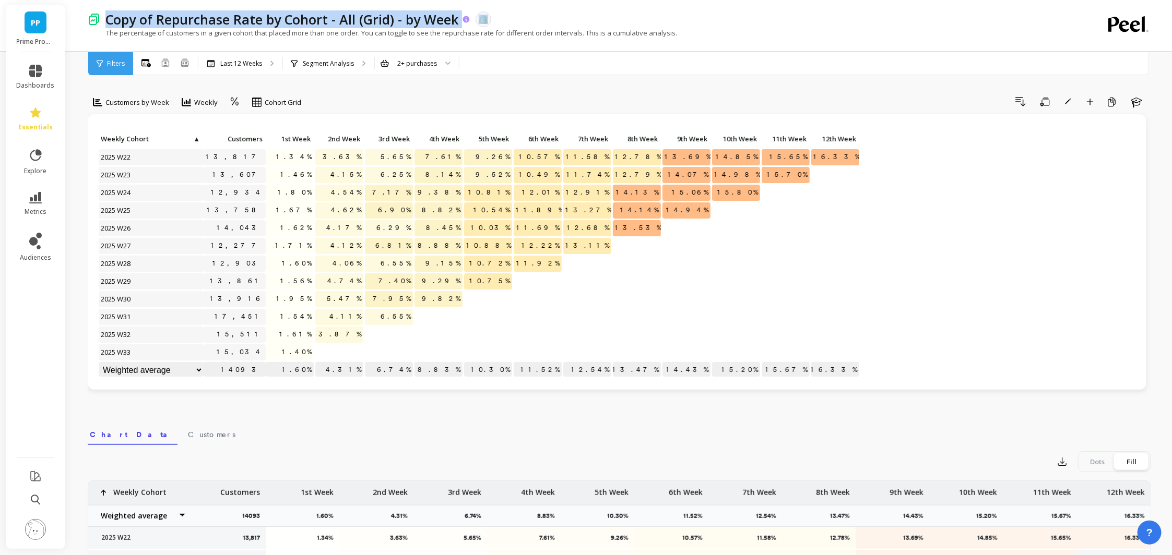
click at [123, 14] on p "Copy of Repurchase Rate by Cohort - All (Grid) - by Week" at bounding box center [281, 19] width 353 height 18
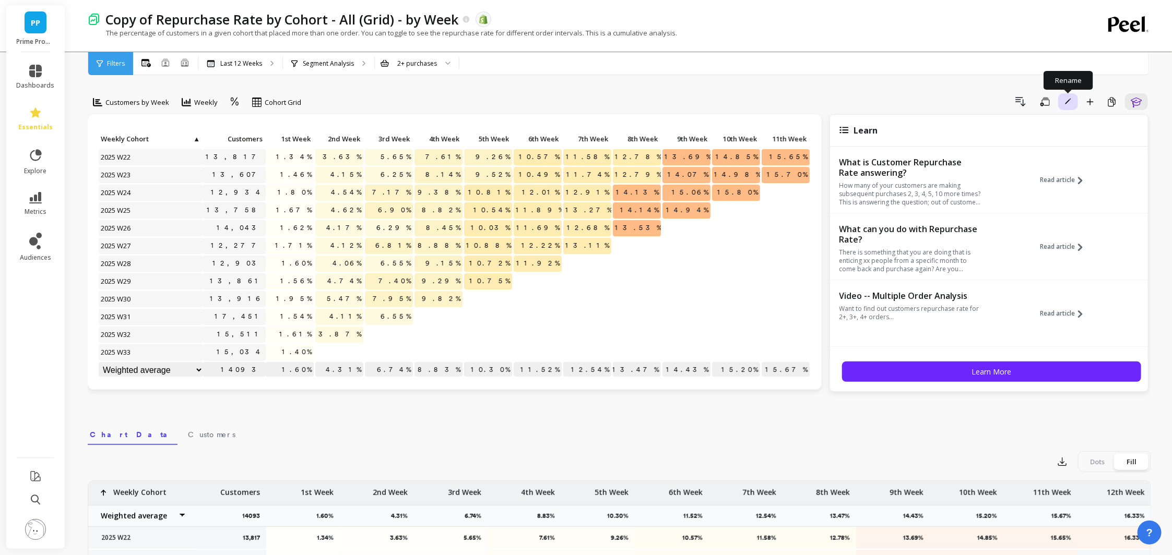
click at [1066, 105] on span "button" at bounding box center [1067, 101] width 9 height 9
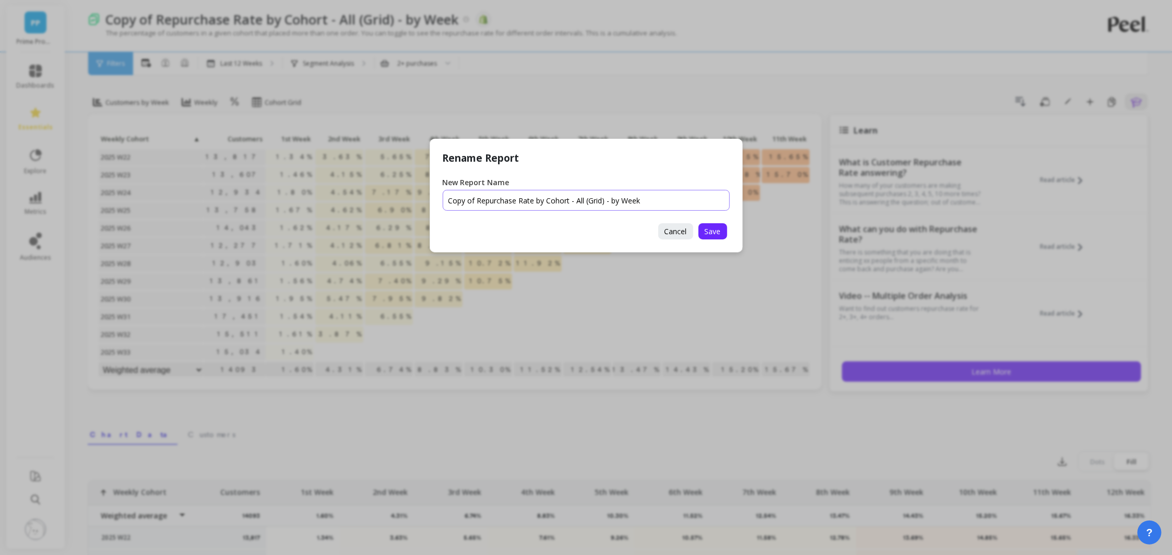
click at [453, 206] on input "New Report Name" at bounding box center [586, 200] width 287 height 21
drag, startPoint x: 475, startPoint y: 199, endPoint x: 434, endPoint y: 196, distance: 40.8
click at [434, 196] on div "Rename Report New Report Name Cancel Save" at bounding box center [586, 196] width 313 height 114
click at [563, 204] on input "New Report Name" at bounding box center [586, 200] width 287 height 21
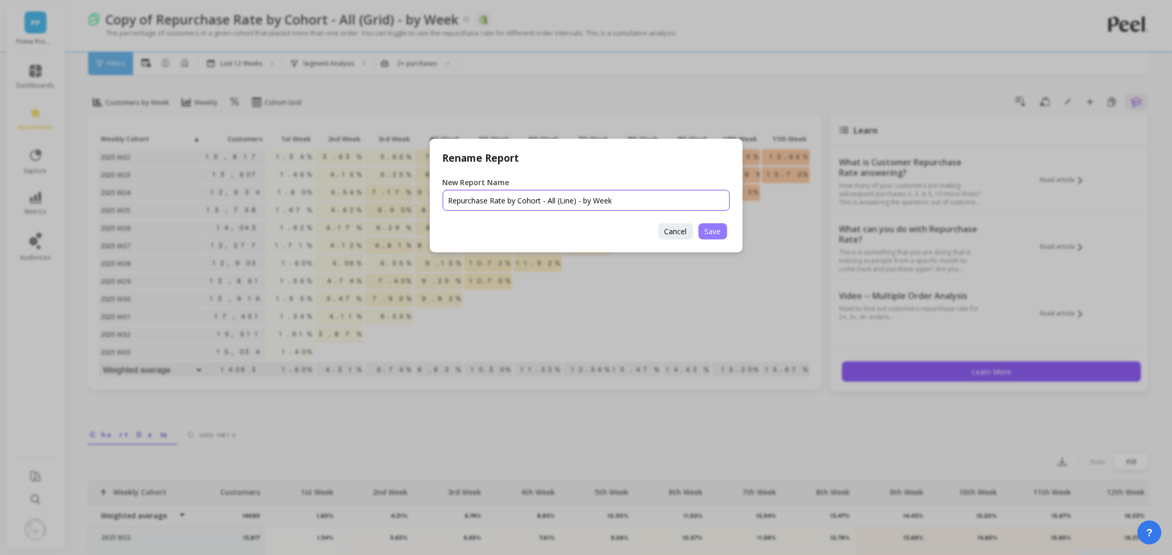
type input "Repurchase Rate by Cohort - All (Line) - by Week"
click at [715, 237] on button "Save" at bounding box center [712, 231] width 29 height 16
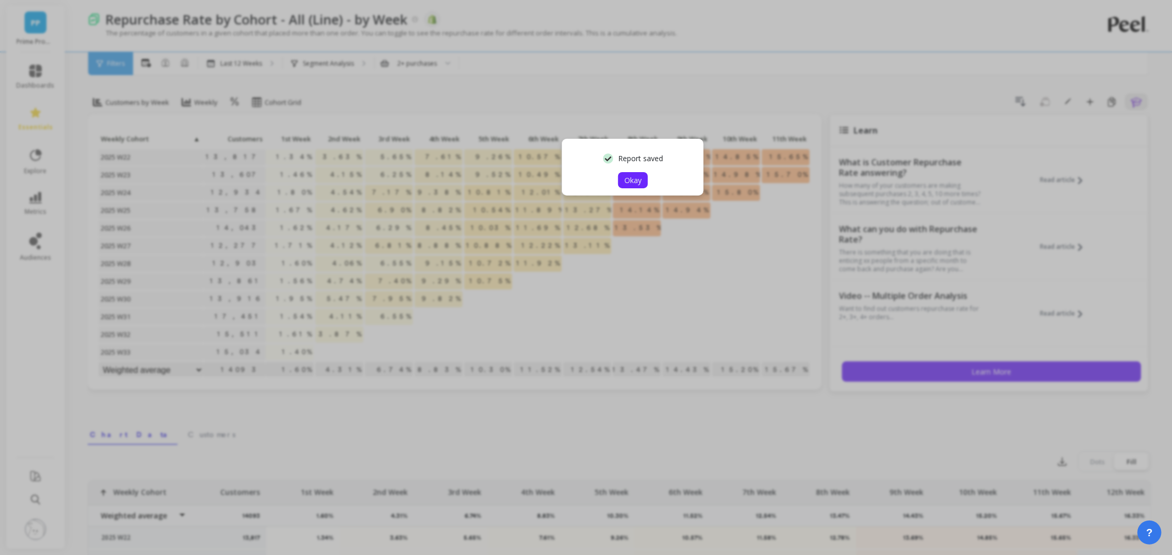
click at [641, 177] on button "Okay" at bounding box center [633, 180] width 30 height 16
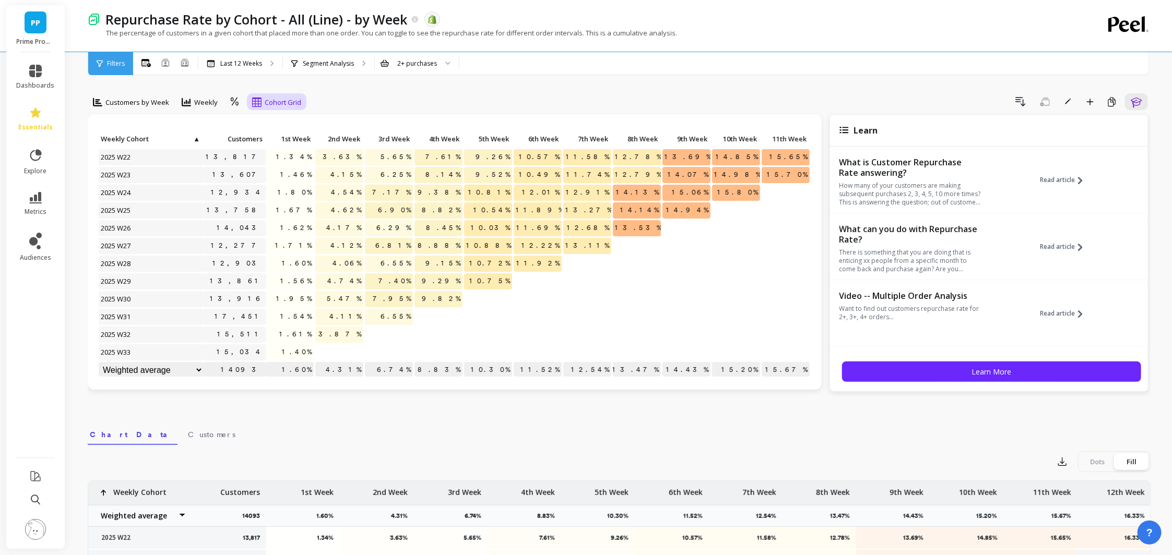
click at [284, 99] on span "Cohort Grid" at bounding box center [283, 103] width 37 height 10
click at [656, 442] on nav "Chart Data Customers" at bounding box center [619, 433] width 1063 height 24
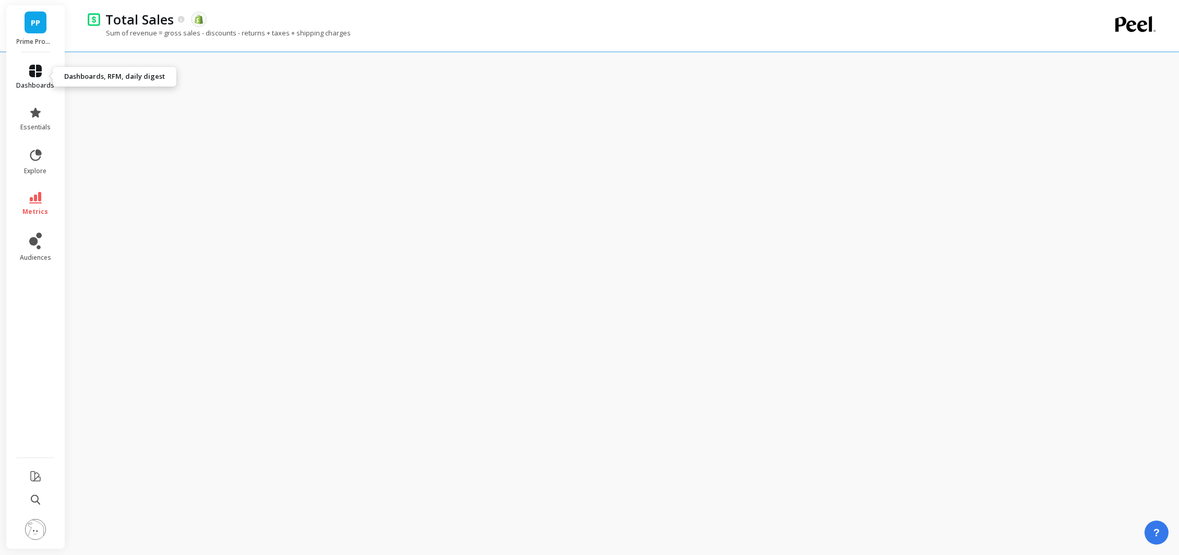
click at [40, 85] on span "dashboards" at bounding box center [36, 85] width 38 height 8
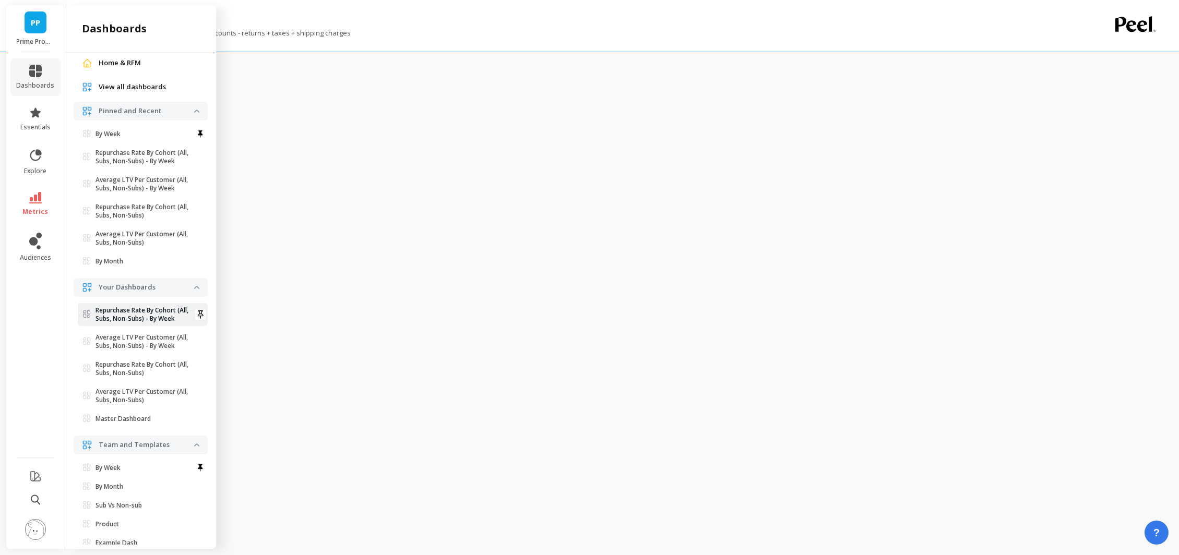
scroll to position [74, 0]
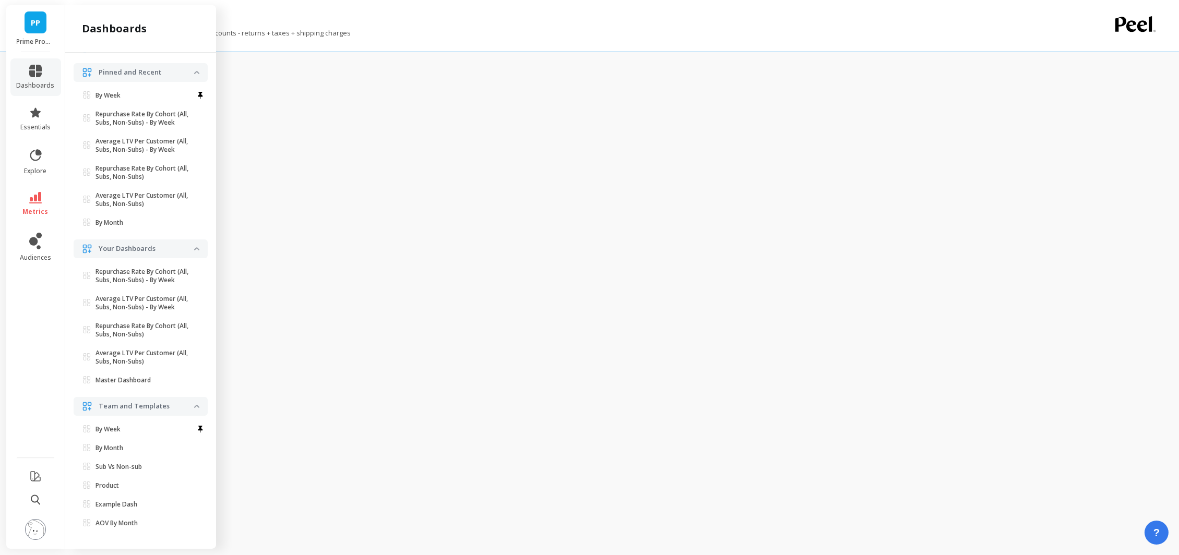
click at [111, 420] on li "Team and Templates By Week By Month Set as default dashboard Sub Vs Non-sub Set…" at bounding box center [141, 466] width 134 height 138
click at [112, 430] on p "By Week" at bounding box center [108, 429] width 25 height 8
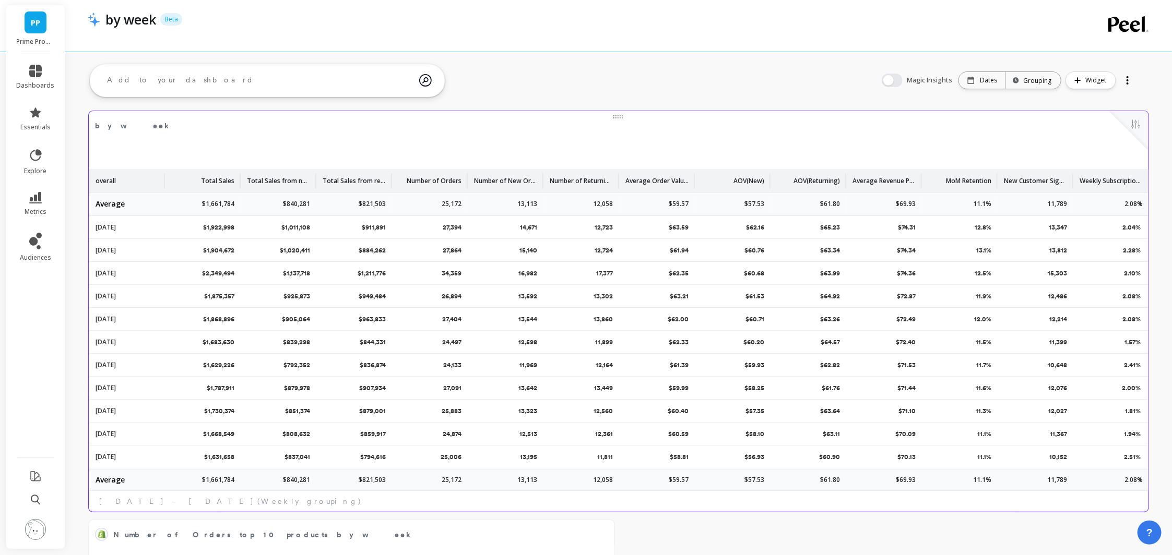
click at [825, 141] on div "by week Edit Widget & Insights overall Total Sales Total Sales from new custome…" at bounding box center [618, 311] width 1059 height 401
click at [228, 230] on p "$1,922,998" at bounding box center [218, 227] width 31 height 9
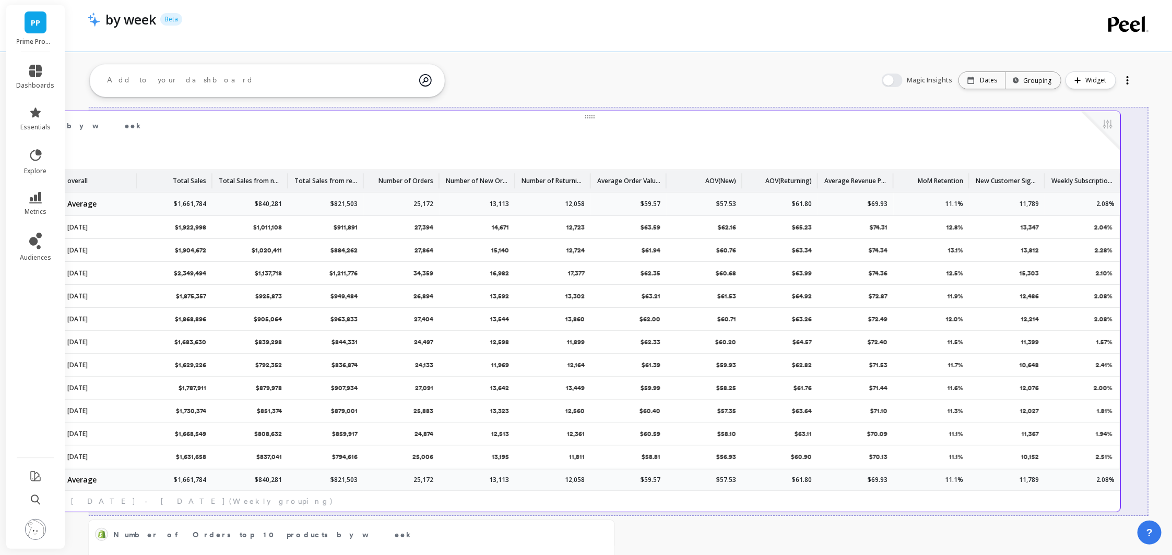
drag, startPoint x: 229, startPoint y: 229, endPoint x: 201, endPoint y: 229, distance: 27.7
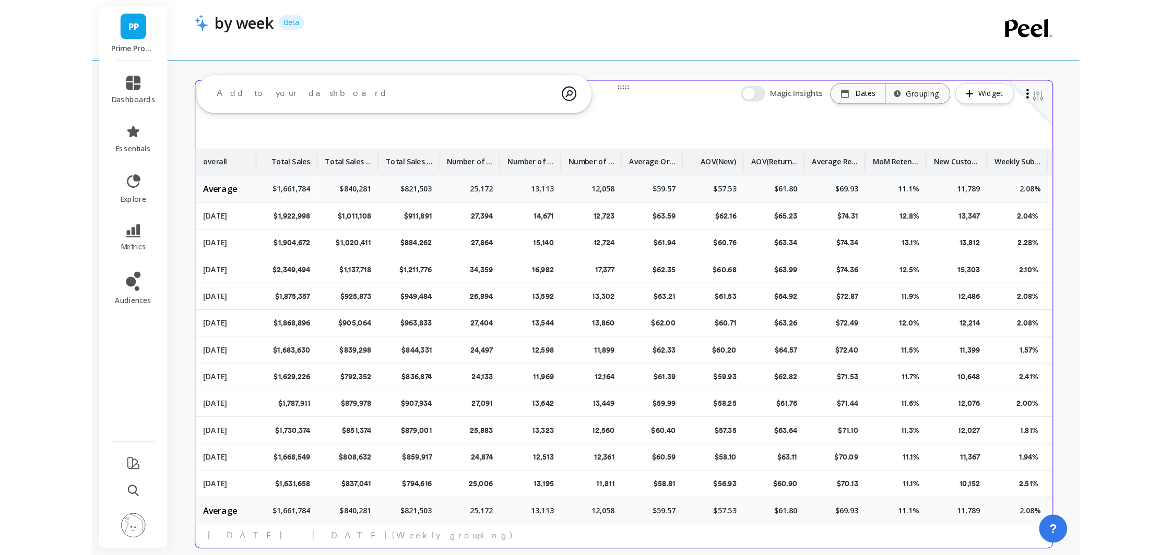
scroll to position [39, 0]
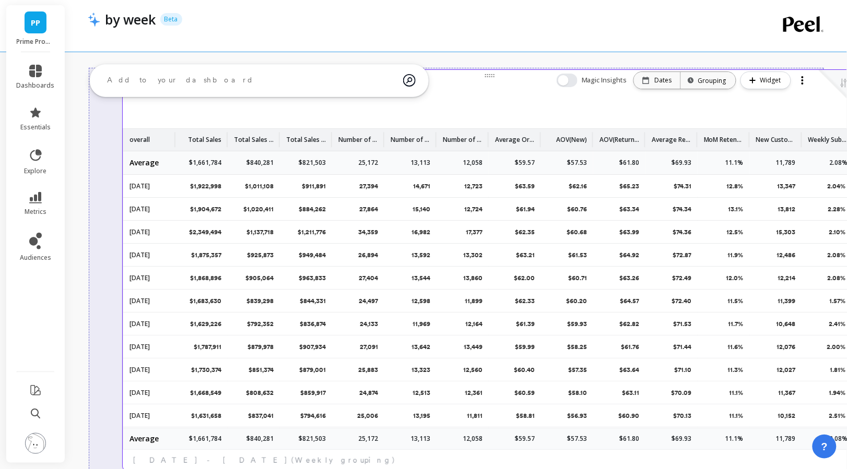
drag, startPoint x: 332, startPoint y: 141, endPoint x: 314, endPoint y: 134, distance: 20.4
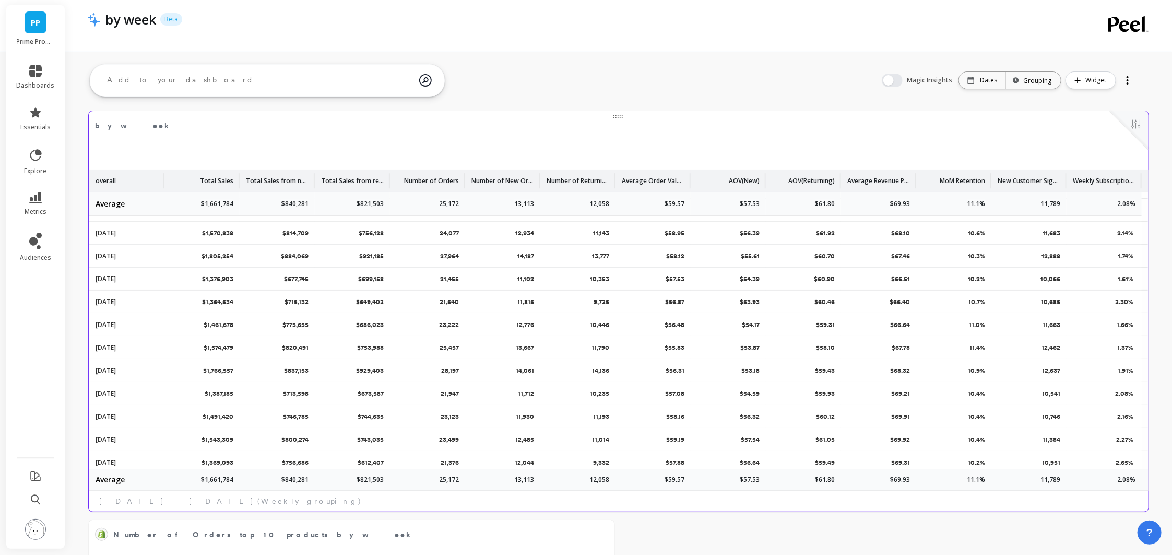
scroll to position [0, 1]
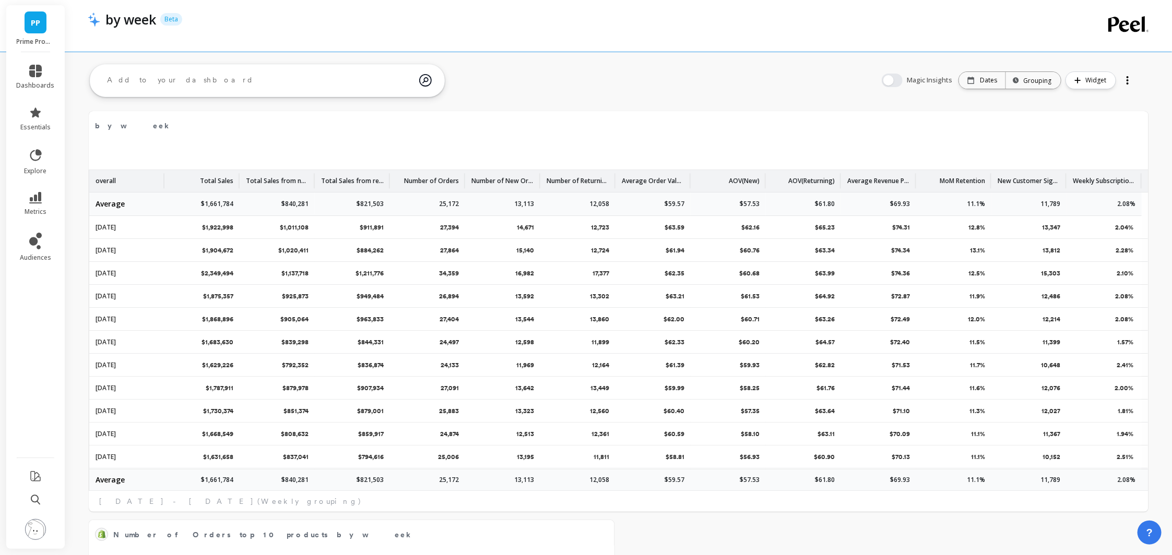
click at [63, 124] on ul "dashboards essentials explore metrics audiences" at bounding box center [35, 251] width 59 height 387
click at [45, 118] on link "essentials" at bounding box center [36, 118] width 38 height 25
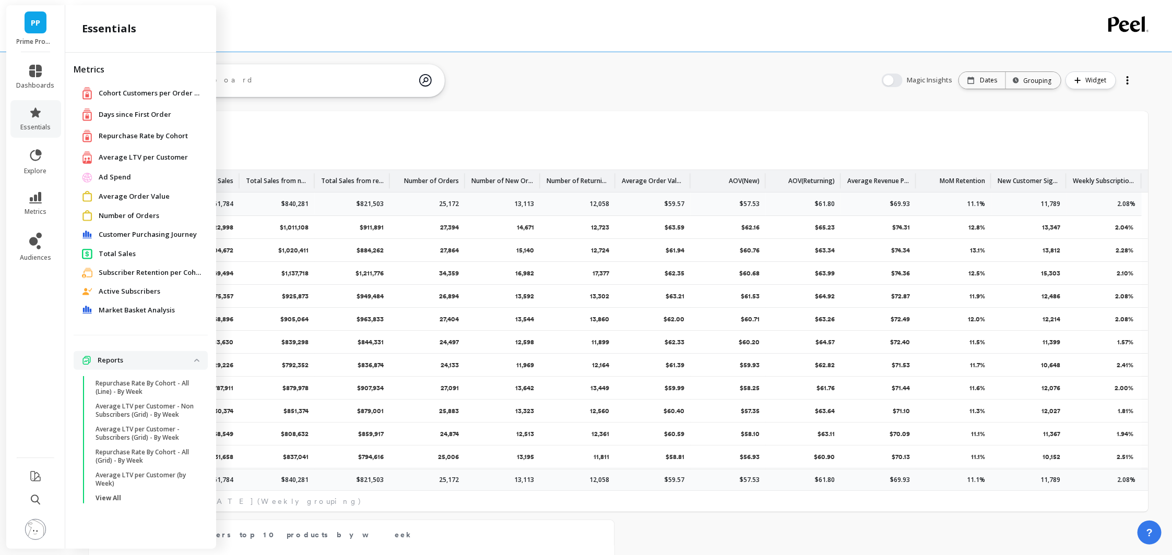
click at [146, 135] on span "Repurchase Rate by Cohort" at bounding box center [143, 136] width 89 height 10
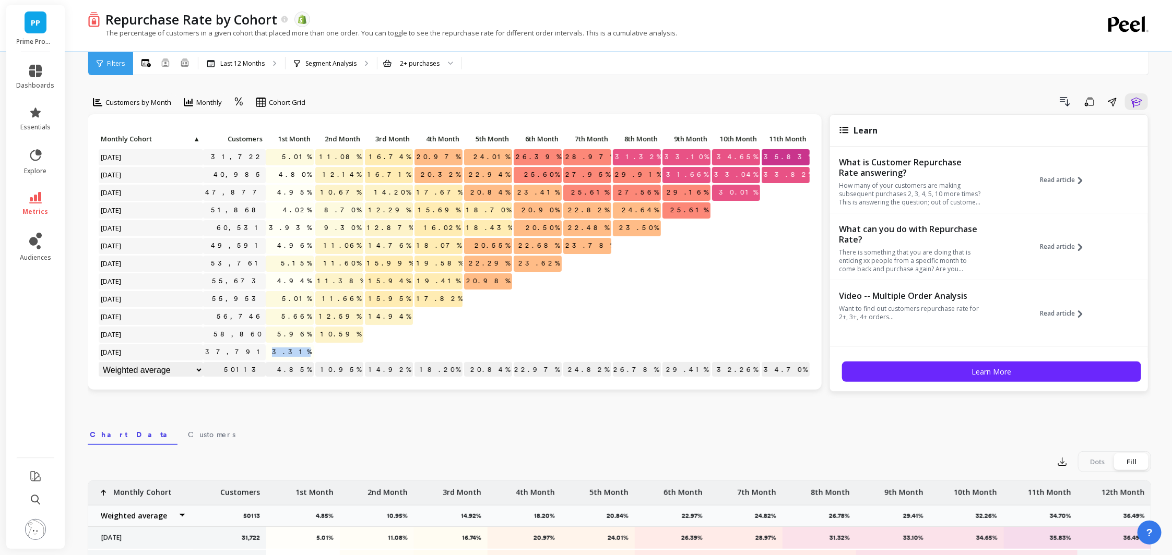
drag, startPoint x: 292, startPoint y: 353, endPoint x: 330, endPoint y: 352, distance: 38.6
click at [330, 352] on div "Click to create an audience 31,722 5.01% 11.08% 16.74% 20.97% 24.01% 26.39% 28.…" at bounding box center [479, 256] width 762 height 248
click at [285, 349] on p "3.31%" at bounding box center [290, 352] width 48 height 16
drag, startPoint x: 283, startPoint y: 342, endPoint x: 329, endPoint y: 348, distance: 46.3
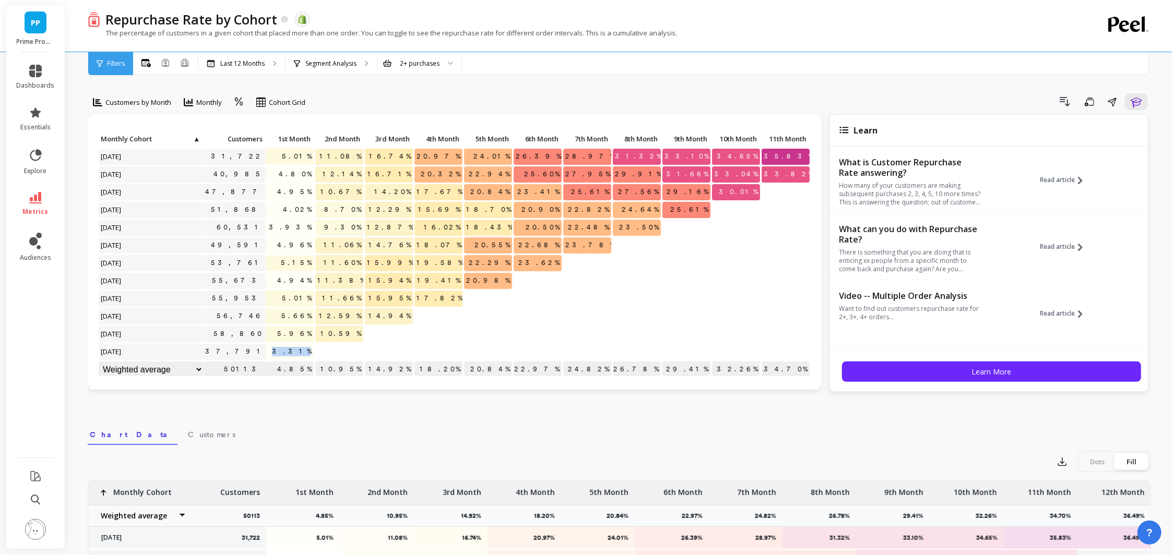
click at [329, 348] on div "Click to create an audience 31,722 5.01% 11.08% 16.74% 20.97% 24.01% 26.39% 28.…" at bounding box center [479, 255] width 762 height 248
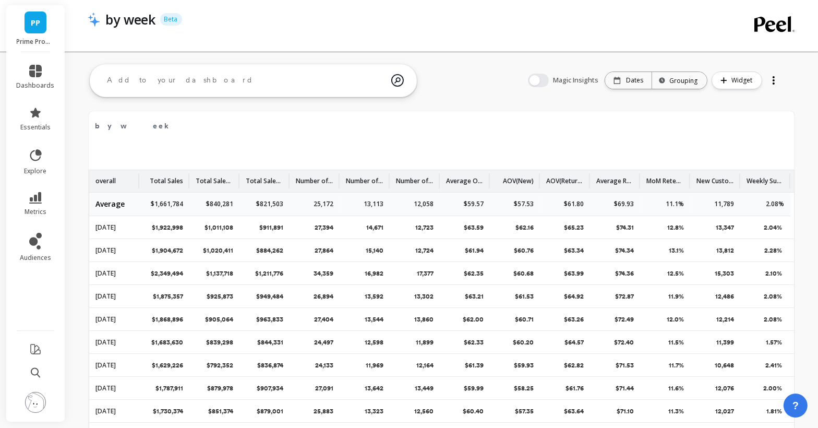
click at [35, 402] on img at bounding box center [35, 402] width 21 height 21
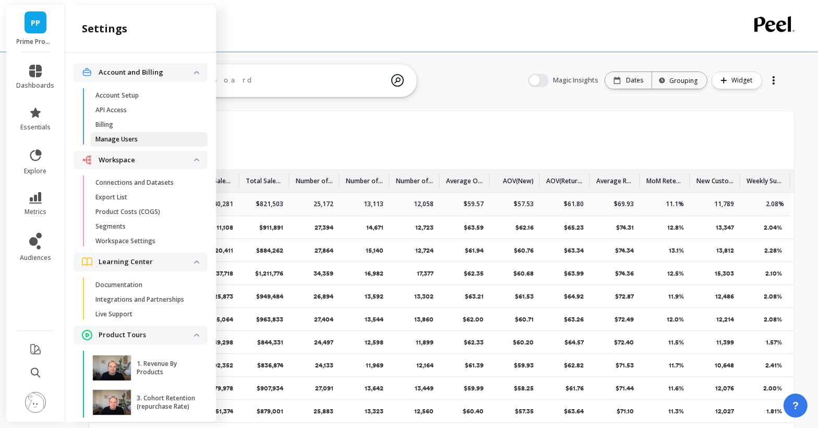
click at [118, 139] on p "Manage Users" at bounding box center [117, 139] width 42 height 8
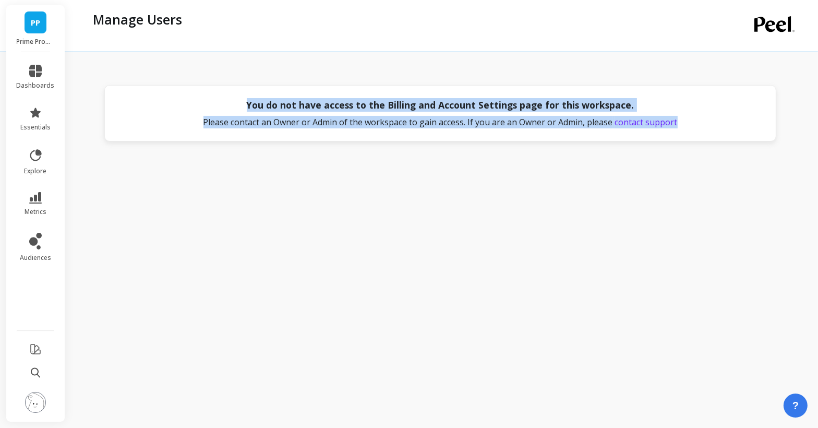
drag, startPoint x: 244, startPoint y: 100, endPoint x: 713, endPoint y: 137, distance: 470.7
click at [713, 137] on div "You do not have access to the Billing and Account Settings page for this worksp…" at bounding box center [440, 113] width 672 height 56
drag, startPoint x: 699, startPoint y: 133, endPoint x: 240, endPoint y: 102, distance: 460.3
click at [240, 102] on div "You do not have access to the Billing and Account Settings page for this worksp…" at bounding box center [440, 113] width 672 height 56
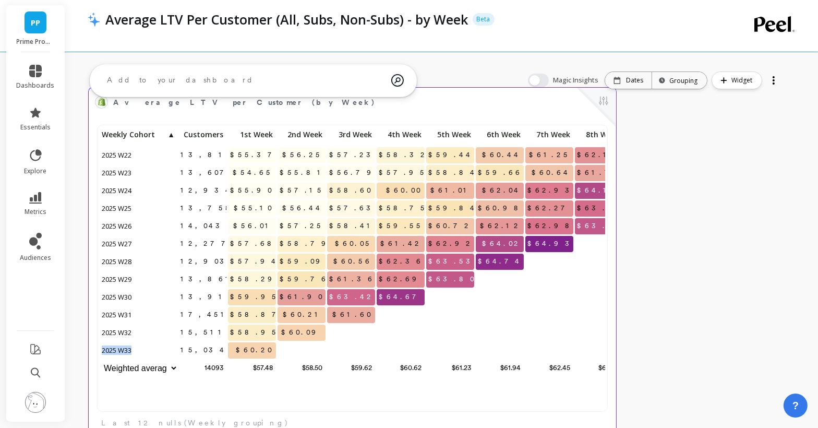
drag, startPoint x: 102, startPoint y: 350, endPoint x: 139, endPoint y: 348, distance: 37.6
click at [140, 348] on p "2025 W33" at bounding box center [139, 350] width 78 height 16
click at [251, 351] on span "$60.20" at bounding box center [255, 350] width 42 height 16
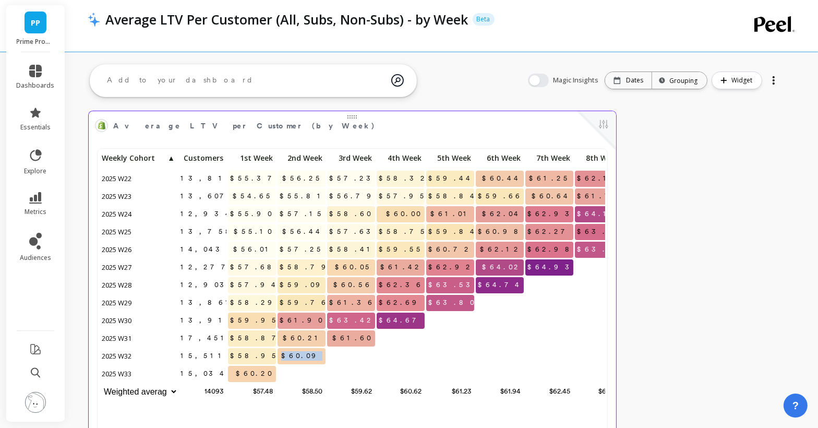
drag, startPoint x: 321, startPoint y: 354, endPoint x: 296, endPoint y: 354, distance: 25.1
click at [296, 354] on p "$60.09" at bounding box center [302, 356] width 48 height 16
click at [365, 341] on span "$61.60" at bounding box center [352, 338] width 45 height 16
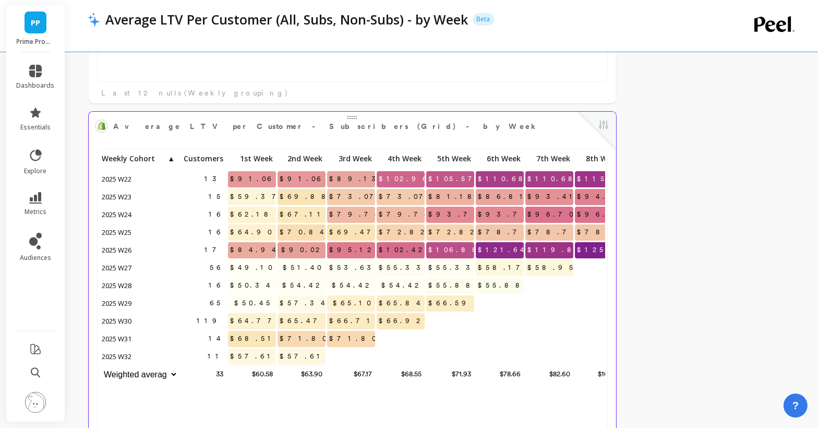
scroll to position [356, 0]
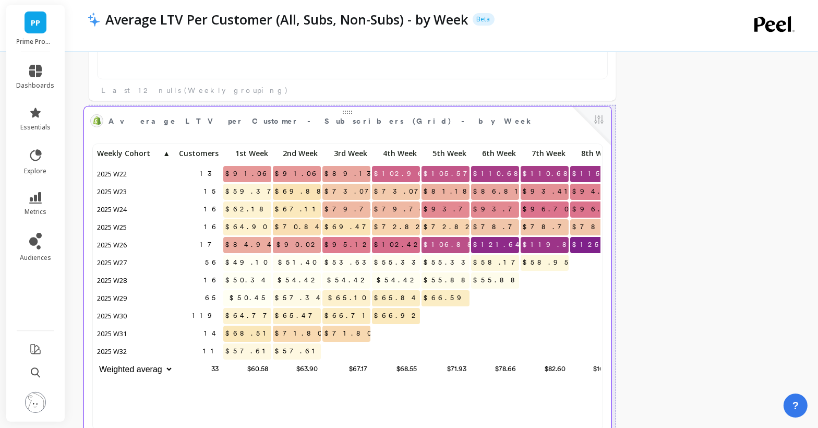
click at [252, 118] on span "Average LTV per Customer - Subscribers (Grid) - by Week" at bounding box center [321, 121] width 425 height 11
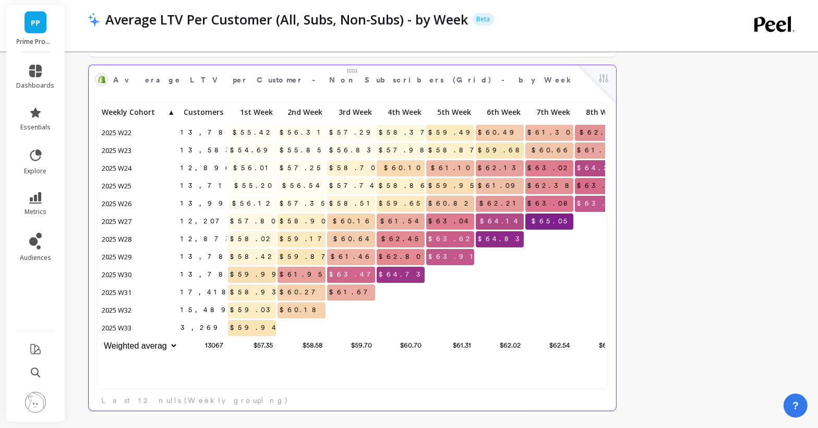
scroll to position [630, 0]
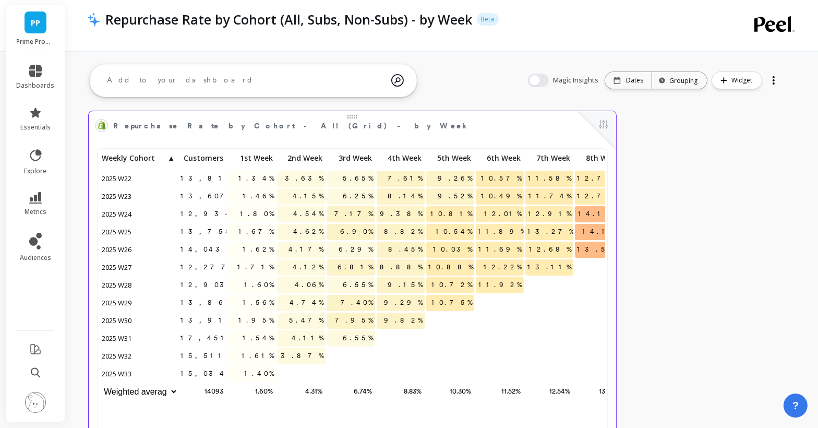
scroll to position [26, 0]
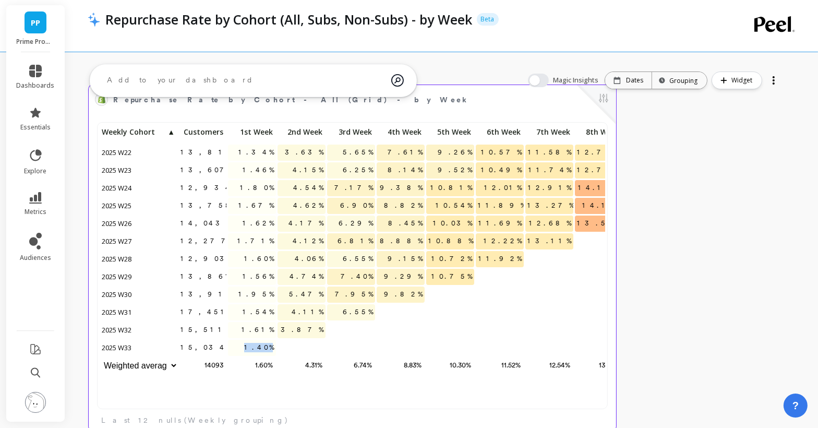
drag, startPoint x: 255, startPoint y: 351, endPoint x: 279, endPoint y: 349, distance: 24.1
click at [279, 349] on div "13,817 1.34% 3.63% 5.65% 7.61% 9.26% 10.57% 11.58% 12.78% 13.69% 13,607 1.46% 4…" at bounding box center [426, 250] width 652 height 251
drag, startPoint x: 292, startPoint y: 329, endPoint x: 320, endPoint y: 329, distance: 27.7
click at [320, 329] on p "3.87%" at bounding box center [302, 330] width 48 height 16
drag, startPoint x: 347, startPoint y: 311, endPoint x: 375, endPoint y: 311, distance: 28.7
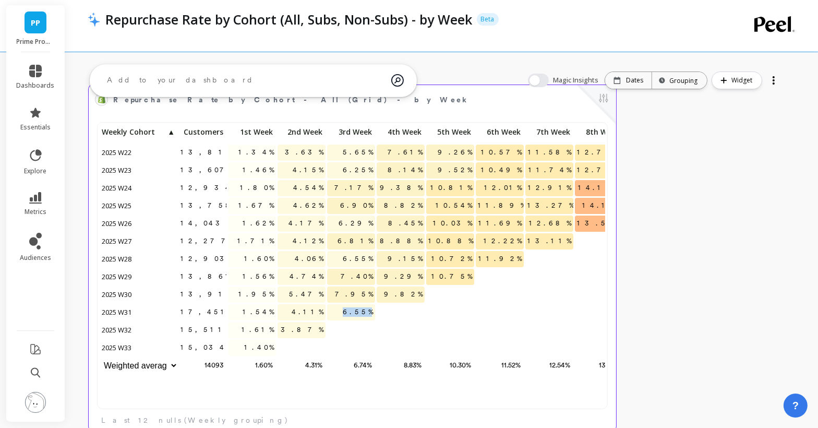
click at [375, 311] on div "6.55%" at bounding box center [352, 313] width 50 height 18
drag, startPoint x: 252, startPoint y: 350, endPoint x: 279, endPoint y: 350, distance: 26.6
click at [279, 350] on div "13,817 1.34% 3.63% 5.65% 7.61% 9.26% 10.57% 11.58% 12.78% 13.69% 13,607 1.46% 4…" at bounding box center [426, 250] width 652 height 251
drag, startPoint x: 291, startPoint y: 330, endPoint x: 330, endPoint y: 330, distance: 38.6
click at [330, 330] on div "13,817 1.34% 3.63% 5.65% 7.61% 9.26% 10.57% 11.58% 12.78% 13.69% 13,607 1.46% 4…" at bounding box center [426, 250] width 652 height 251
